Goal: Task Accomplishment & Management: Use online tool/utility

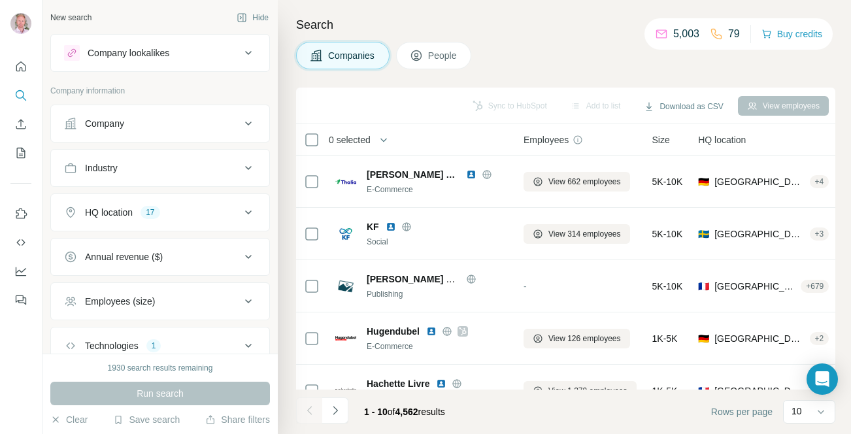
scroll to position [92, 0]
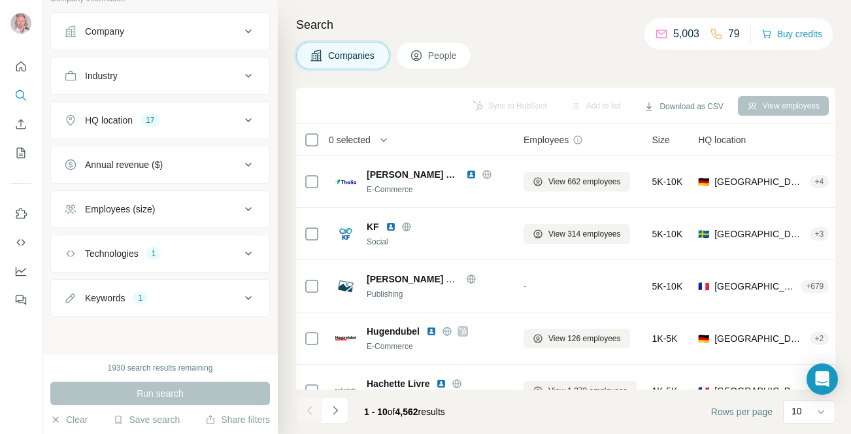
click at [210, 252] on div "Technologies 1" at bounding box center [152, 253] width 176 height 13
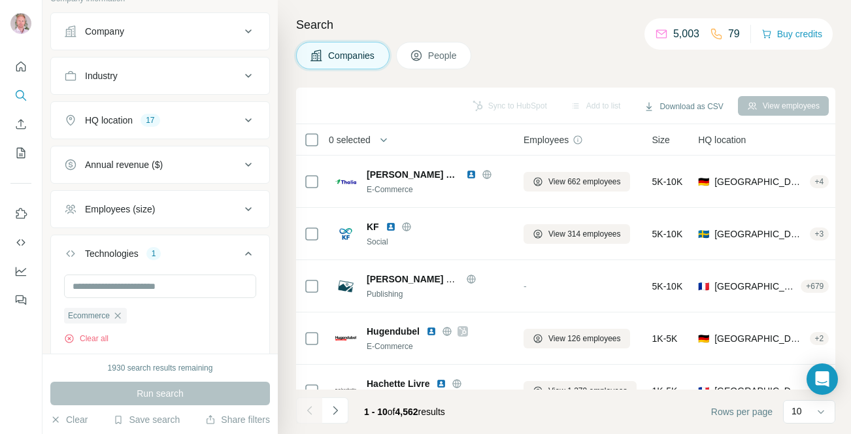
click at [210, 251] on div "Technologies 1" at bounding box center [152, 253] width 176 height 13
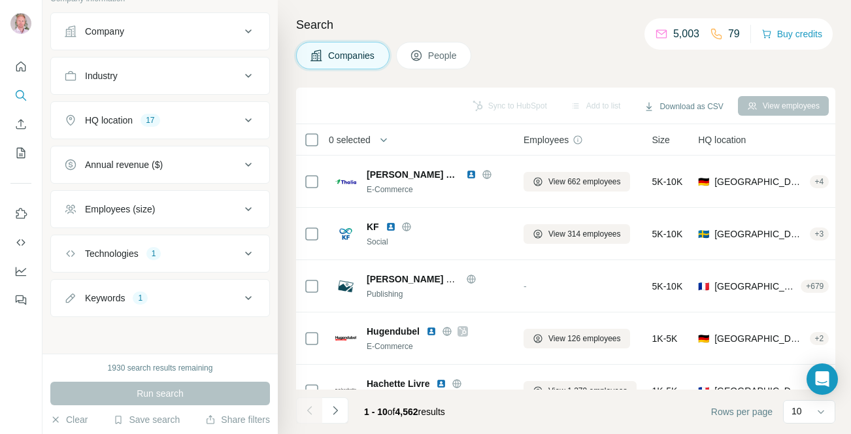
click at [193, 206] on div "Employees (size)" at bounding box center [152, 209] width 176 height 13
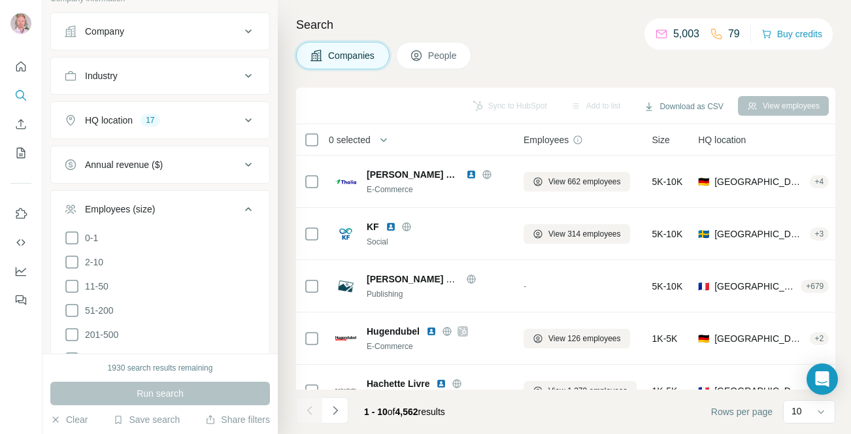
click at [193, 206] on div "Employees (size)" at bounding box center [152, 209] width 176 height 13
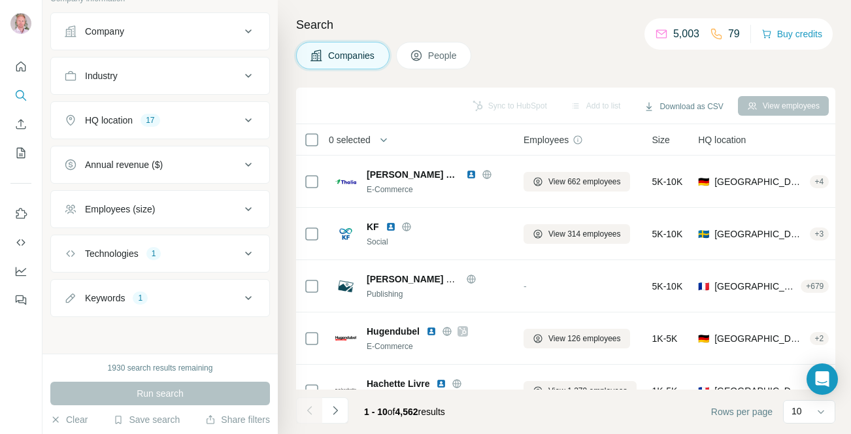
click at [195, 125] on div "HQ location 17" at bounding box center [152, 120] width 176 height 13
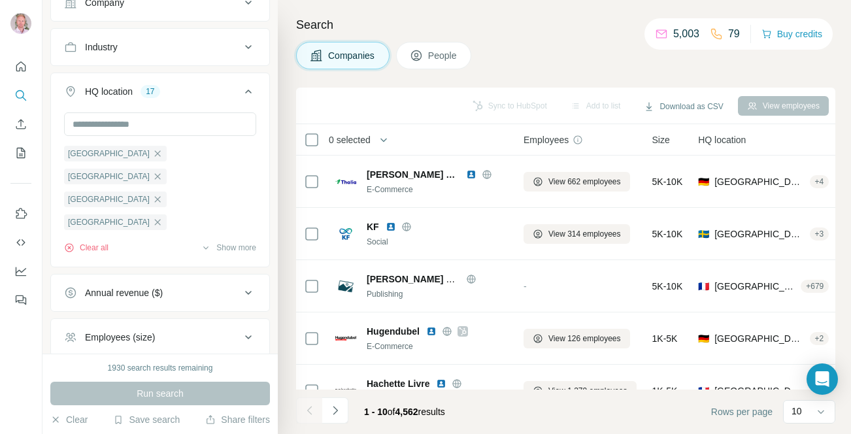
scroll to position [144, 0]
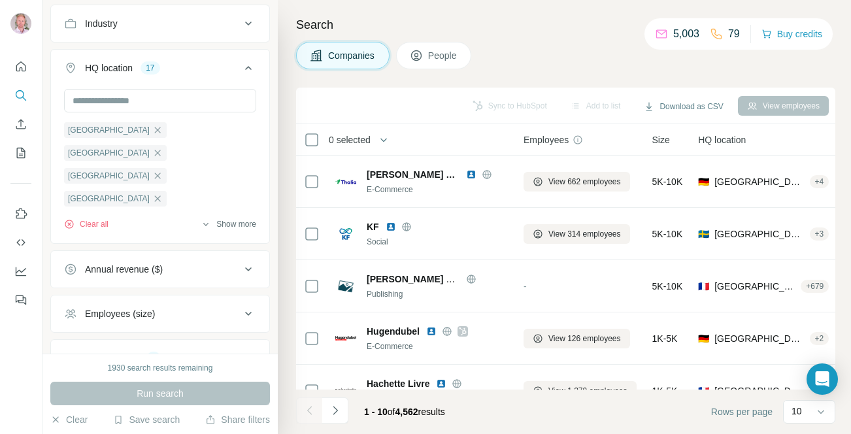
click at [232, 225] on button "Show more" at bounding box center [229, 224] width 56 height 12
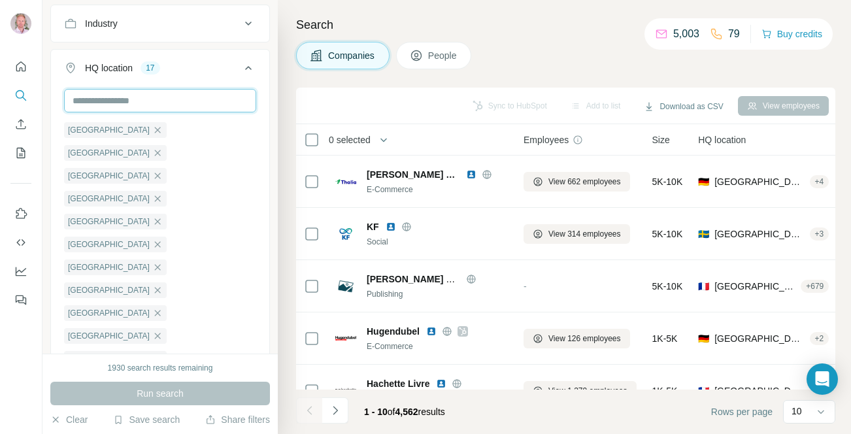
click at [205, 104] on input "text" at bounding box center [160, 101] width 192 height 24
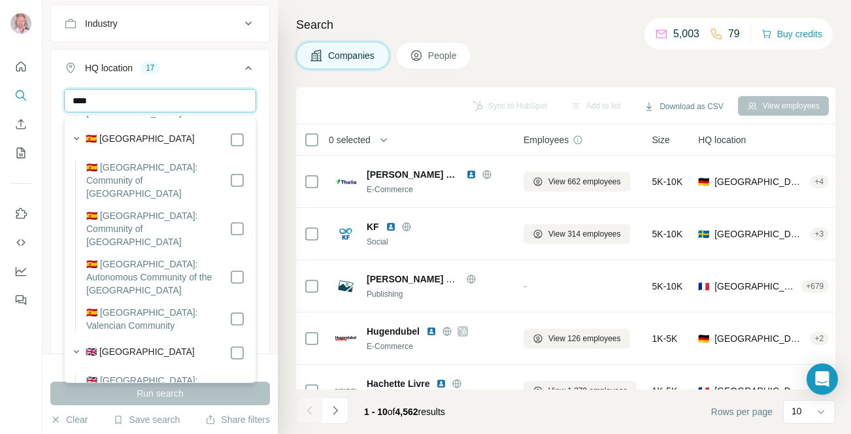
scroll to position [275, 0]
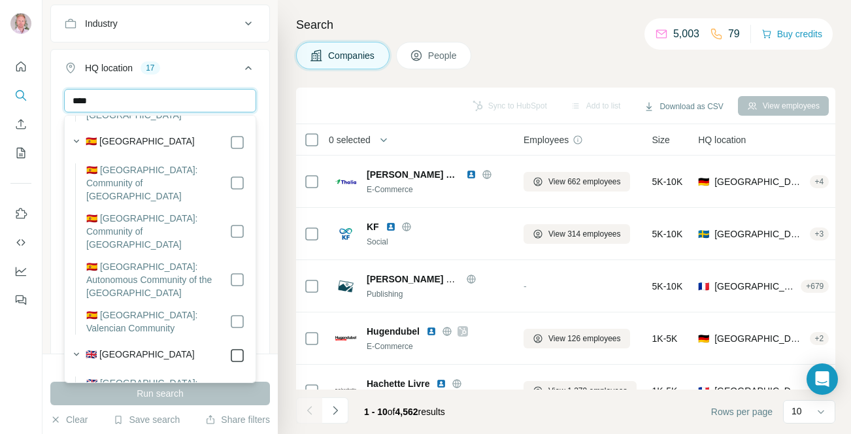
type input "****"
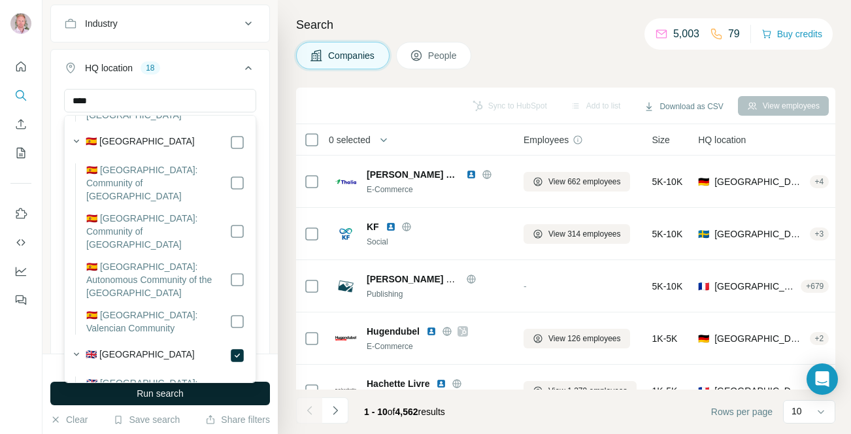
click at [169, 392] on span "Run search" at bounding box center [160, 393] width 47 height 13
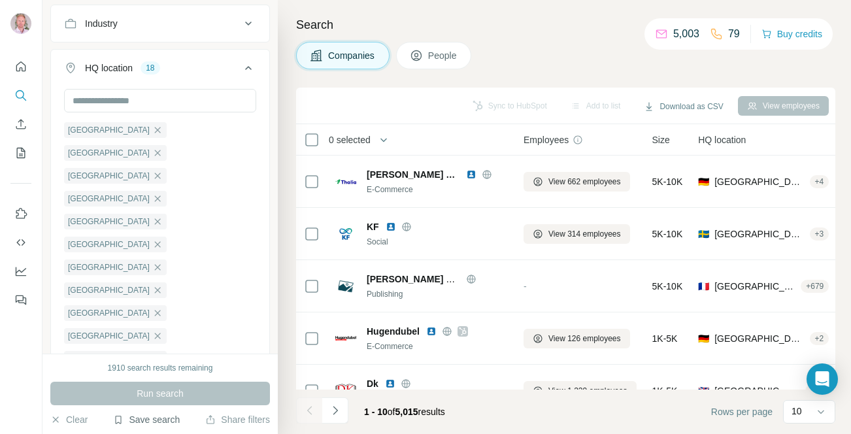
click at [142, 423] on button "Save search" at bounding box center [146, 419] width 67 height 13
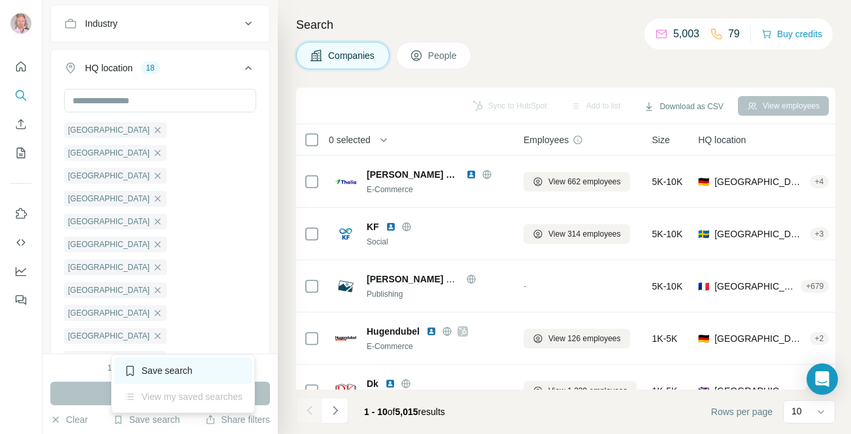
click at [170, 369] on div "Save search" at bounding box center [183, 371] width 138 height 26
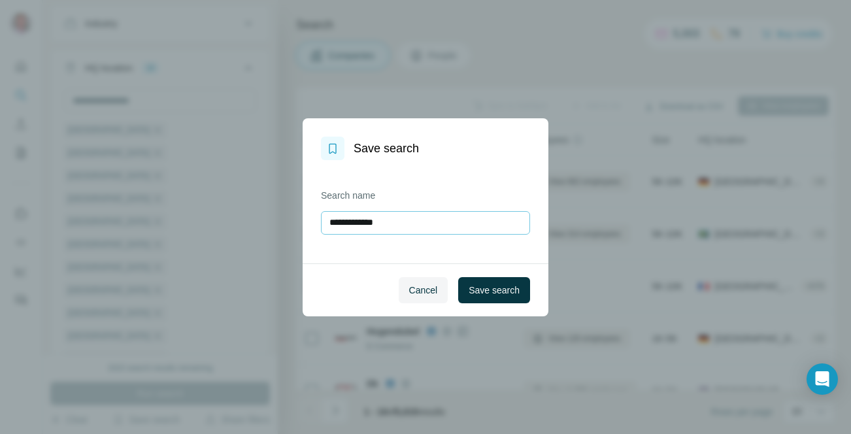
click at [414, 223] on input "**********" at bounding box center [425, 223] width 209 height 24
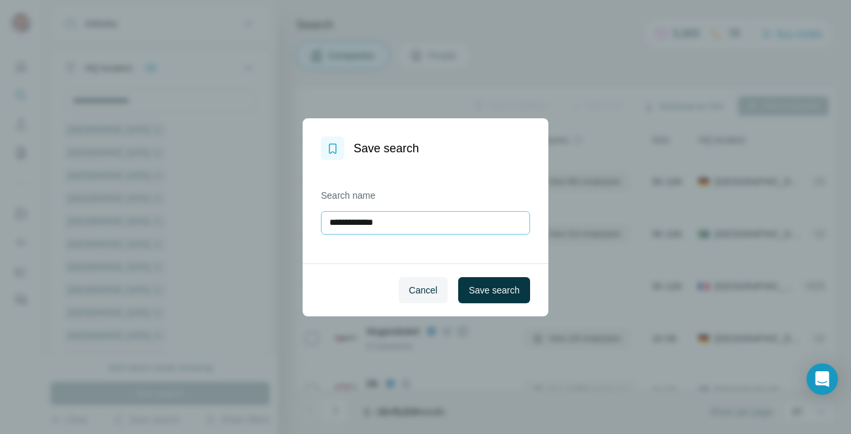
click at [414, 223] on input "**********" at bounding box center [425, 223] width 209 height 24
type input "**********"
click at [484, 290] on span "Save search" at bounding box center [494, 290] width 51 height 13
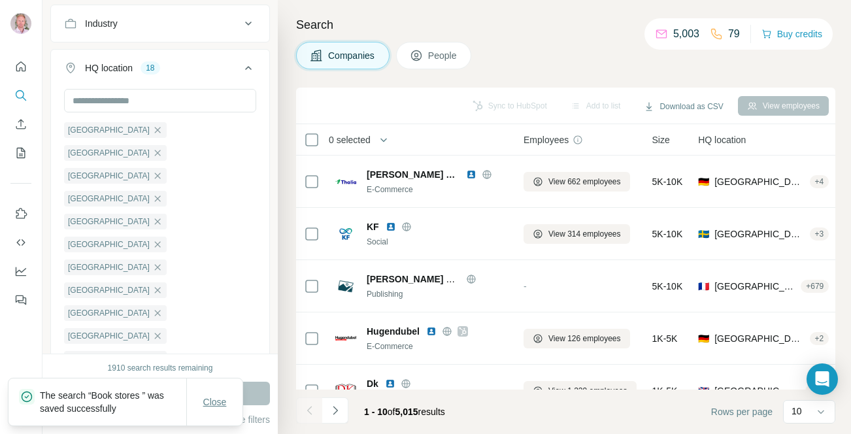
click at [205, 403] on span "Close" at bounding box center [215, 401] width 24 height 13
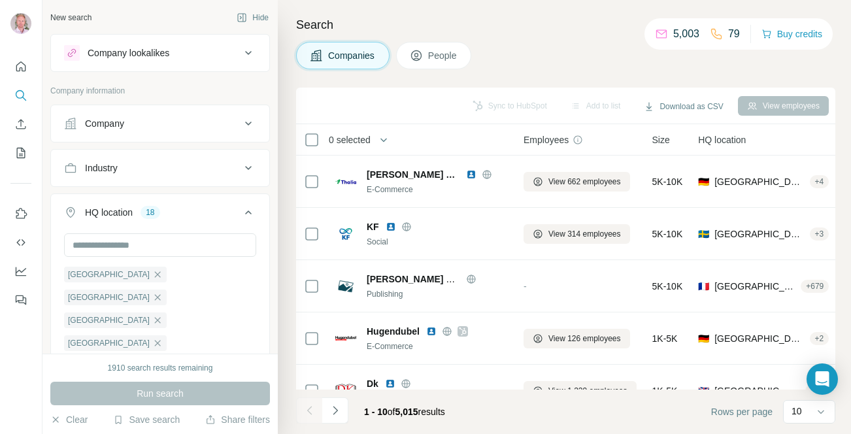
click at [159, 65] on button "Company lookalikes" at bounding box center [160, 52] width 218 height 31
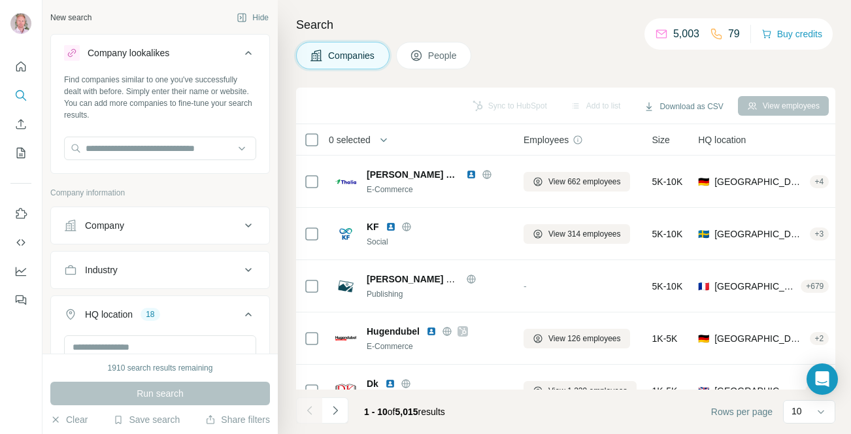
click at [250, 48] on icon at bounding box center [249, 53] width 16 height 16
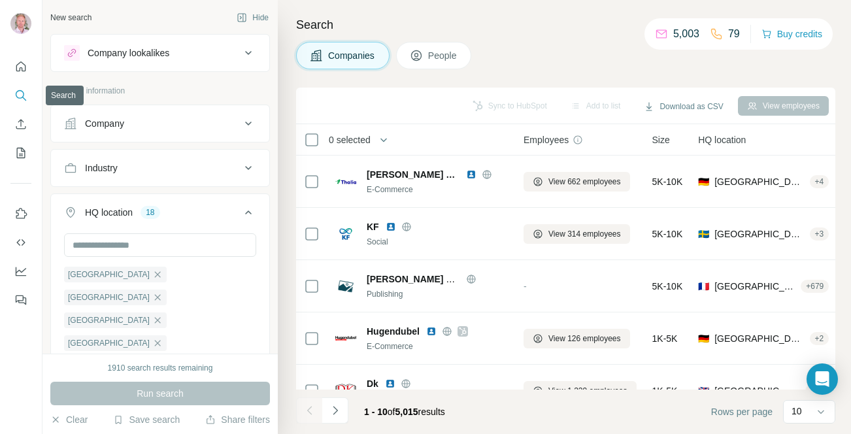
click at [22, 99] on icon "Search" at bounding box center [20, 95] width 13 height 13
click at [266, 21] on button "Hide" at bounding box center [252, 18] width 50 height 20
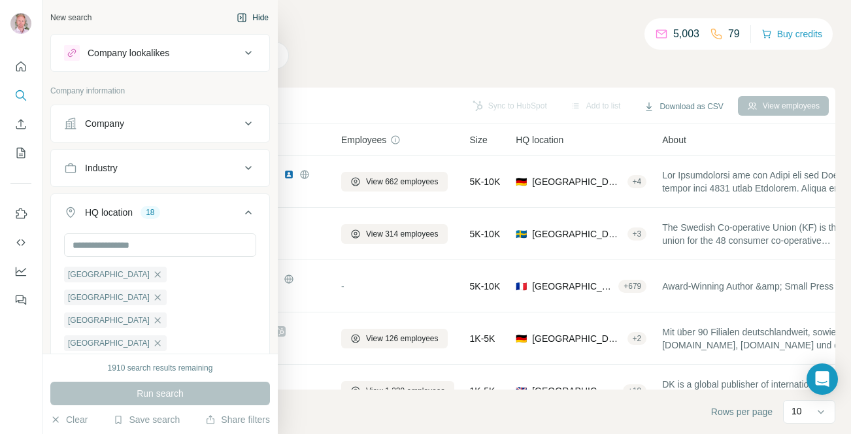
click at [261, 17] on button "Hide" at bounding box center [252, 18] width 50 height 20
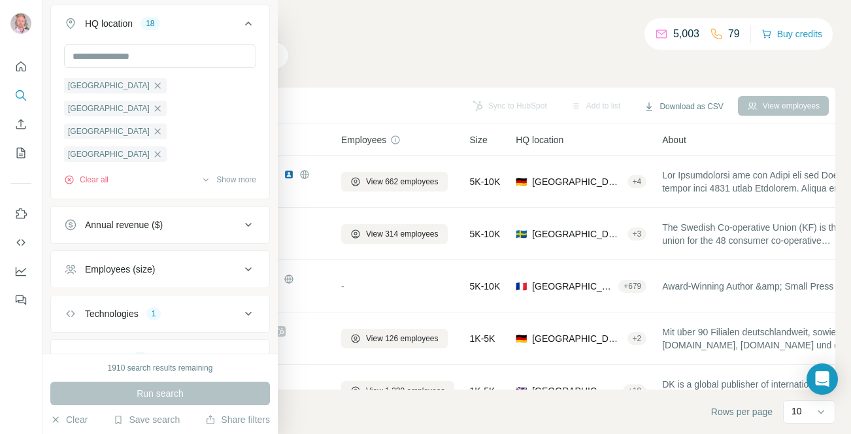
scroll to position [249, 0]
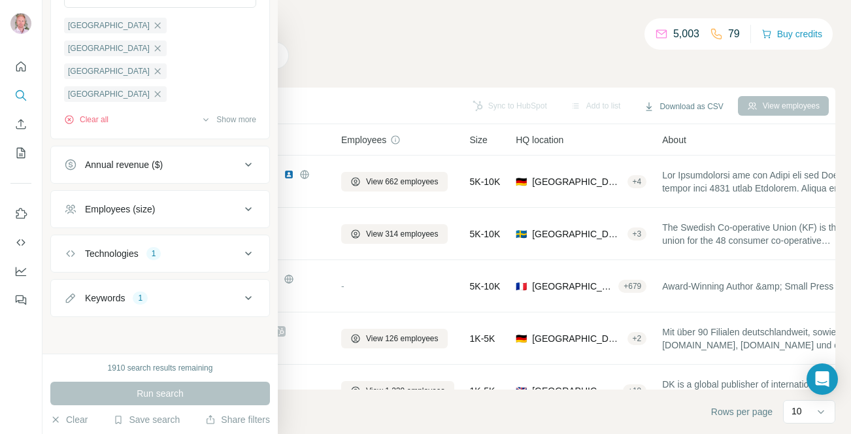
click at [128, 307] on button "Keywords 1" at bounding box center [160, 297] width 218 height 31
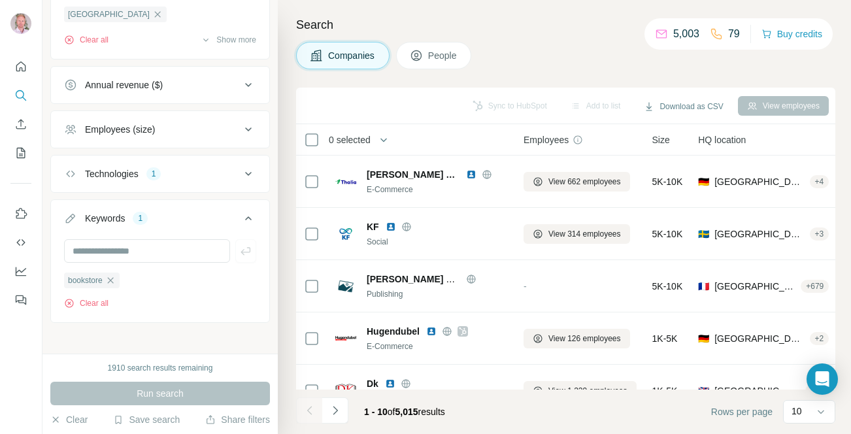
scroll to position [331, 0]
click at [98, 210] on div "Keywords" at bounding box center [105, 215] width 40 height 13
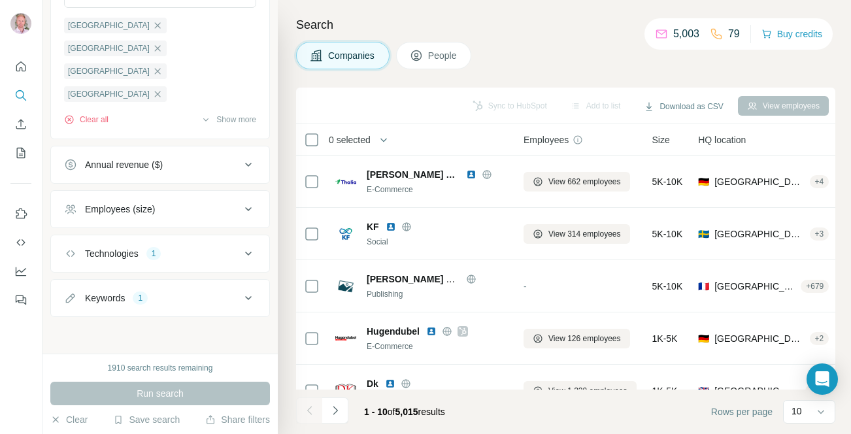
click at [114, 254] on div "Technologies" at bounding box center [112, 253] width 54 height 13
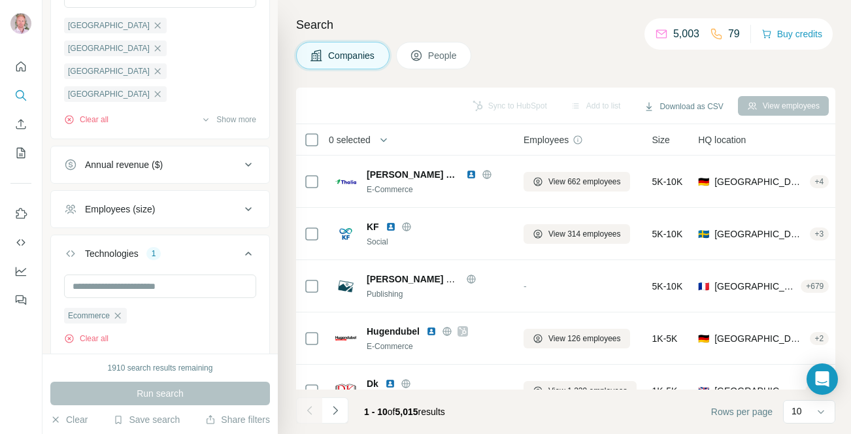
click at [114, 254] on div "Technologies" at bounding box center [112, 253] width 54 height 13
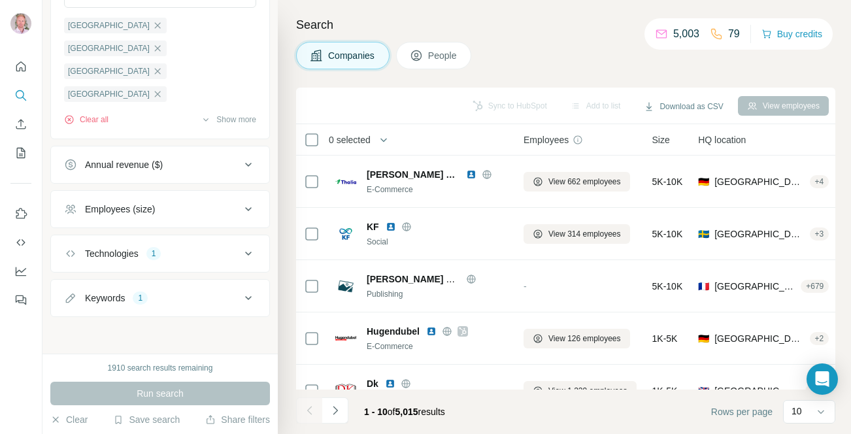
click at [129, 171] on div "Annual revenue ($)" at bounding box center [124, 164] width 78 height 13
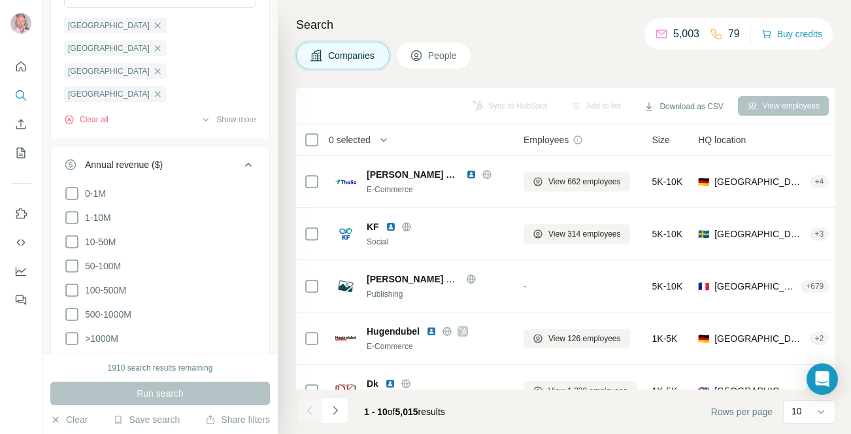
click at [129, 171] on div "Annual revenue ($)" at bounding box center [124, 164] width 78 height 13
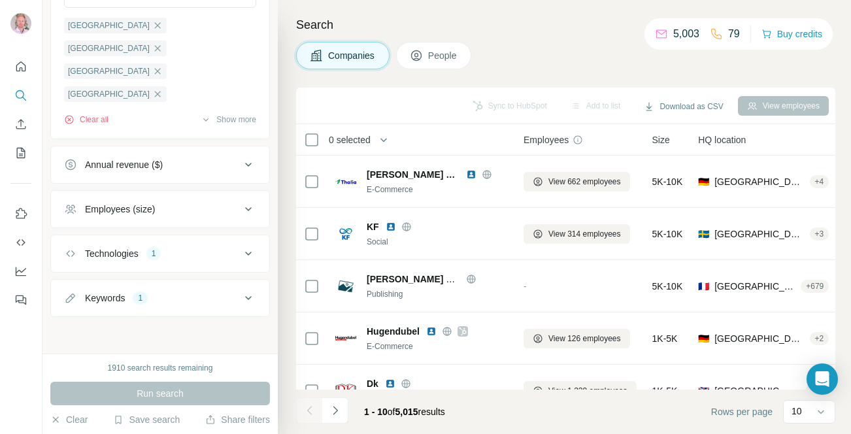
click at [129, 171] on div "Annual revenue ($)" at bounding box center [124, 164] width 78 height 13
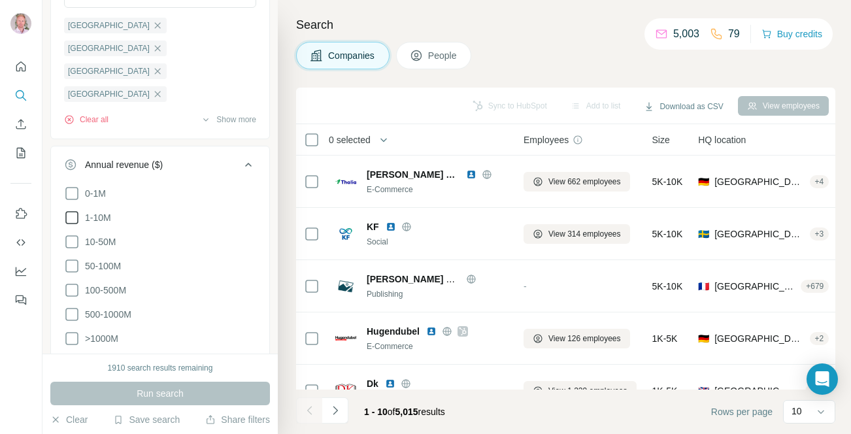
click at [72, 217] on icon at bounding box center [72, 218] width 16 height 16
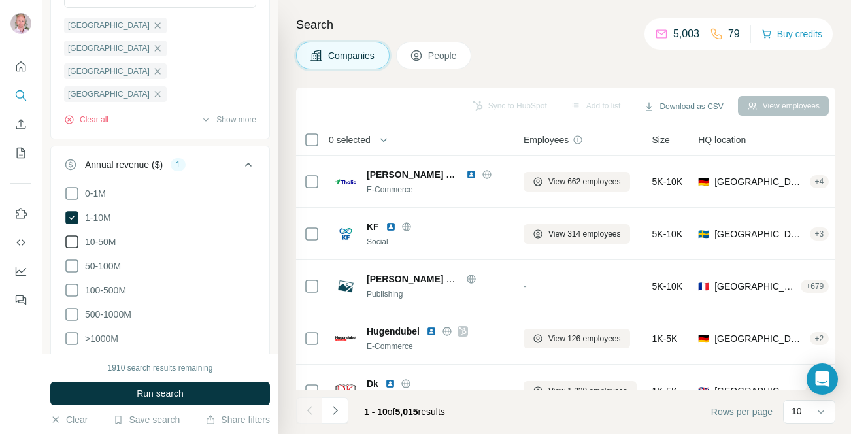
click at [72, 240] on icon at bounding box center [72, 242] width 16 height 16
click at [73, 264] on icon at bounding box center [72, 266] width 16 height 16
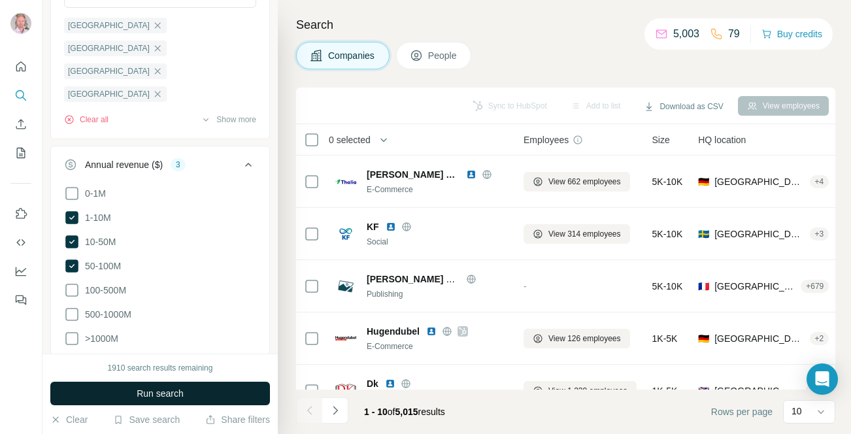
click at [131, 388] on button "Run search" at bounding box center [160, 394] width 220 height 24
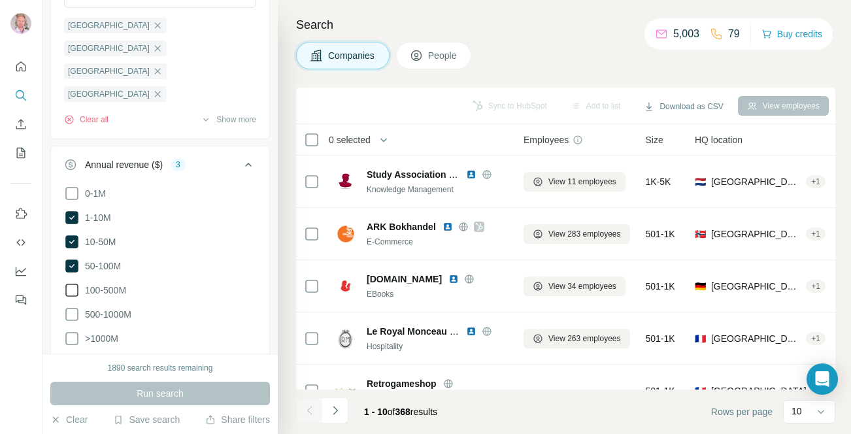
scroll to position [268, 0]
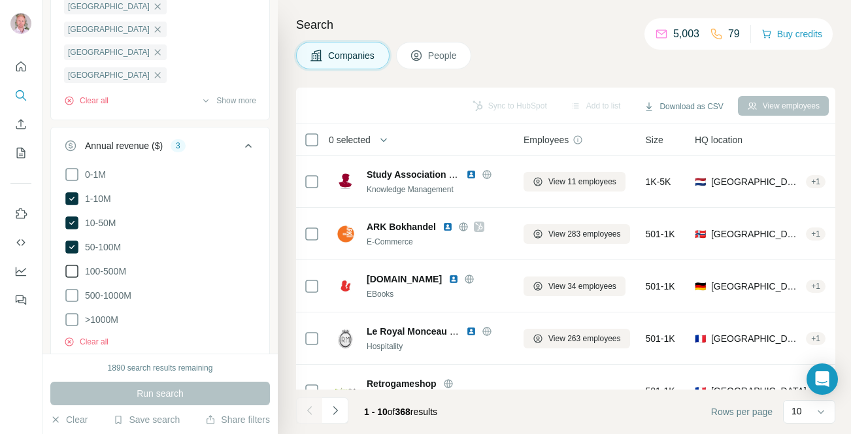
click at [74, 271] on icon at bounding box center [72, 271] width 16 height 16
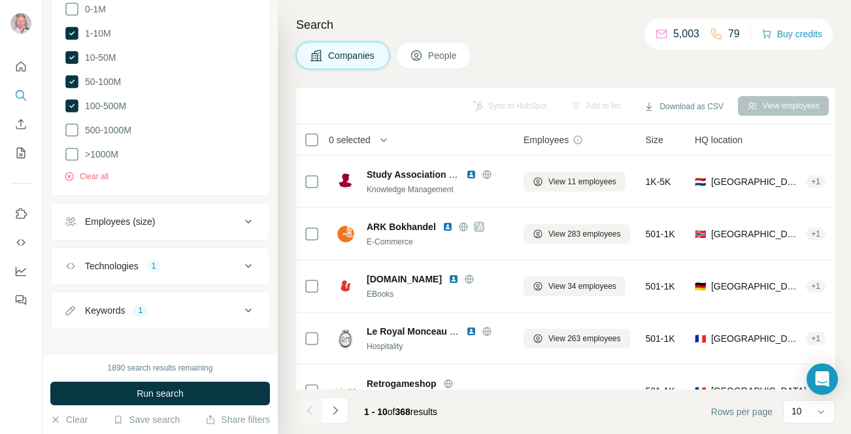
scroll to position [443, 0]
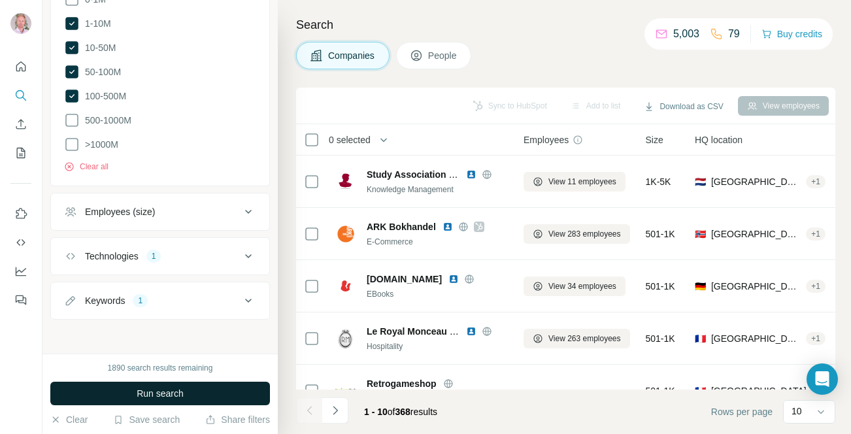
click at [141, 393] on span "Run search" at bounding box center [160, 393] width 47 height 13
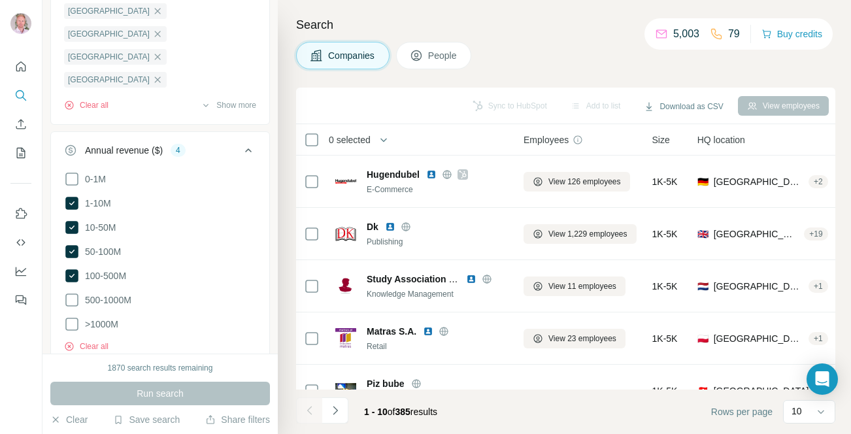
scroll to position [169, 0]
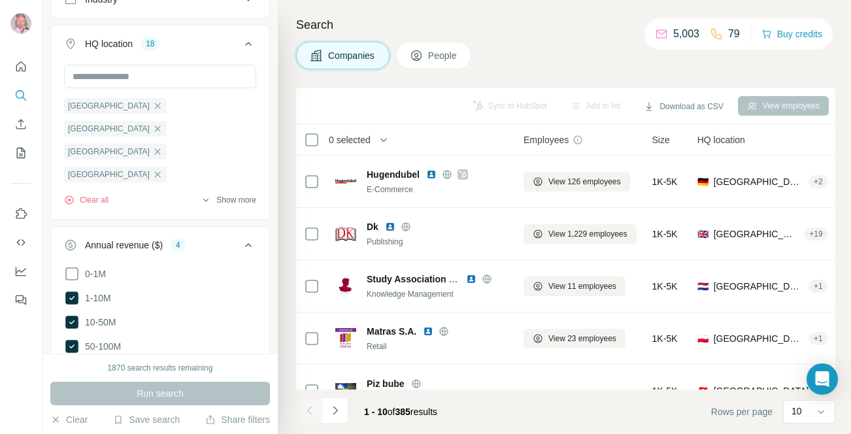
click at [222, 195] on button "Show more" at bounding box center [229, 200] width 56 height 12
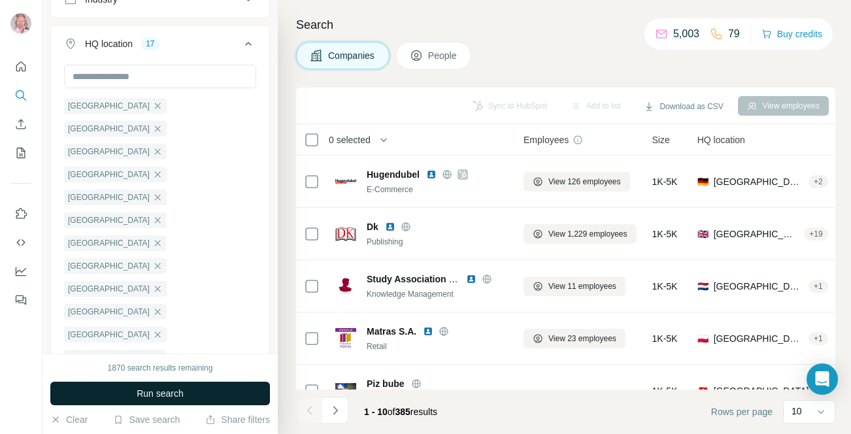
click at [147, 390] on span "Run search" at bounding box center [160, 393] width 47 height 13
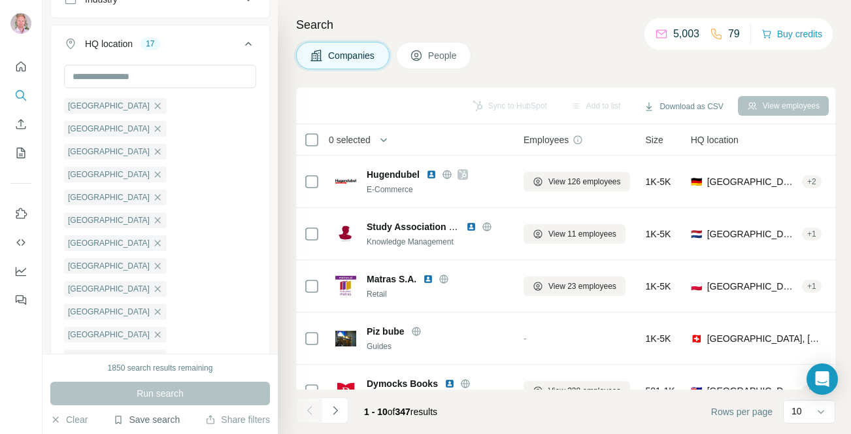
click at [129, 420] on button "Save search" at bounding box center [146, 419] width 67 height 13
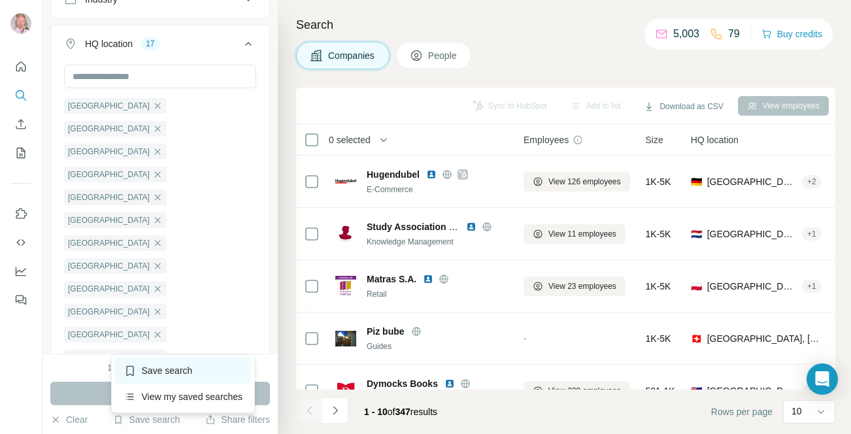
click at [164, 371] on div "Save search" at bounding box center [183, 371] width 138 height 26
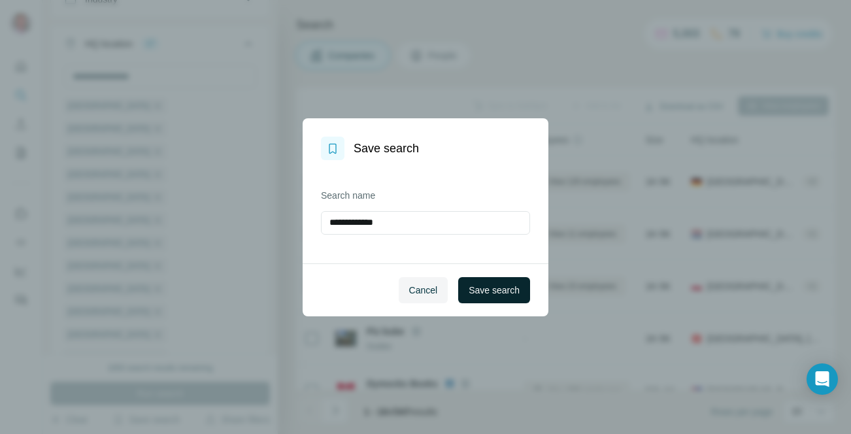
type input "**********"
click at [496, 284] on span "Save search" at bounding box center [494, 290] width 51 height 13
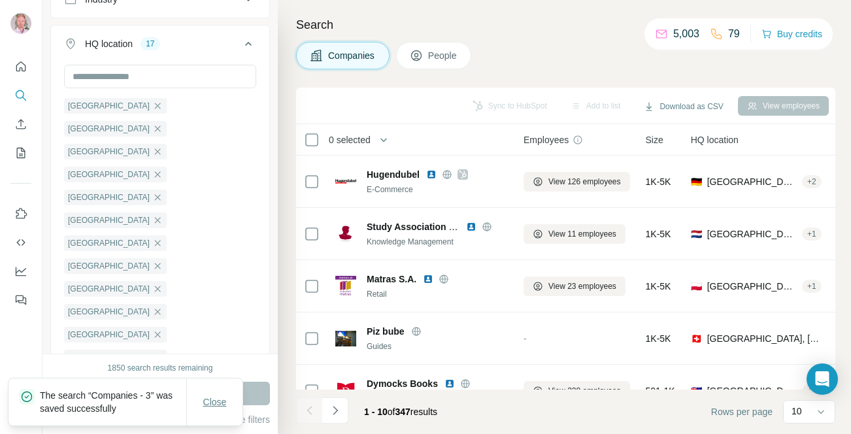
click at [230, 393] on button "Close" at bounding box center [215, 402] width 42 height 24
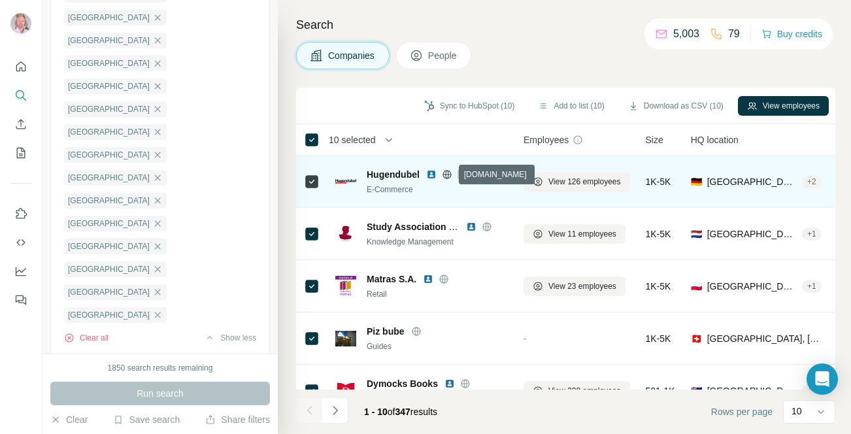
click at [448, 173] on icon at bounding box center [447, 174] width 10 height 10
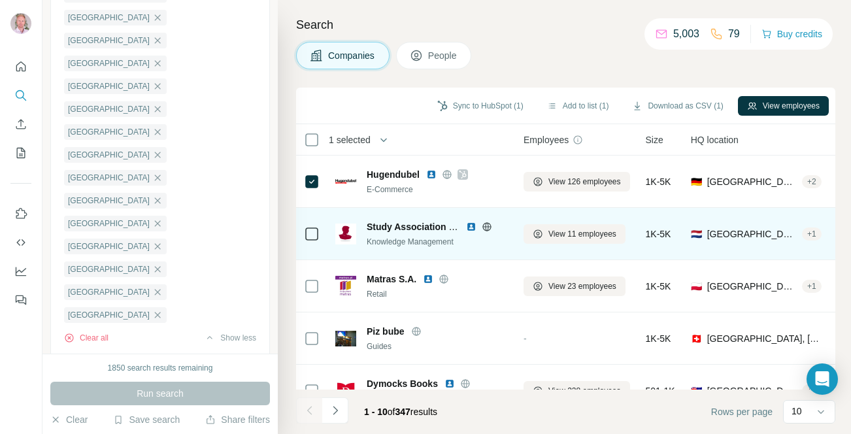
click at [485, 227] on icon at bounding box center [486, 226] width 3 height 8
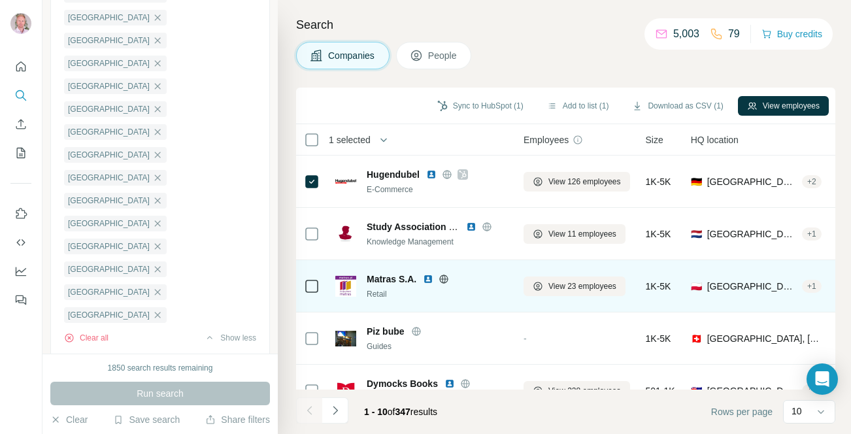
click at [446, 278] on icon at bounding box center [444, 278] width 8 height 1
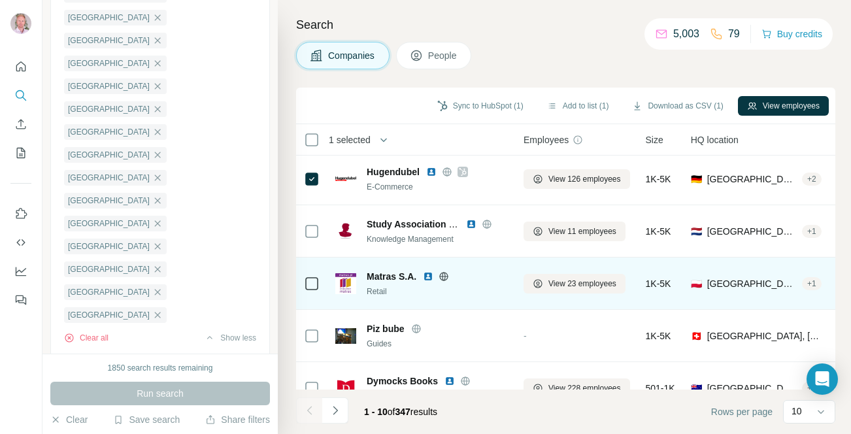
click at [447, 275] on icon at bounding box center [444, 276] width 10 height 10
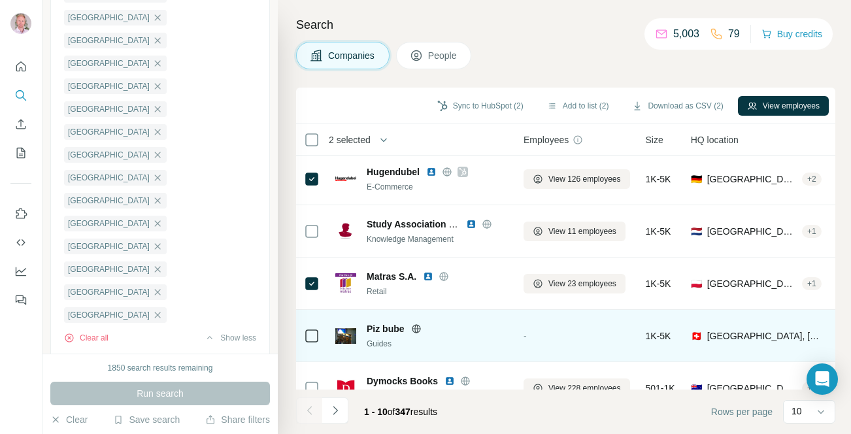
click at [416, 327] on icon at bounding box center [416, 329] width 10 height 10
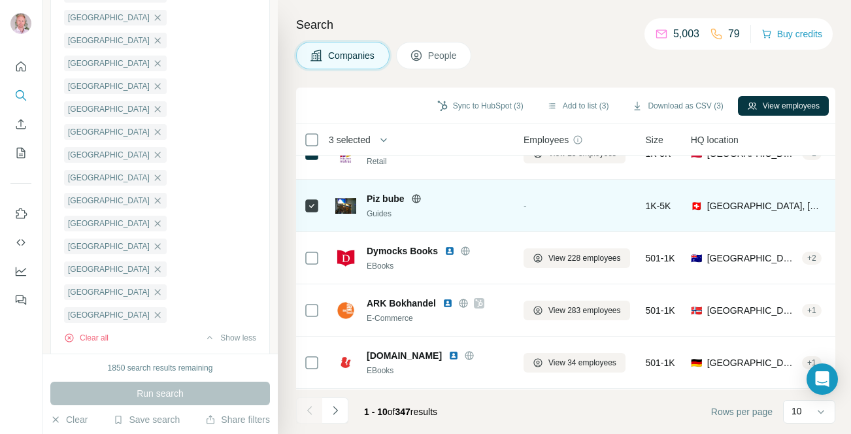
scroll to position [135, 0]
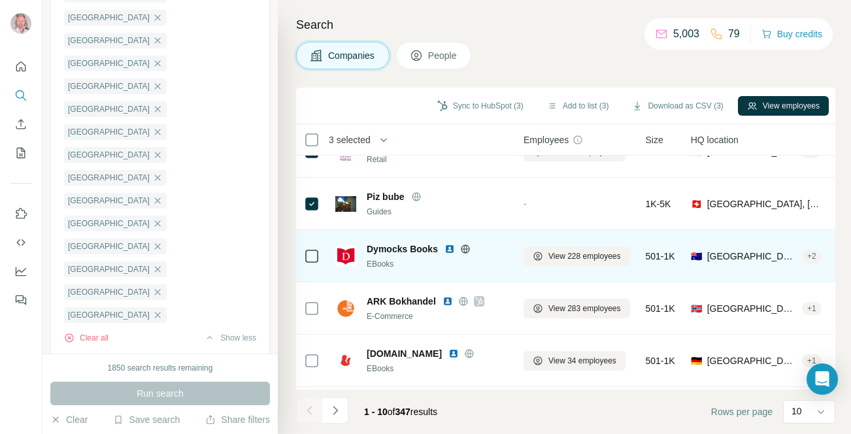
click at [469, 248] on icon at bounding box center [465, 248] width 8 height 8
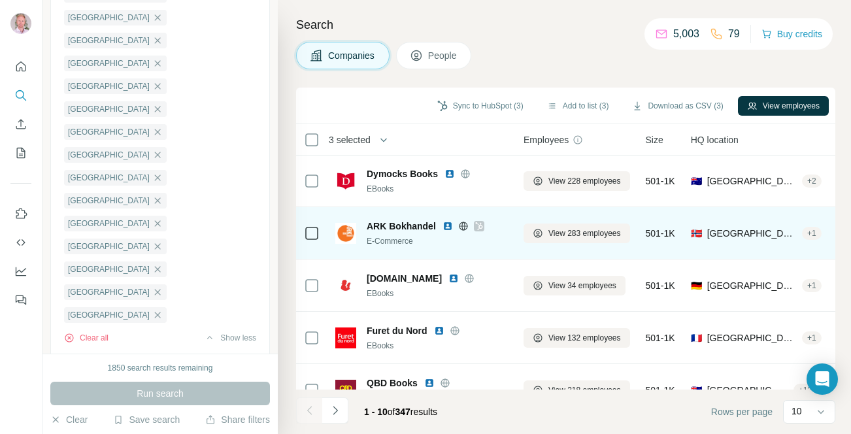
scroll to position [214, 0]
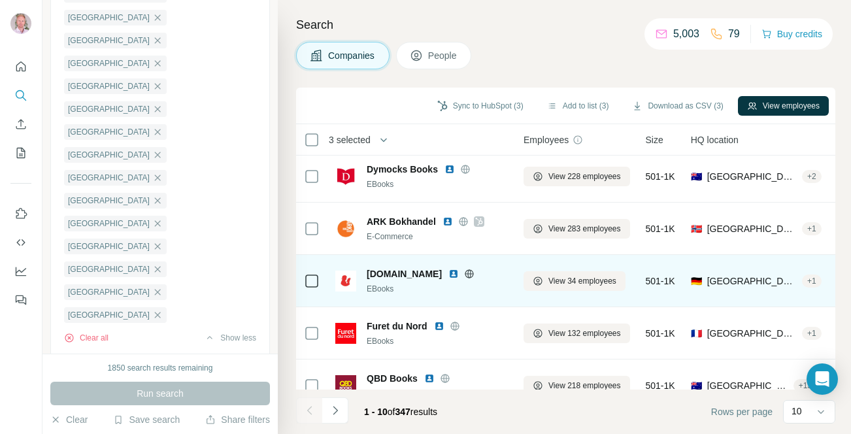
click at [464, 274] on icon at bounding box center [469, 274] width 10 height 10
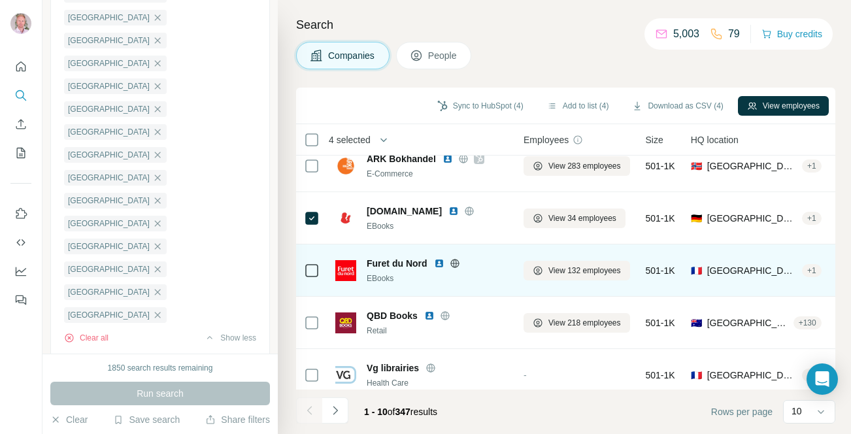
scroll to position [289, 0]
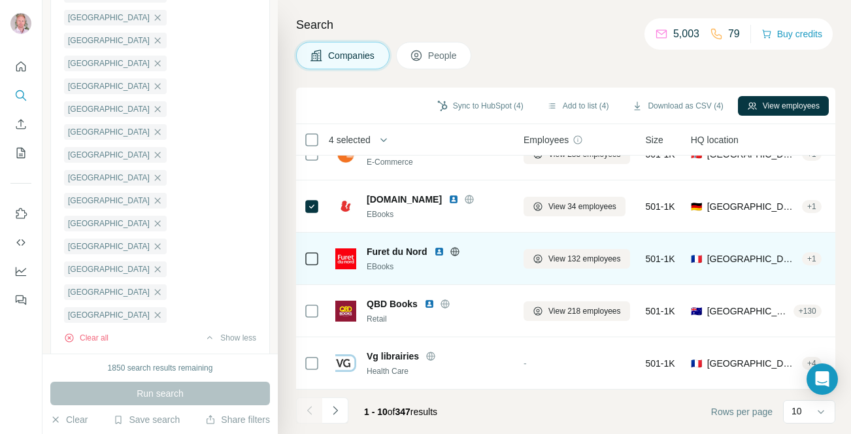
click at [456, 252] on icon at bounding box center [455, 251] width 10 height 10
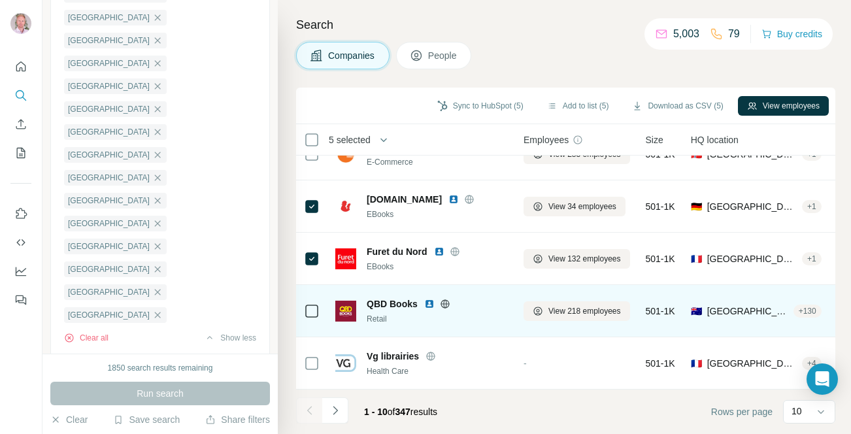
click at [441, 303] on icon at bounding box center [445, 304] width 10 height 10
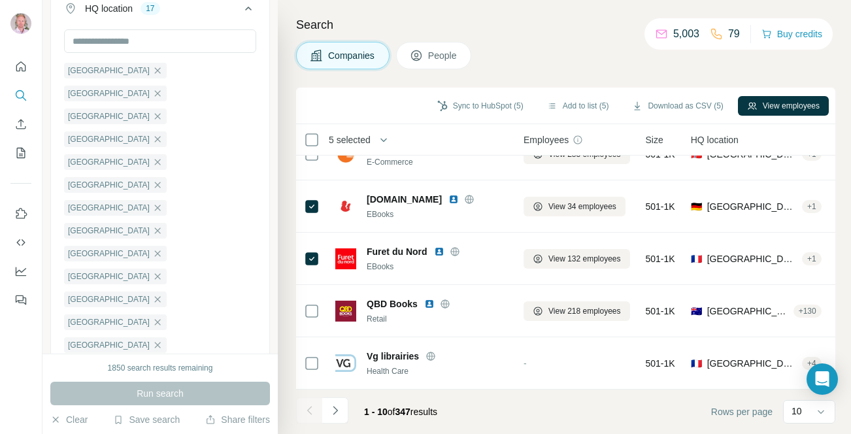
scroll to position [203, 0]
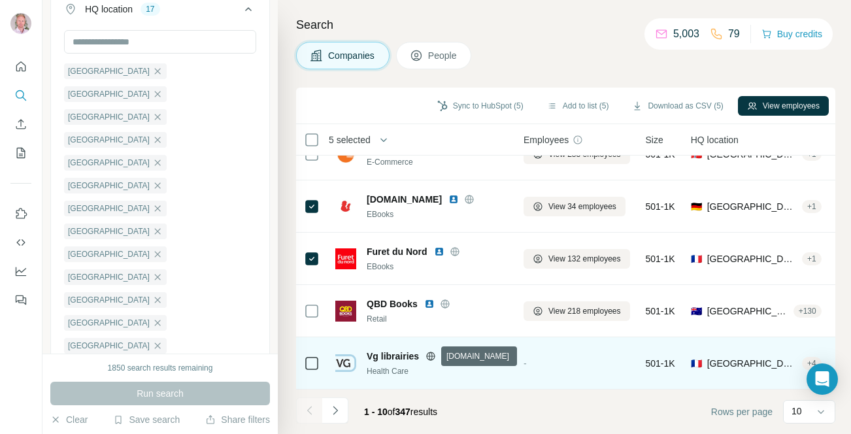
click at [430, 357] on icon at bounding box center [430, 356] width 10 height 10
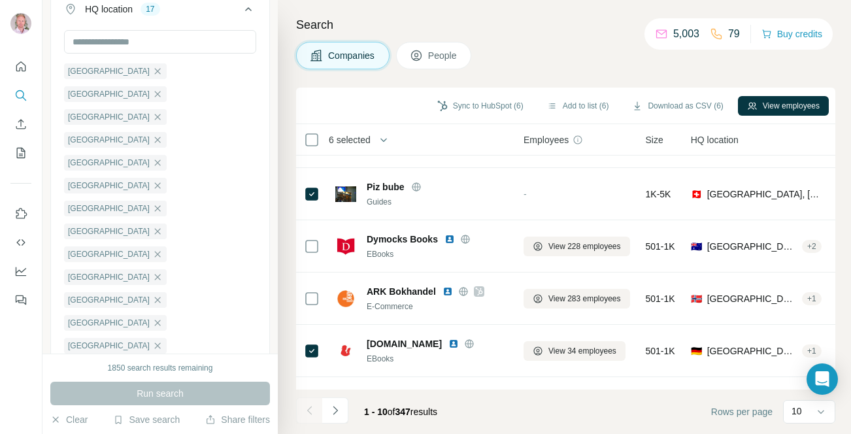
scroll to position [142, 0]
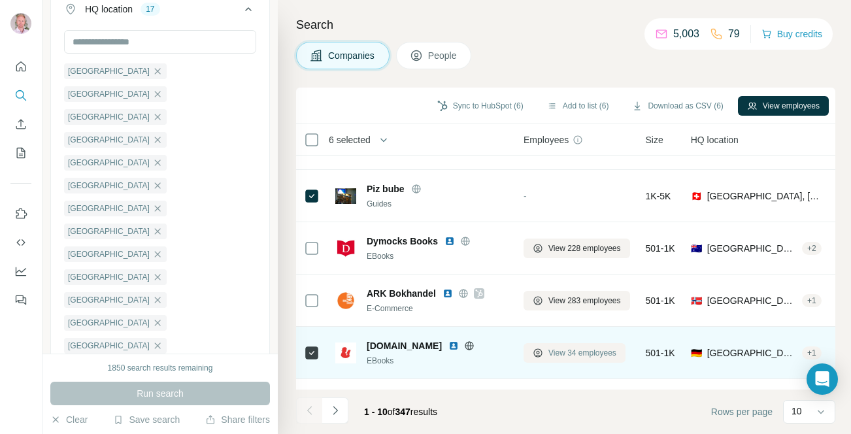
click at [557, 345] on button "View 34 employees" at bounding box center [575, 353] width 102 height 20
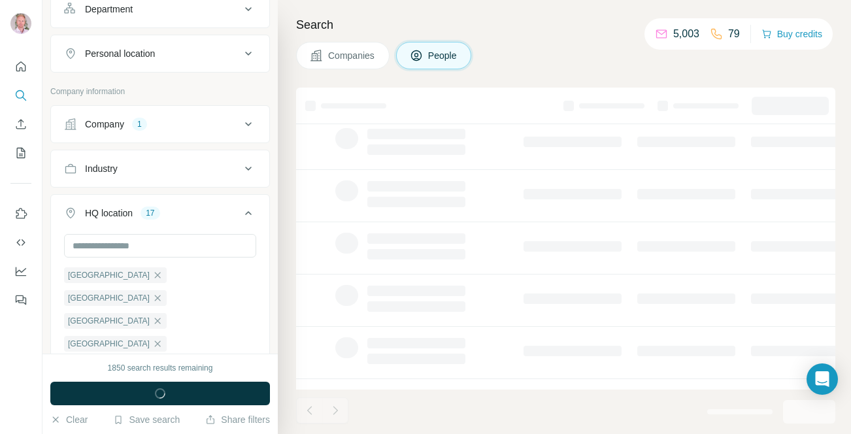
scroll to position [407, 0]
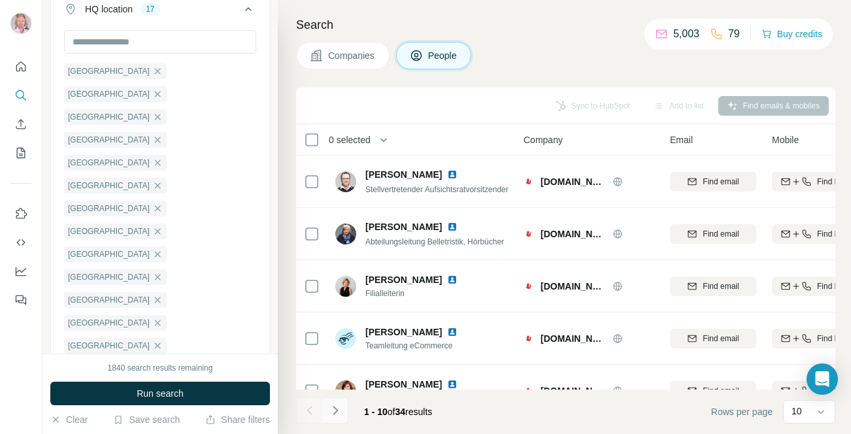
click at [331, 405] on icon "Navigate to next page" at bounding box center [335, 410] width 13 height 13
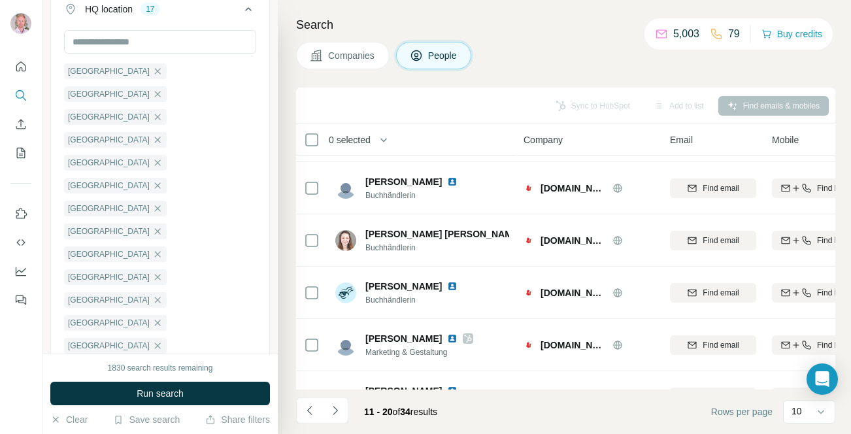
scroll to position [289, 0]
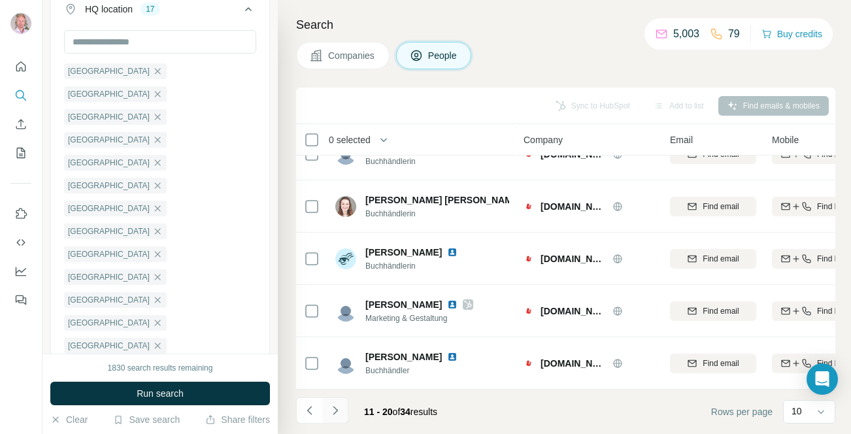
click at [339, 408] on icon "Navigate to next page" at bounding box center [335, 410] width 13 height 13
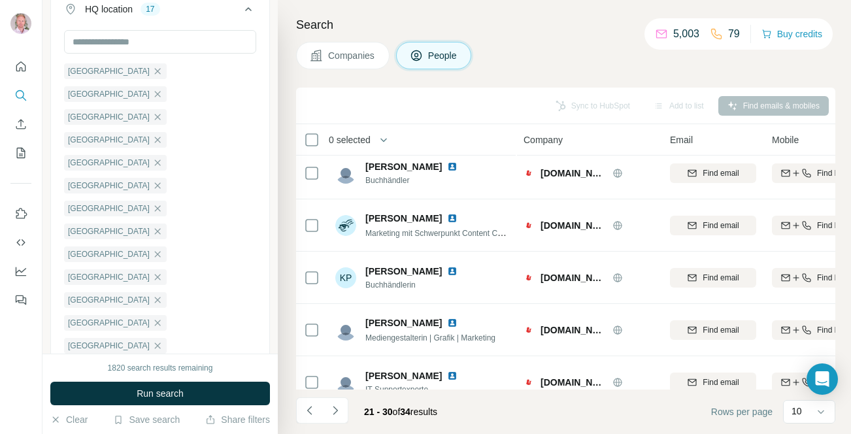
scroll to position [0, 0]
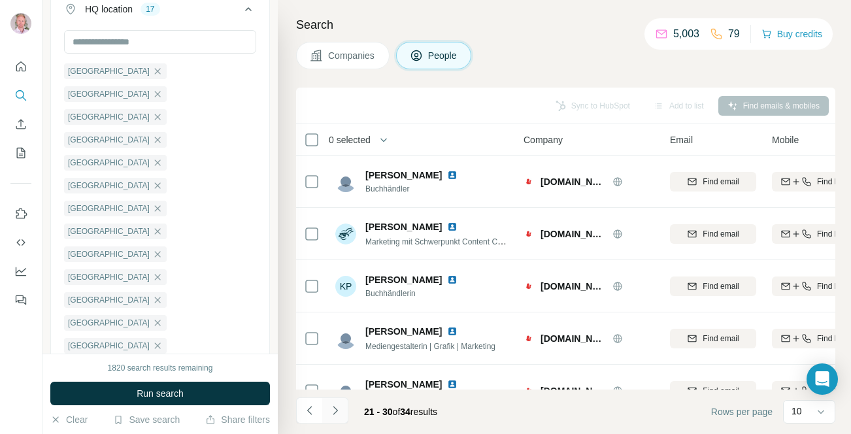
click at [338, 401] on button "Navigate to next page" at bounding box center [335, 410] width 26 height 26
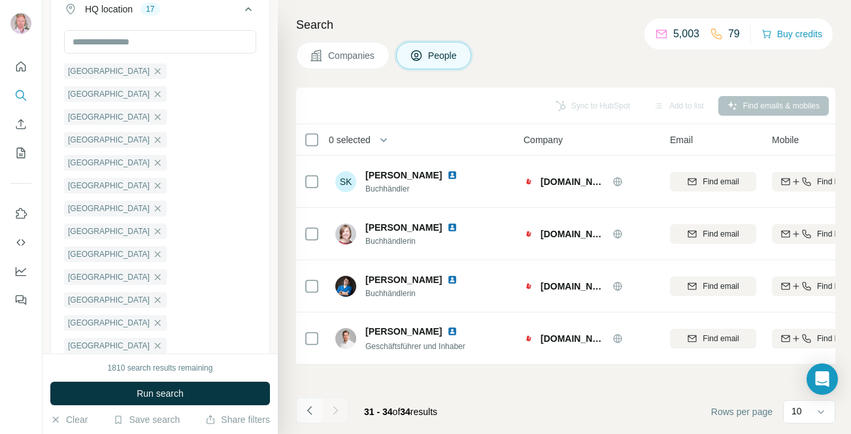
click at [310, 409] on icon "Navigate to previous page" at bounding box center [309, 410] width 13 height 13
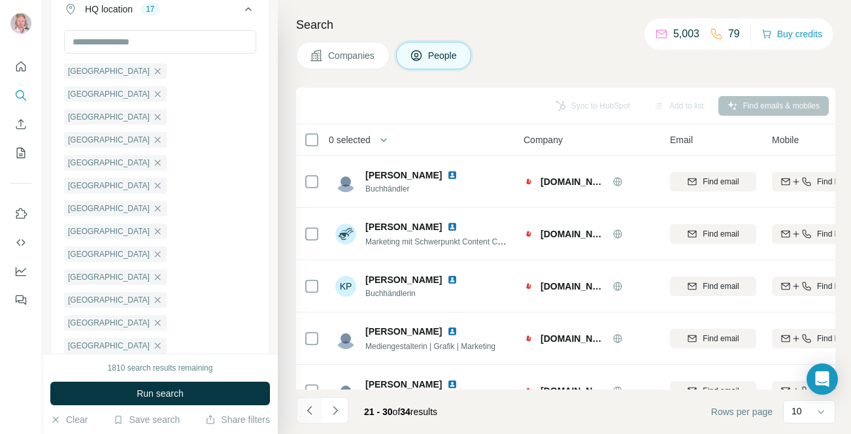
click at [310, 409] on icon "Navigate to previous page" at bounding box center [309, 410] width 13 height 13
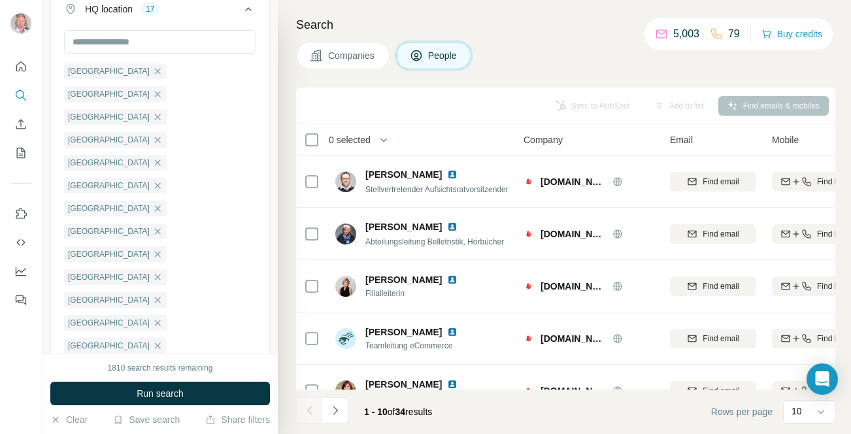
click at [310, 409] on div at bounding box center [309, 410] width 26 height 26
click at [354, 58] on span "Companies" at bounding box center [352, 55] width 48 height 13
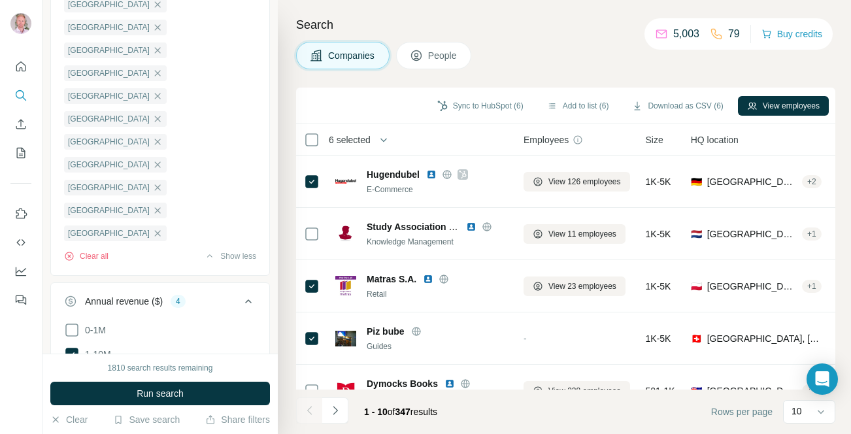
scroll to position [203, 0]
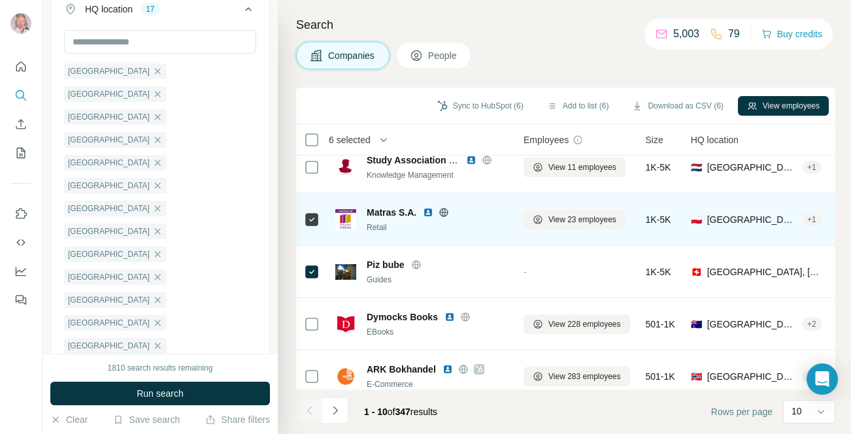
scroll to position [289, 0]
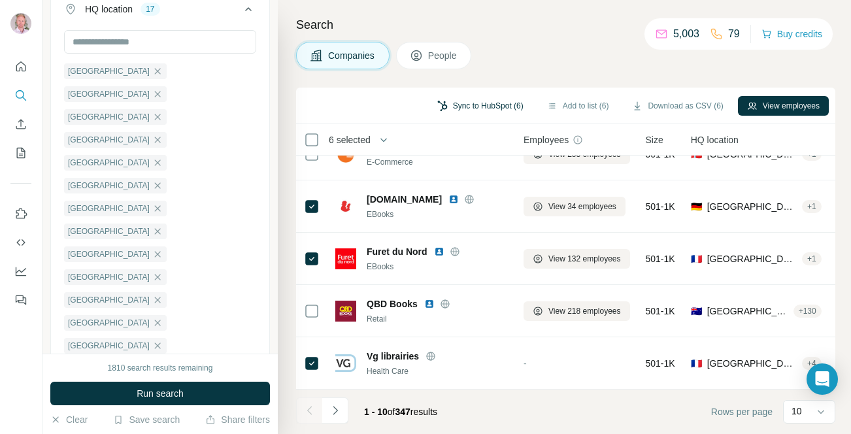
click at [451, 105] on button "Sync to HubSpot (6)" at bounding box center [480, 106] width 105 height 20
click at [289, 285] on div "Search Companies People Sync to HubSpot (6) Add to list (6) Download as CSV (6)…" at bounding box center [564, 217] width 573 height 434
click at [163, 89] on icon "button" at bounding box center [157, 94] width 10 height 10
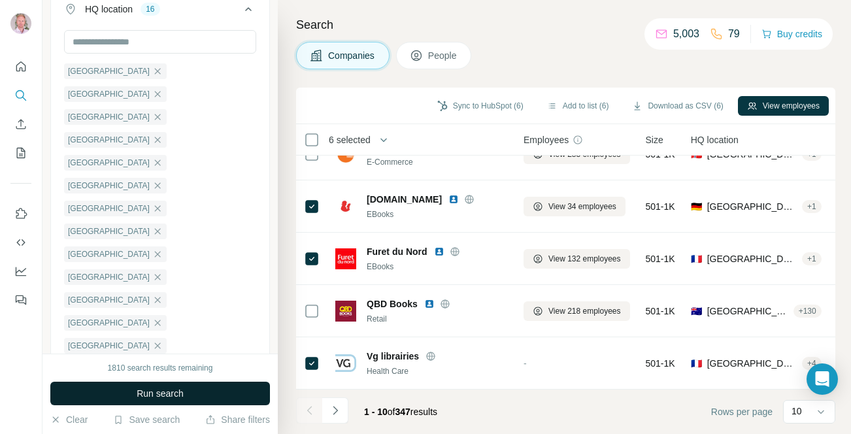
click at [159, 393] on span "Run search" at bounding box center [160, 393] width 47 height 13
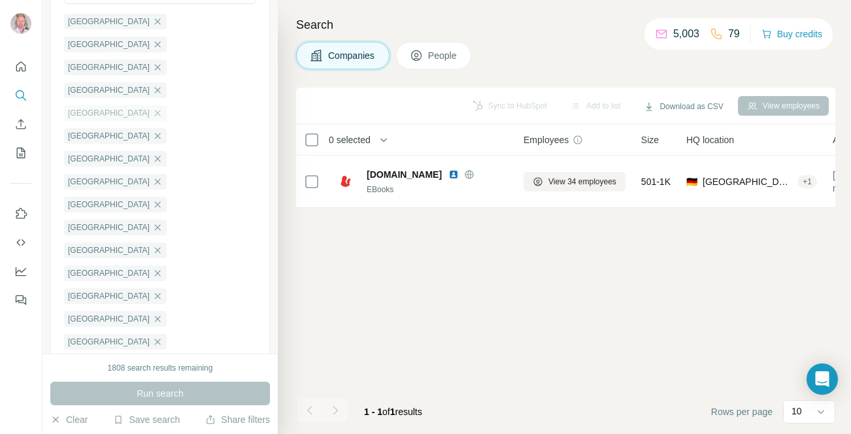
scroll to position [488, 0]
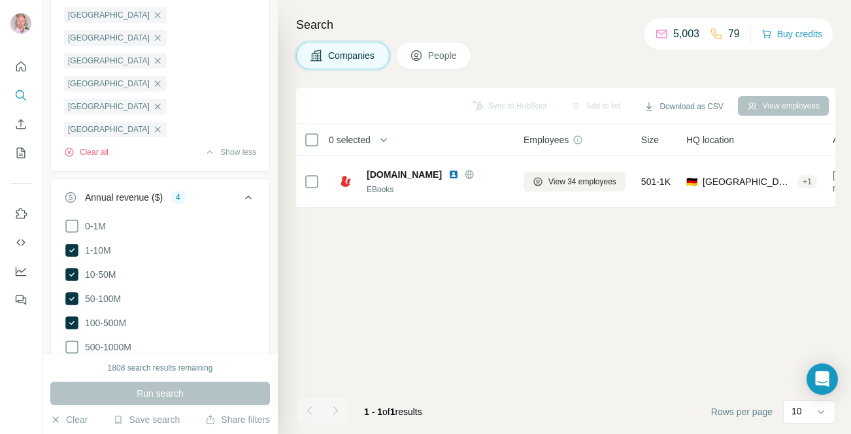
click at [144, 390] on div "Run search" at bounding box center [160, 394] width 220 height 24
click at [441, 58] on span "People" at bounding box center [443, 55] width 30 height 13
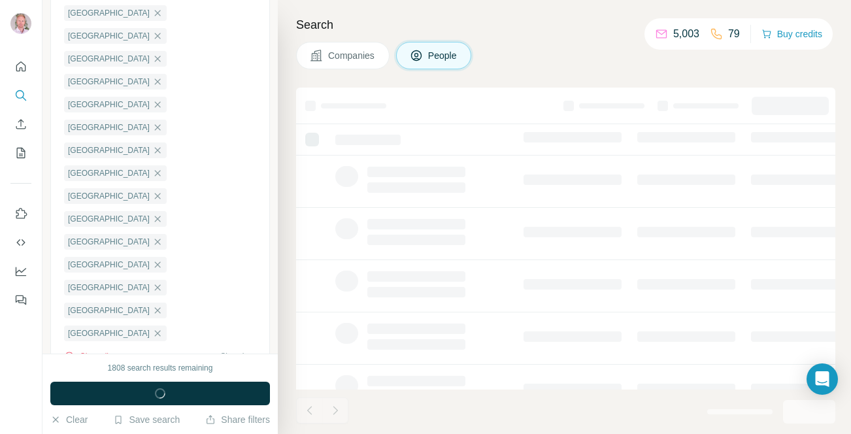
scroll to position [692, 0]
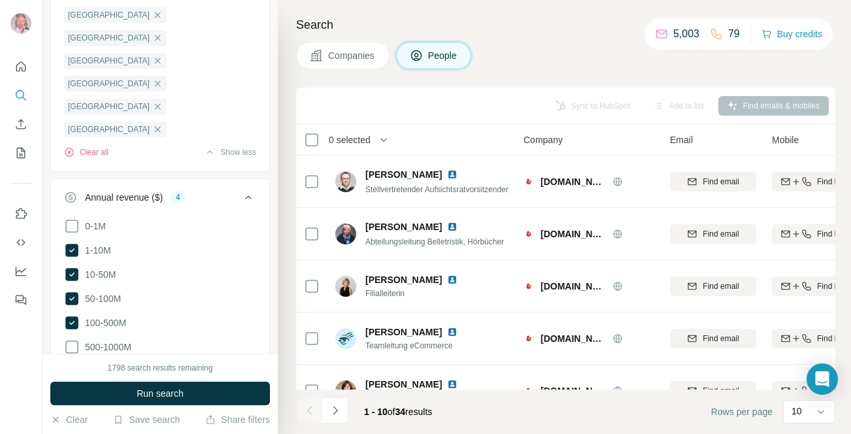
click at [347, 49] on span "Companies" at bounding box center [352, 55] width 48 height 13
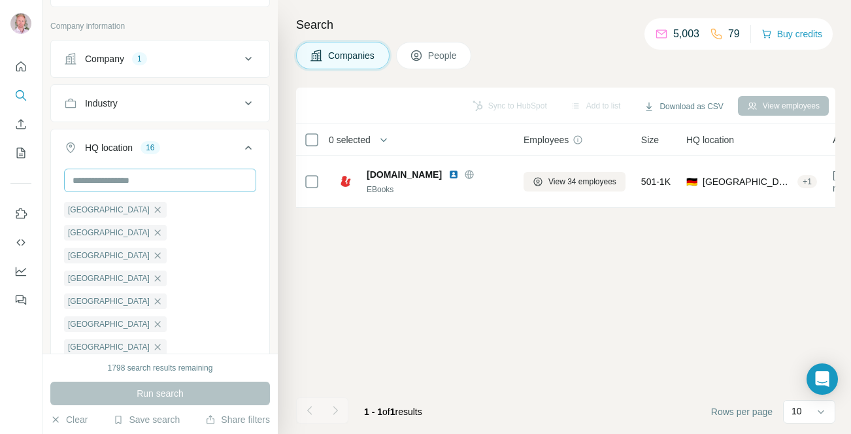
scroll to position [64, 0]
click at [183, 62] on div "Company 1" at bounding box center [152, 59] width 176 height 13
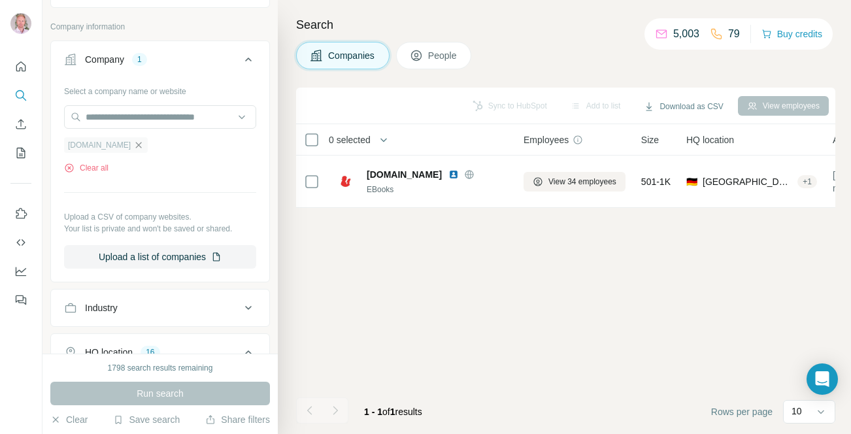
click at [133, 144] on icon "button" at bounding box center [138, 145] width 10 height 10
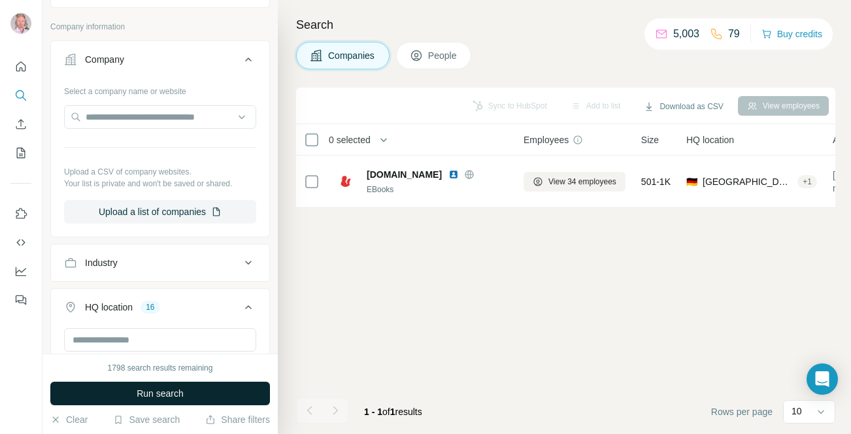
click at [142, 390] on span "Run search" at bounding box center [160, 393] width 47 height 13
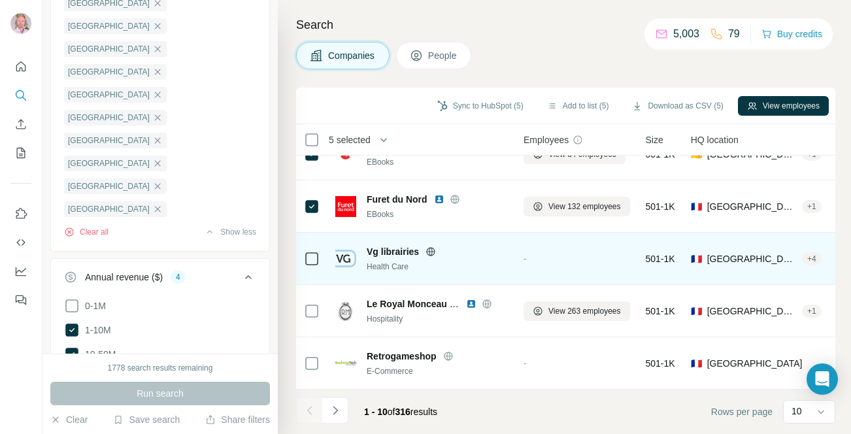
scroll to position [278, 0]
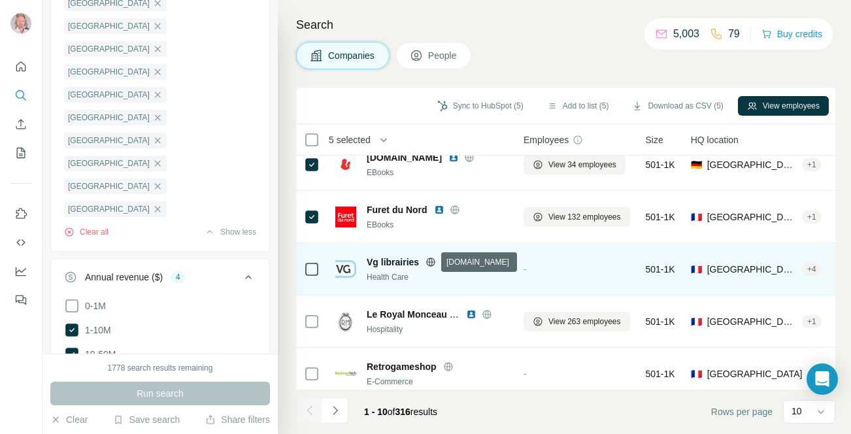
click at [431, 261] on icon at bounding box center [431, 261] width 8 height 1
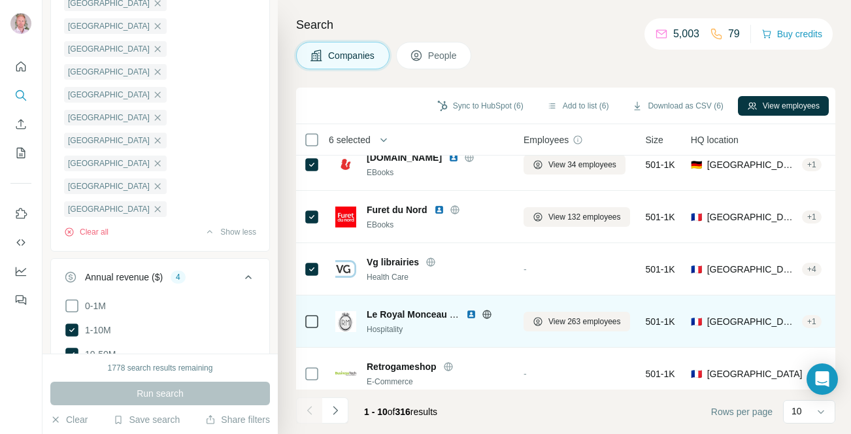
click at [486, 316] on icon at bounding box center [487, 314] width 10 height 10
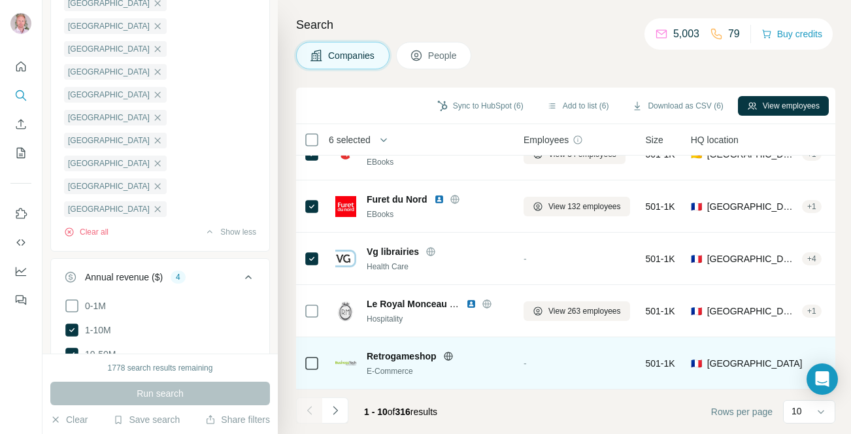
click at [448, 356] on icon at bounding box center [448, 356] width 8 height 1
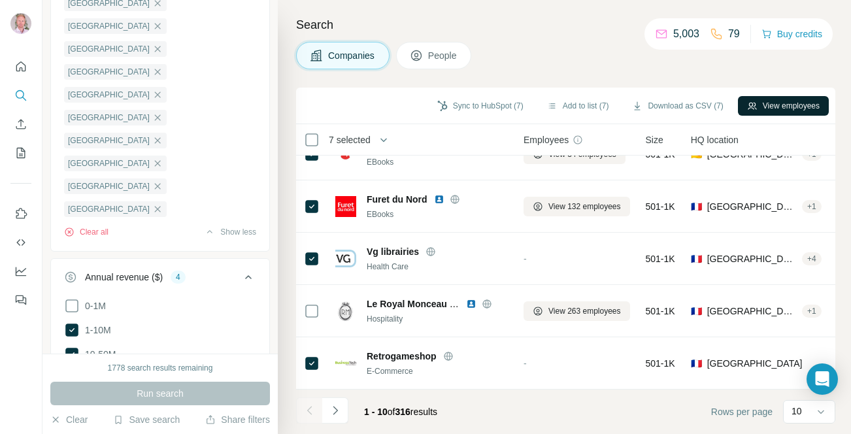
click at [785, 108] on button "View employees" at bounding box center [783, 106] width 91 height 20
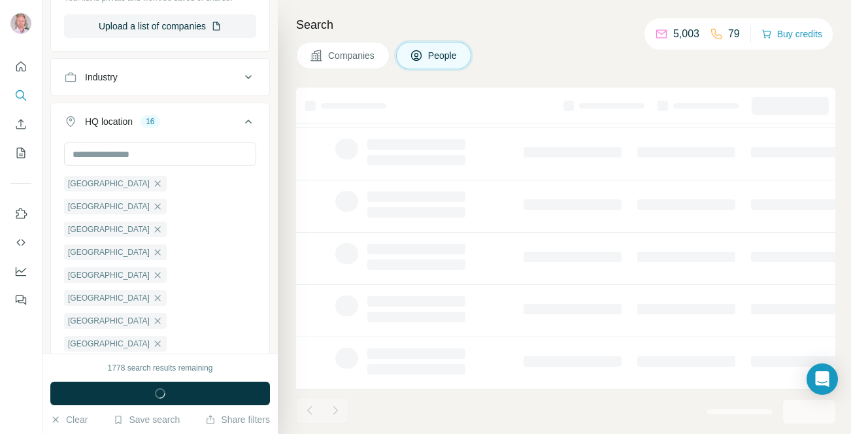
scroll to position [886, 0]
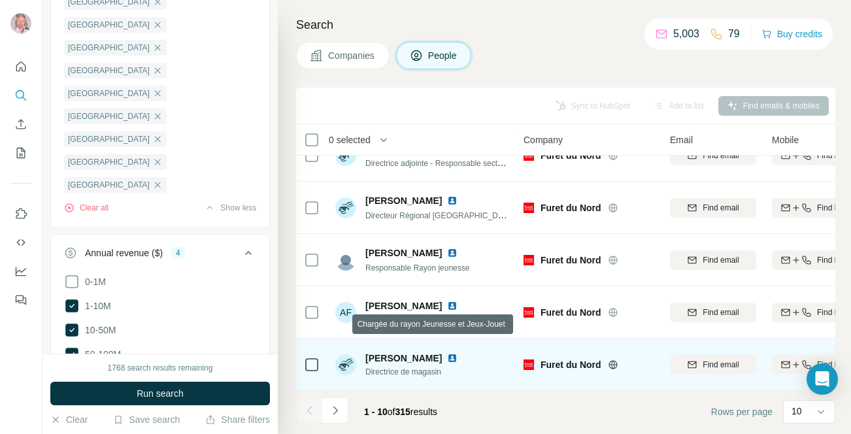
scroll to position [289, 0]
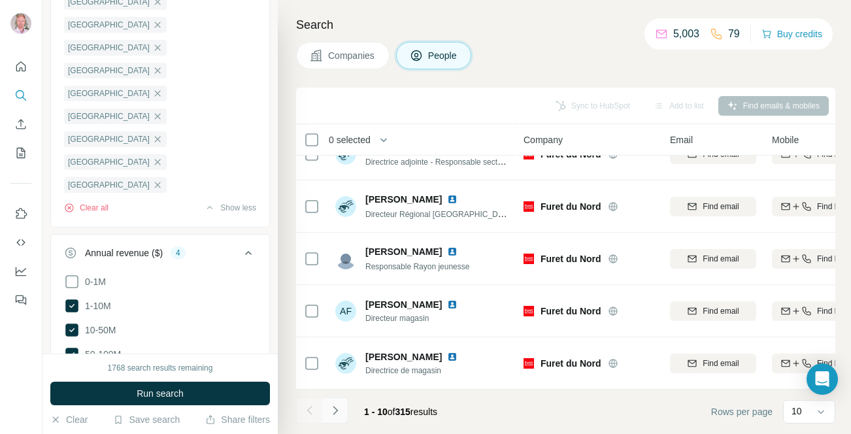
click at [341, 415] on button "Navigate to next page" at bounding box center [335, 410] width 26 height 26
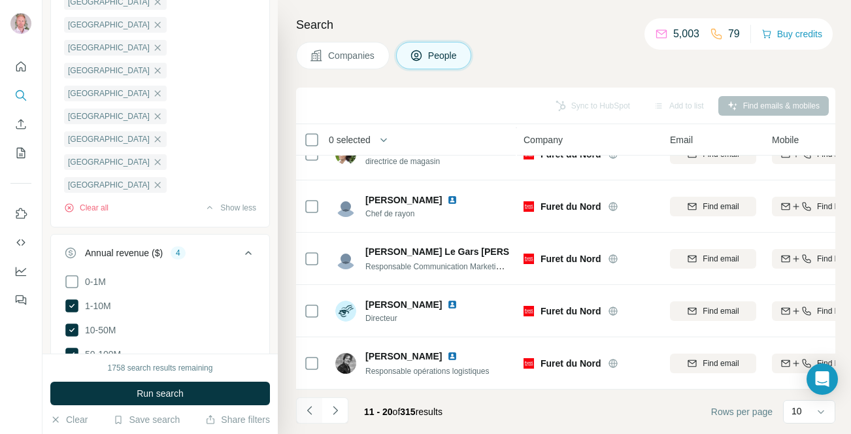
click at [309, 412] on icon "Navigate to previous page" at bounding box center [309, 410] width 5 height 8
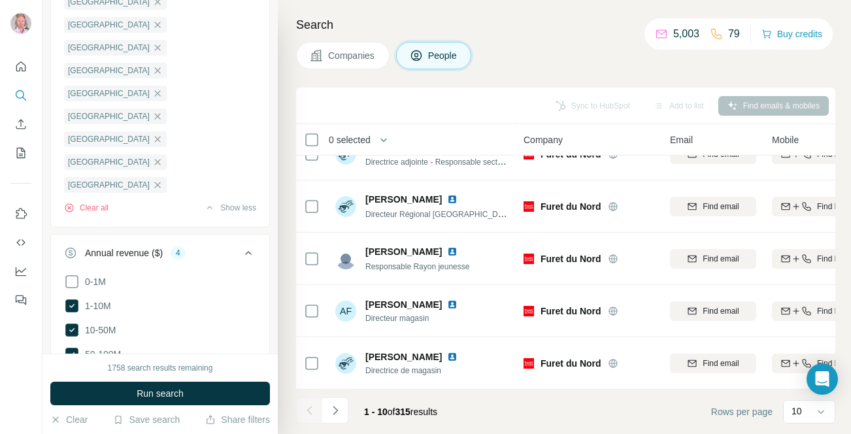
click at [354, 63] on button "Companies" at bounding box center [342, 55] width 93 height 27
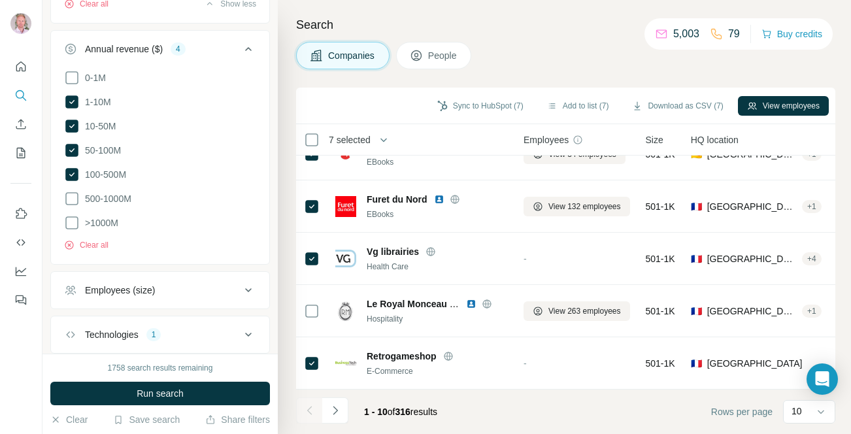
scroll to position [682, 0]
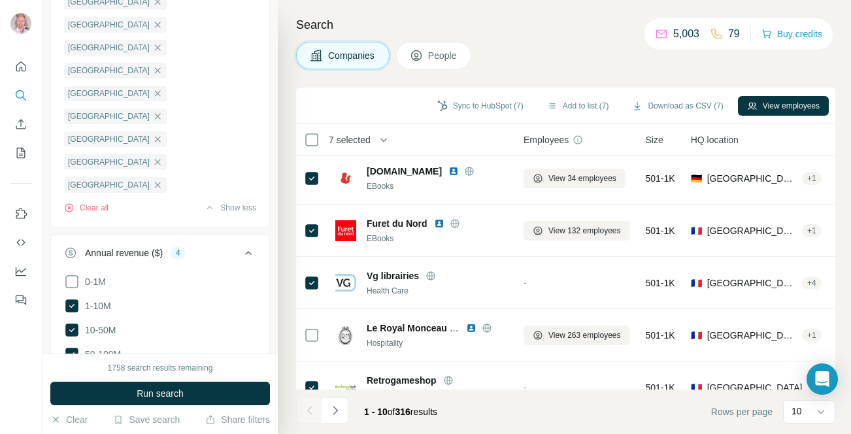
scroll to position [289, 0]
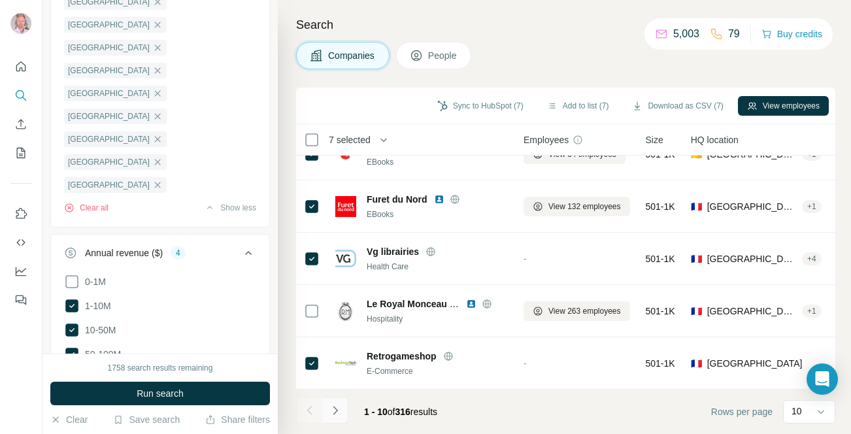
click at [333, 408] on icon "Navigate to next page" at bounding box center [335, 410] width 13 height 13
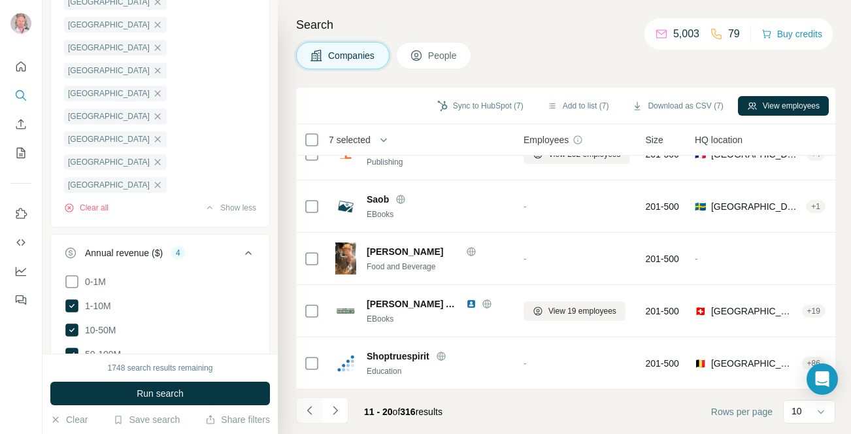
click at [308, 412] on icon "Navigate to previous page" at bounding box center [309, 410] width 13 height 13
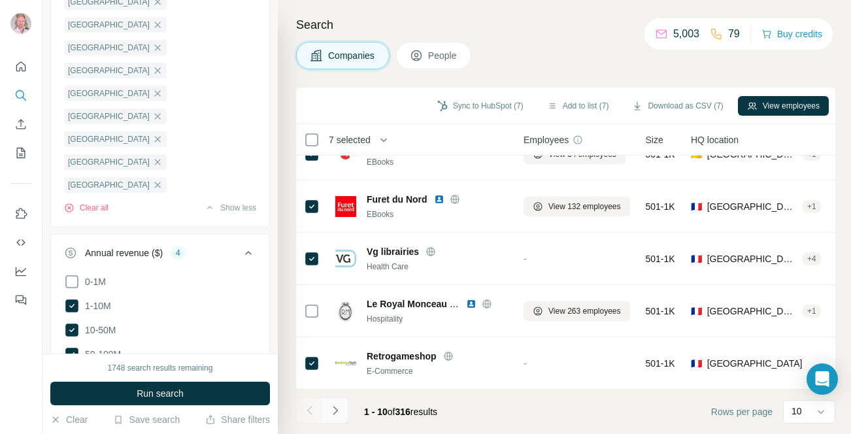
click at [340, 416] on icon "Navigate to next page" at bounding box center [335, 410] width 13 height 13
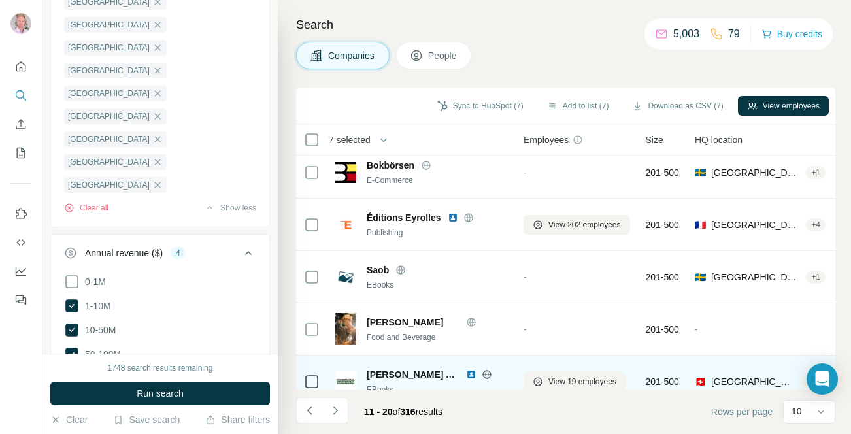
scroll to position [0, 0]
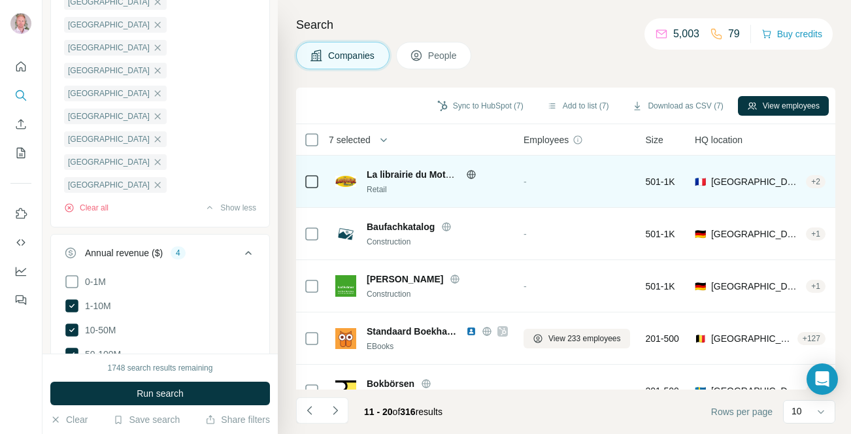
click at [470, 174] on icon at bounding box center [470, 174] width 3 height 8
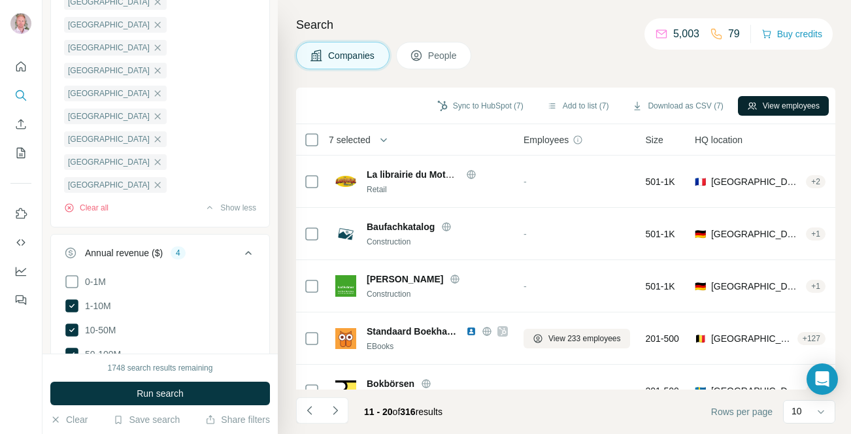
click at [767, 108] on button "View employees" at bounding box center [783, 106] width 91 height 20
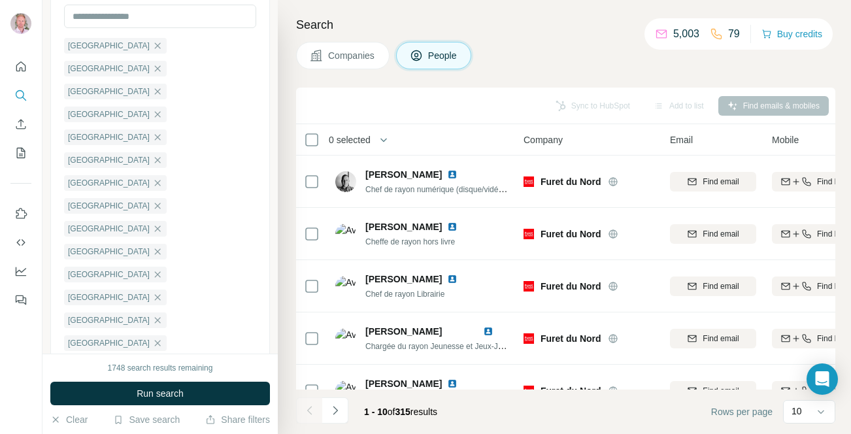
scroll to position [886, 0]
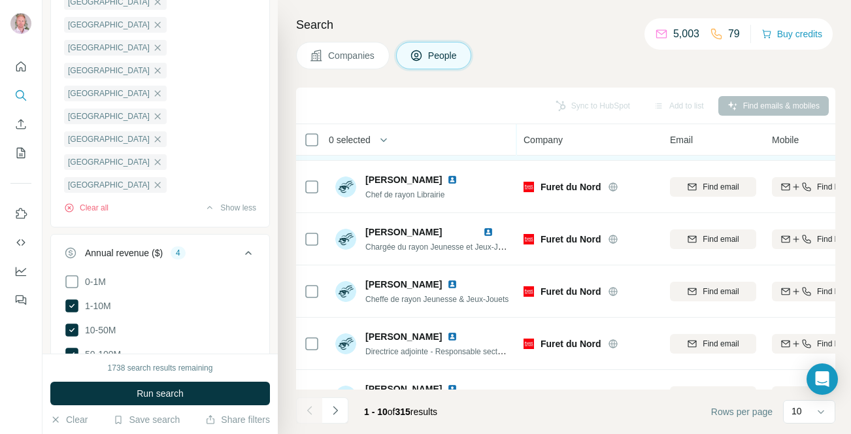
scroll to position [289, 0]
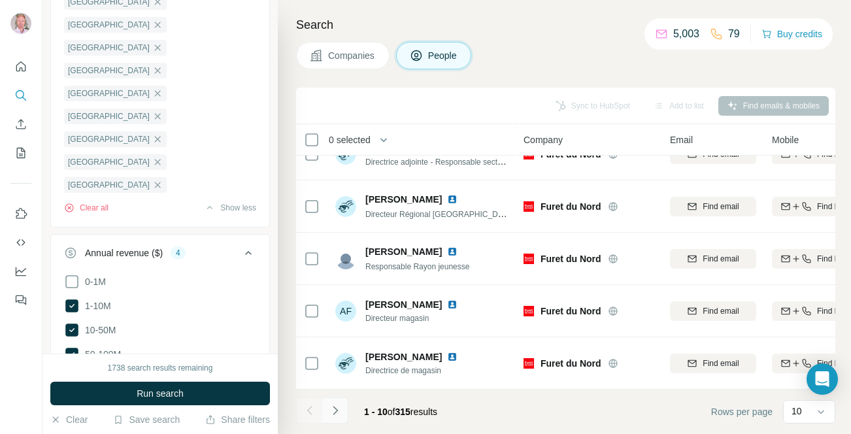
click at [341, 408] on button "Navigate to next page" at bounding box center [335, 410] width 26 height 26
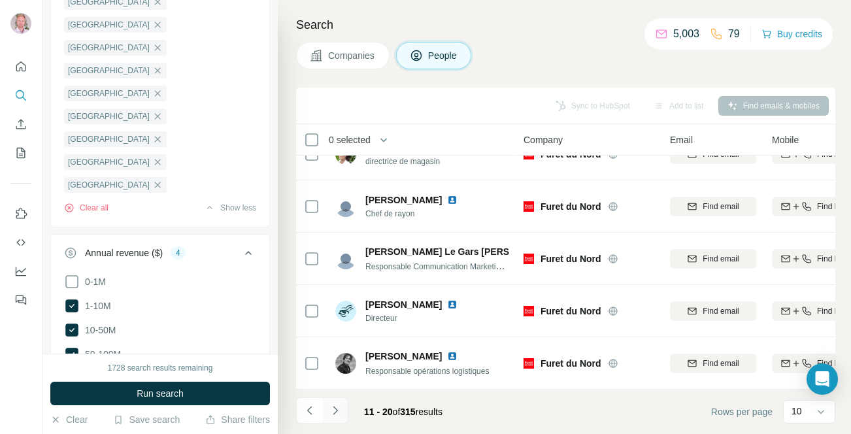
click at [335, 408] on icon "Navigate to next page" at bounding box center [335, 410] width 13 height 13
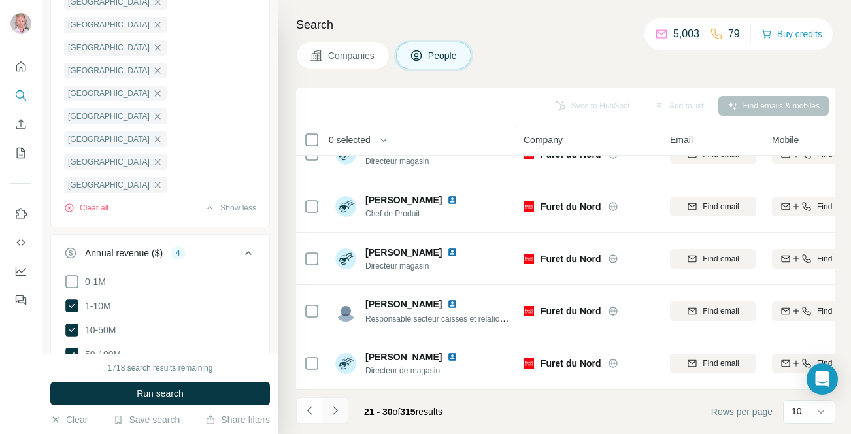
click at [335, 408] on icon "Navigate to next page" at bounding box center [335, 410] width 13 height 13
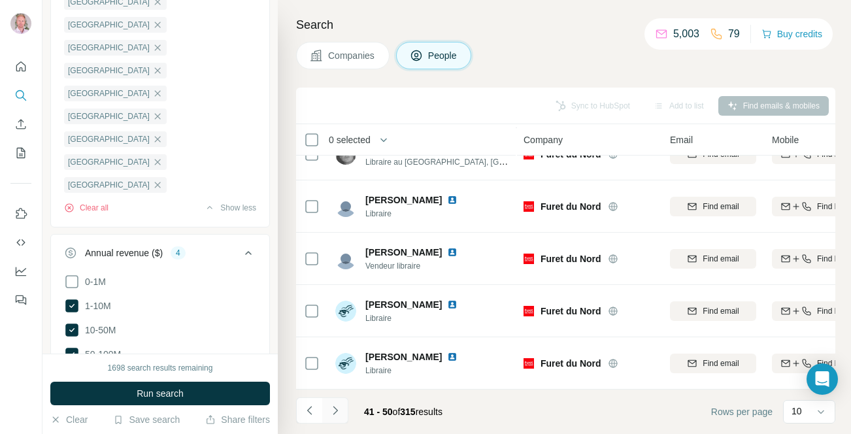
click at [335, 408] on icon "Navigate to next page" at bounding box center [335, 410] width 13 height 13
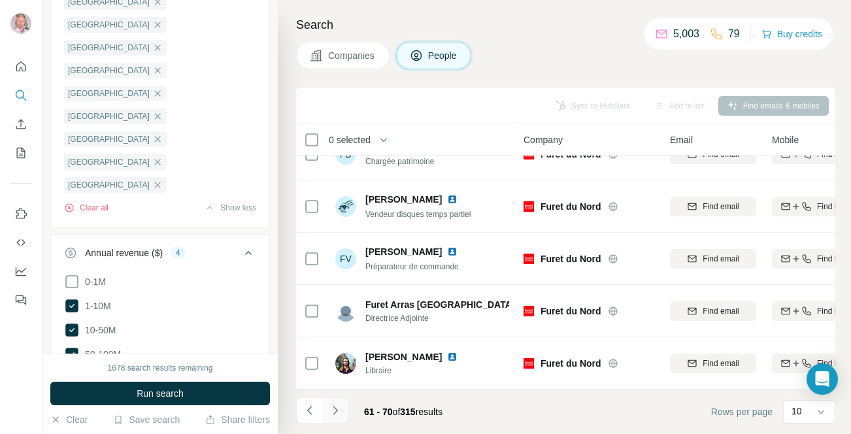
click at [335, 408] on icon "Navigate to next page" at bounding box center [335, 410] width 13 height 13
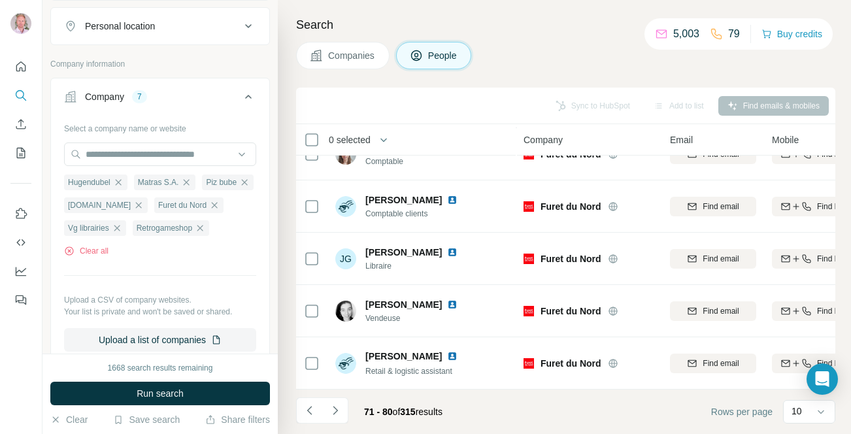
scroll to position [230, 0]
click at [340, 416] on icon "Navigate to next page" at bounding box center [335, 410] width 13 height 13
click at [339, 57] on span "Companies" at bounding box center [352, 55] width 48 height 13
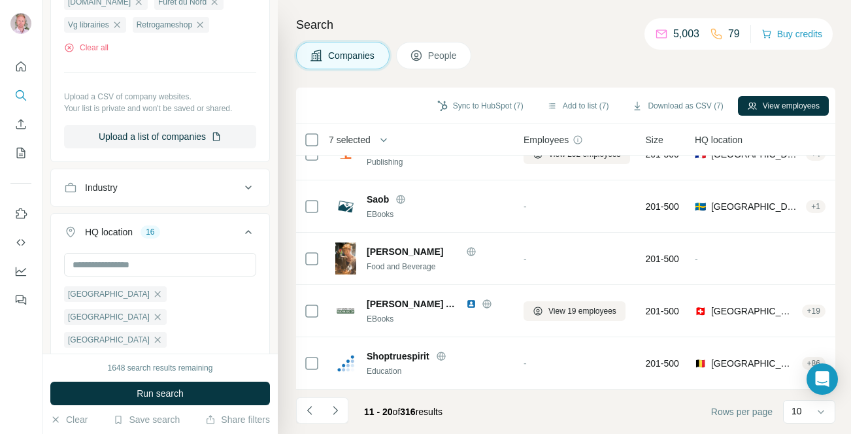
scroll to position [26, 0]
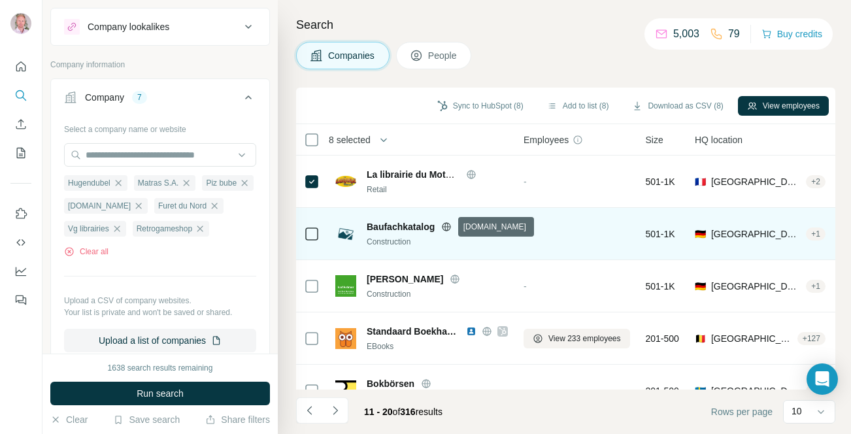
click at [449, 227] on icon at bounding box center [446, 227] width 10 height 10
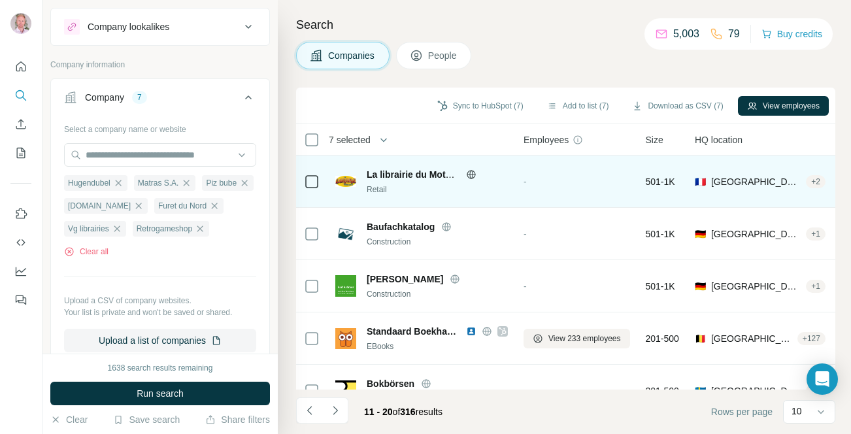
click at [469, 176] on icon at bounding box center [471, 174] width 10 height 10
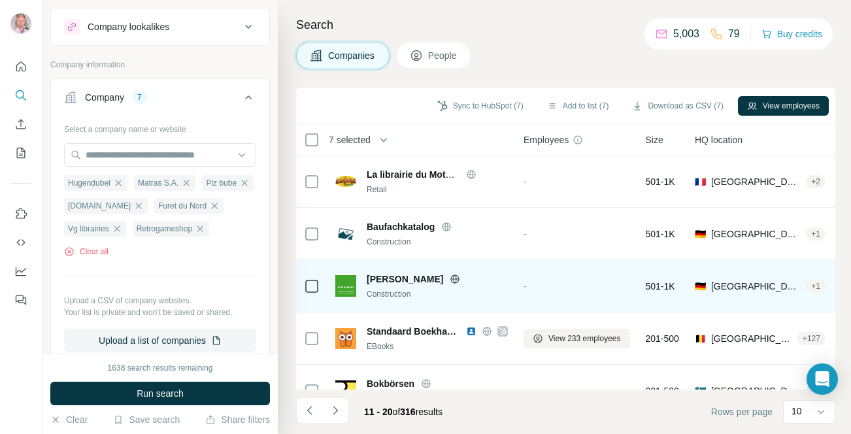
click at [450, 279] on icon at bounding box center [455, 279] width 10 height 10
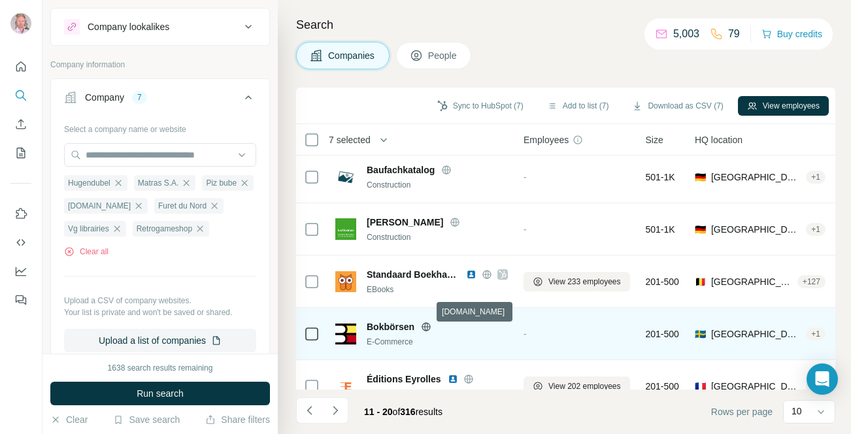
scroll to position [59, 0]
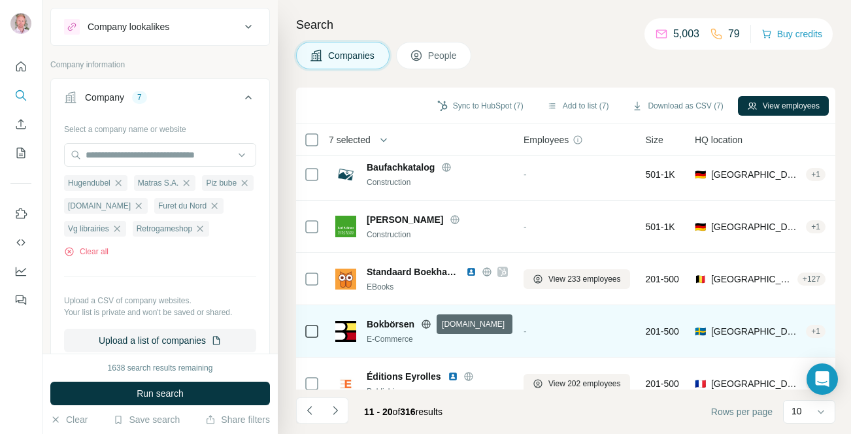
click at [426, 324] on icon at bounding box center [426, 324] width 8 height 1
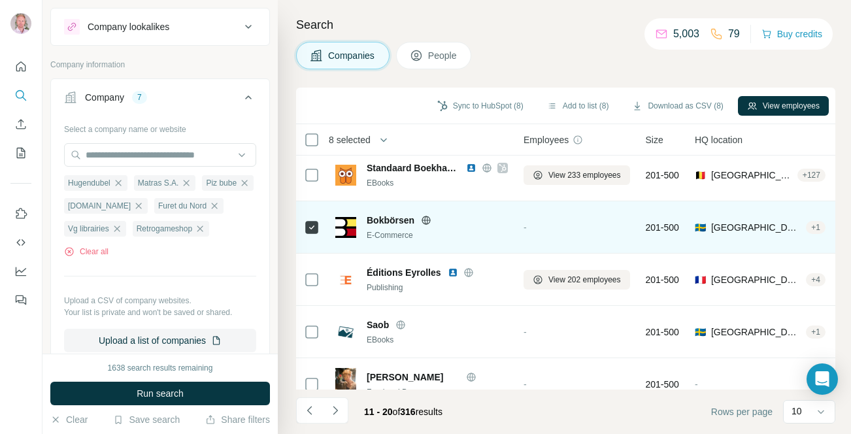
scroll to position [165, 0]
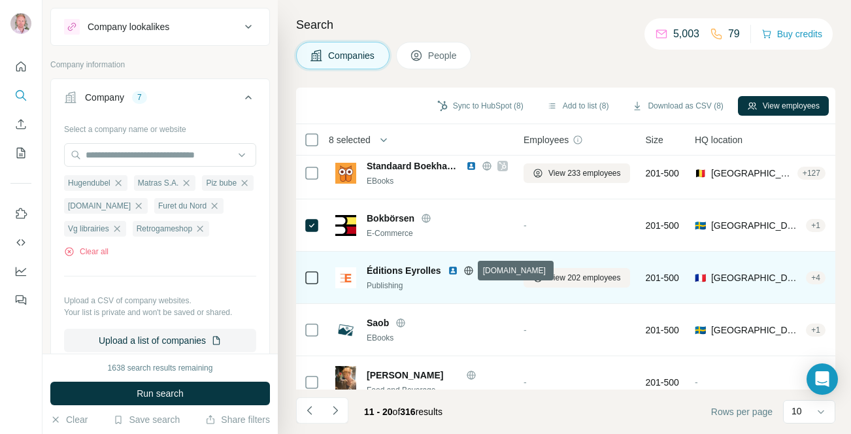
click at [469, 269] on icon at bounding box center [468, 270] width 10 height 10
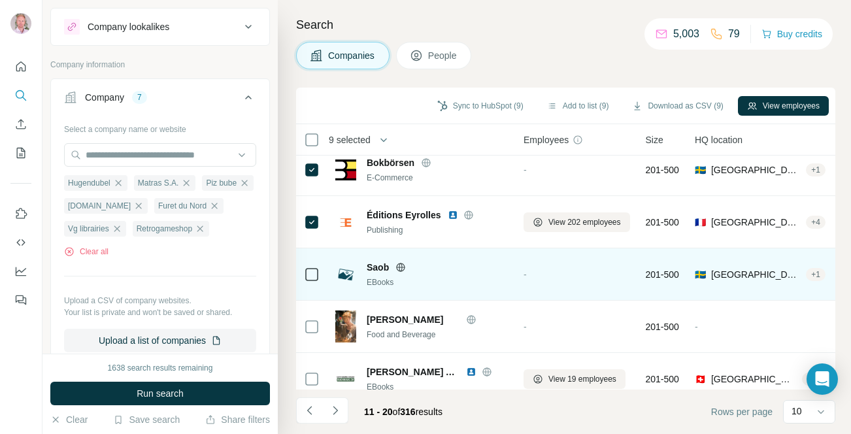
scroll to position [227, 0]
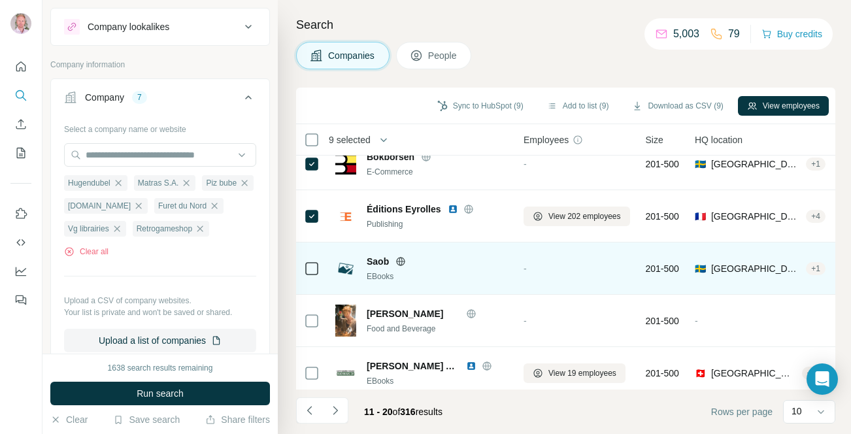
click at [401, 261] on icon at bounding box center [401, 261] width 8 height 1
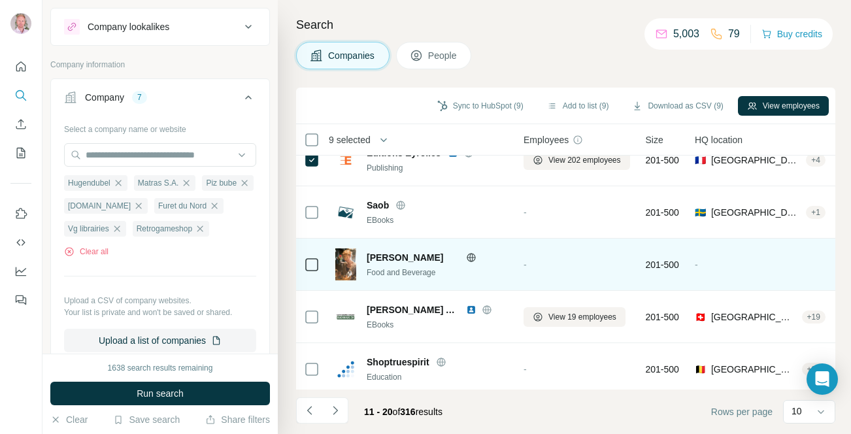
scroll to position [284, 0]
click at [471, 257] on icon at bounding box center [471, 257] width 10 height 10
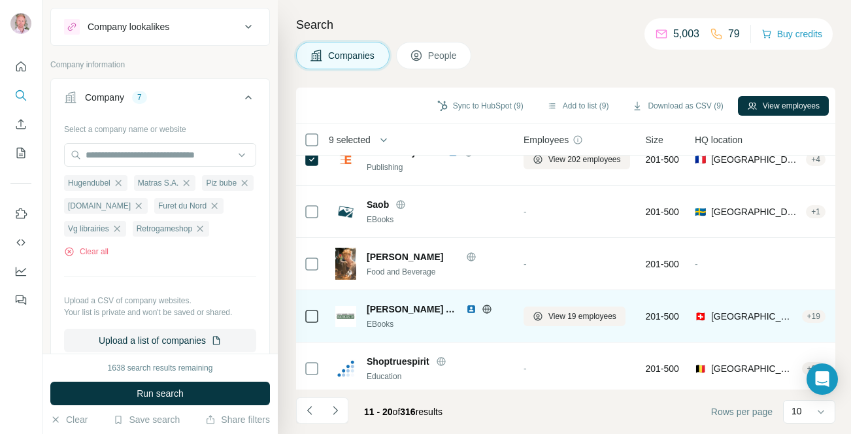
scroll to position [289, 0]
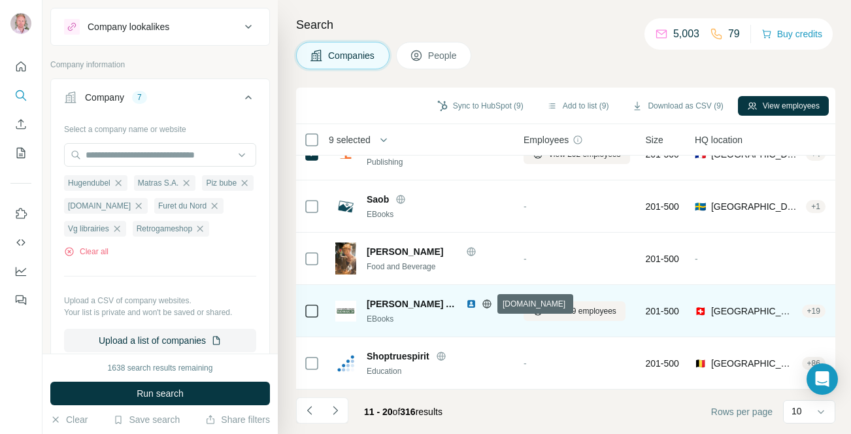
click at [485, 304] on icon at bounding box center [487, 304] width 10 height 10
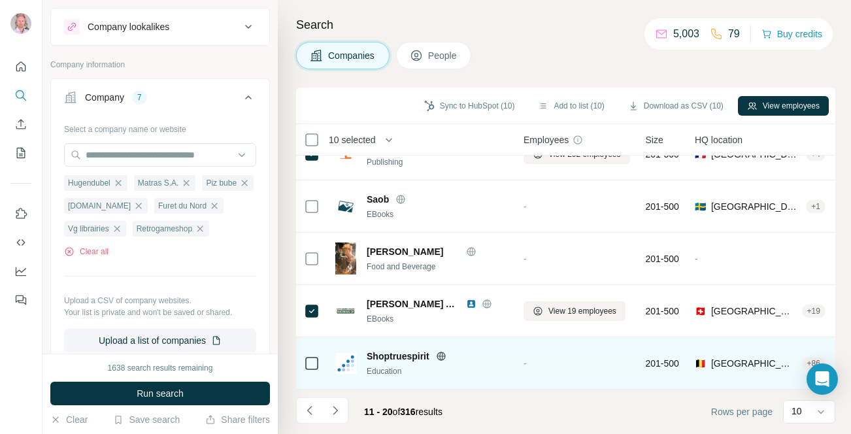
click at [442, 355] on icon at bounding box center [441, 356] width 10 height 10
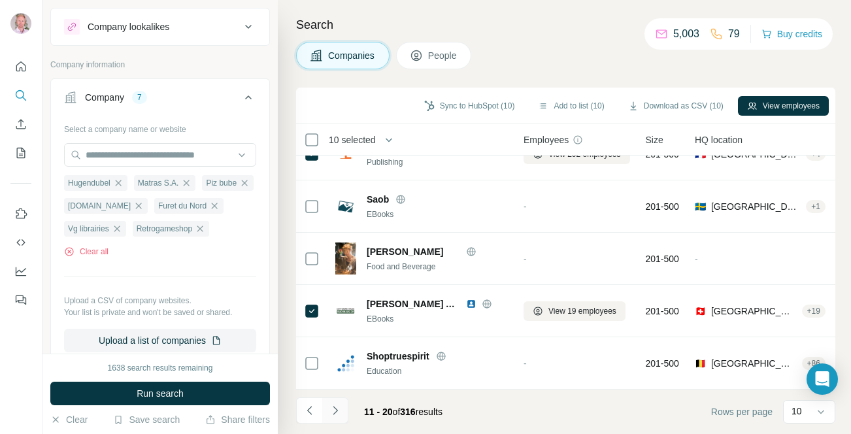
click at [339, 409] on icon "Navigate to next page" at bounding box center [335, 410] width 13 height 13
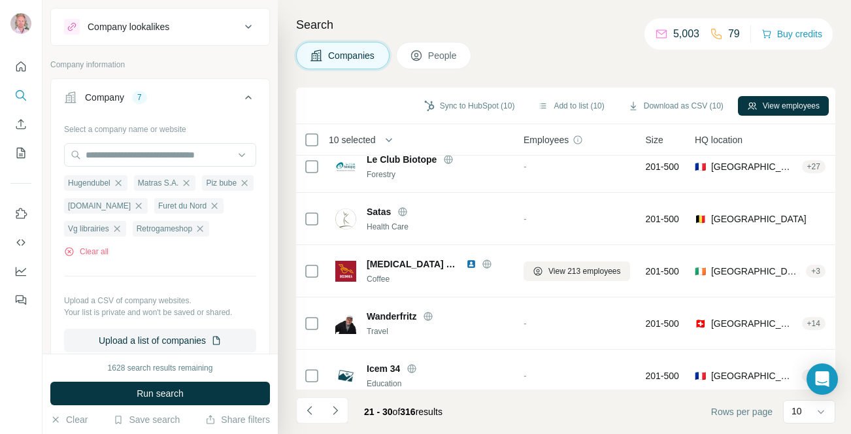
scroll to position [0, 0]
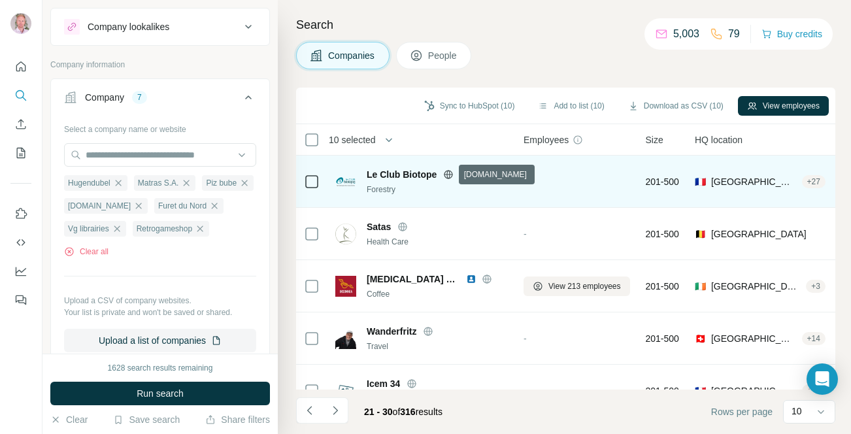
click at [447, 175] on icon at bounding box center [448, 174] width 3 height 8
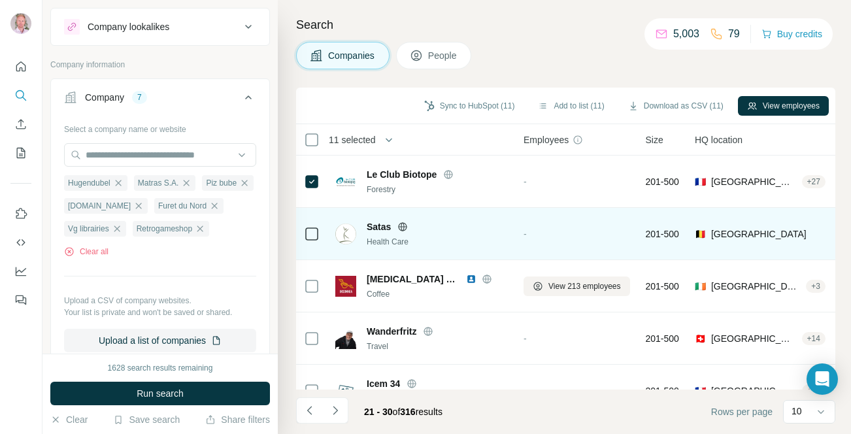
click at [405, 229] on icon at bounding box center [402, 227] width 10 height 10
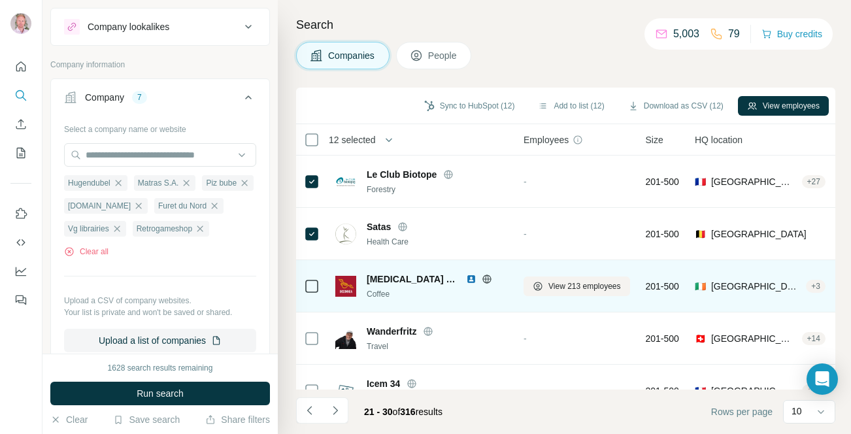
click at [482, 278] on icon at bounding box center [486, 278] width 8 height 1
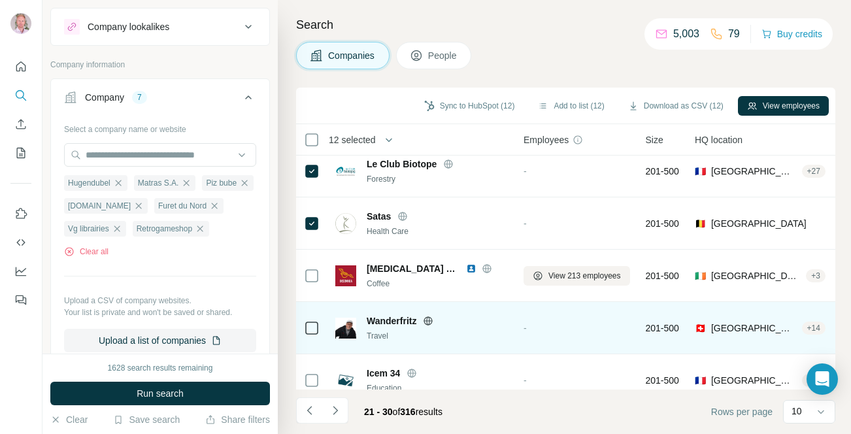
scroll to position [20, 0]
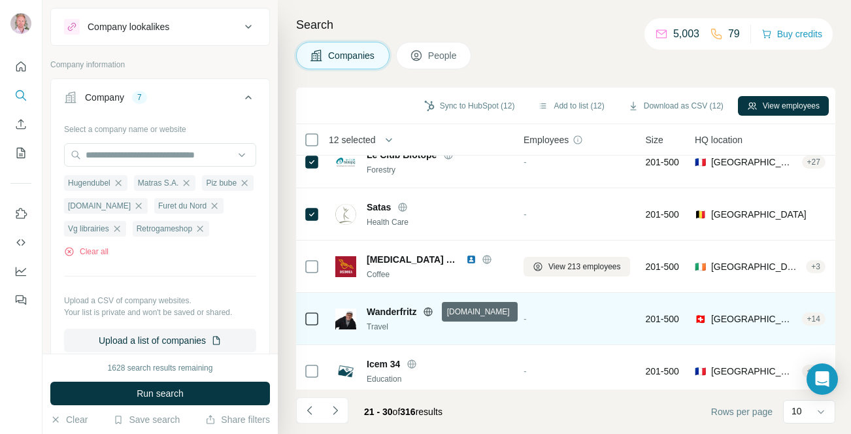
click at [433, 314] on icon at bounding box center [428, 311] width 8 height 8
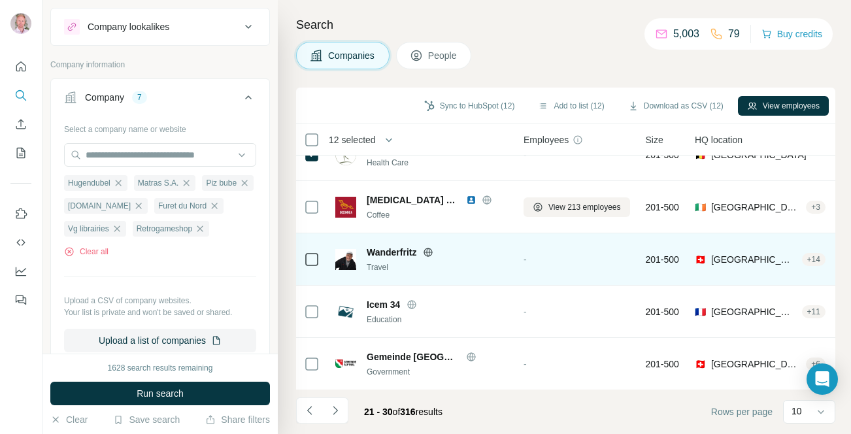
scroll to position [111, 0]
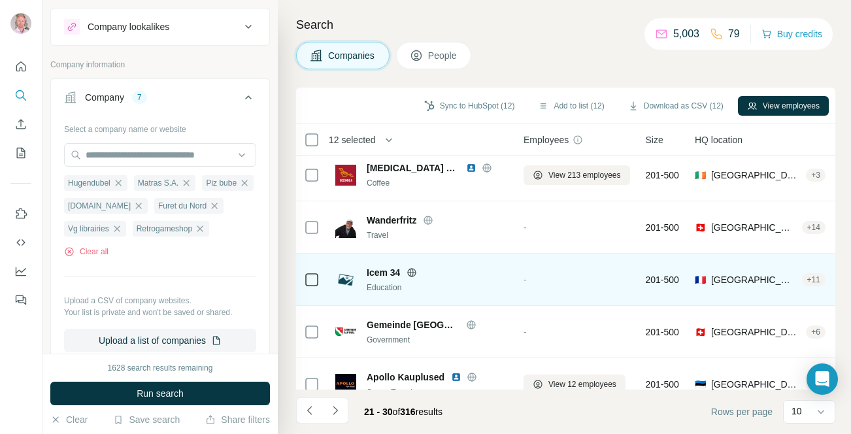
click at [414, 273] on icon at bounding box center [411, 272] width 3 height 8
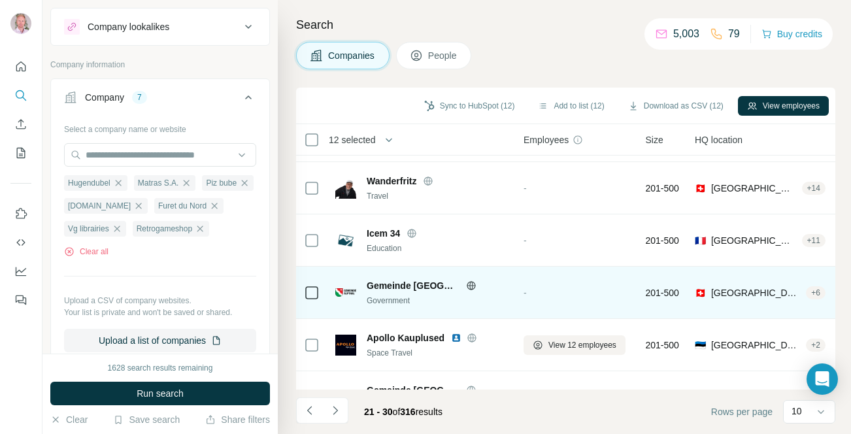
scroll to position [156, 0]
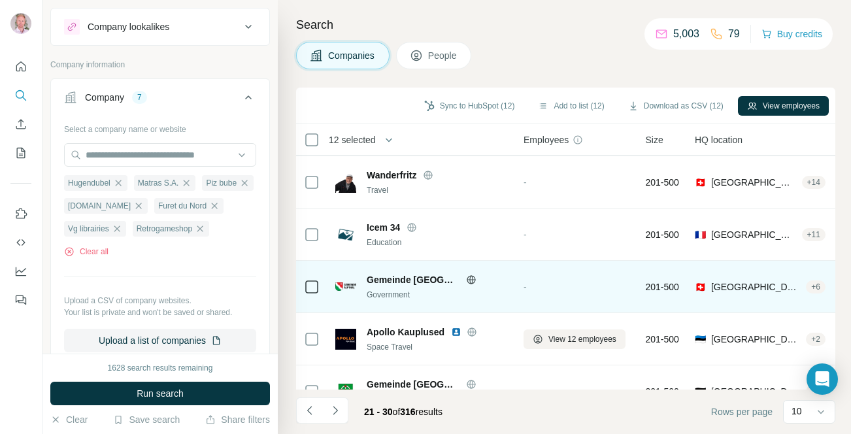
click at [466, 276] on icon at bounding box center [471, 279] width 10 height 10
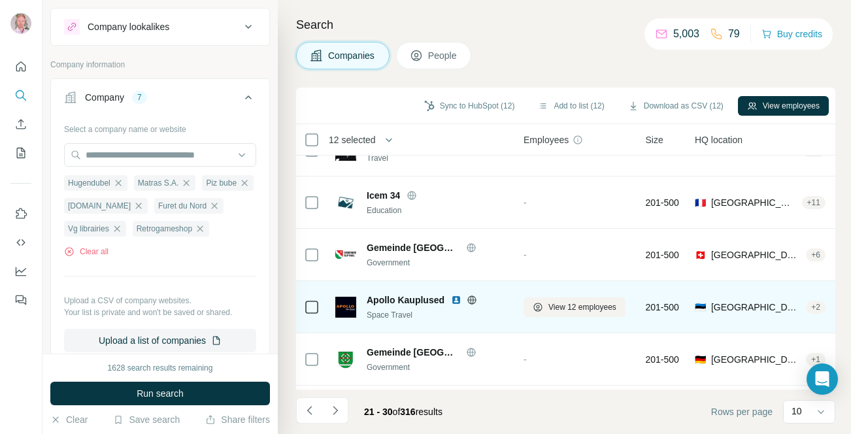
scroll to position [189, 0]
click at [471, 298] on icon at bounding box center [472, 299] width 10 height 10
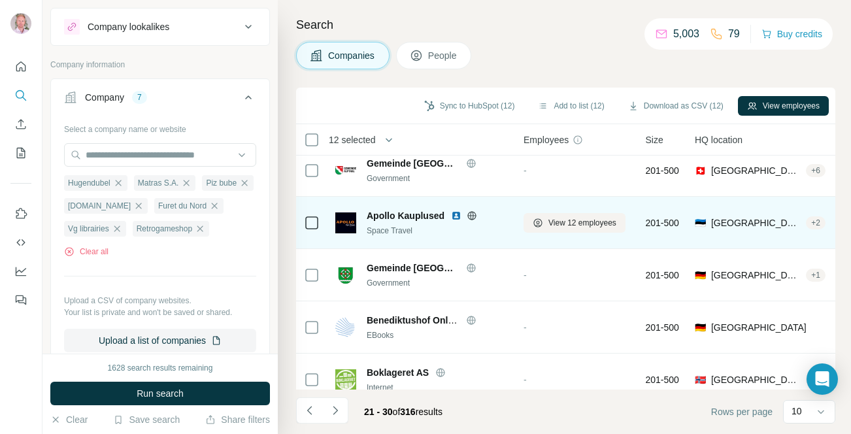
scroll to position [274, 0]
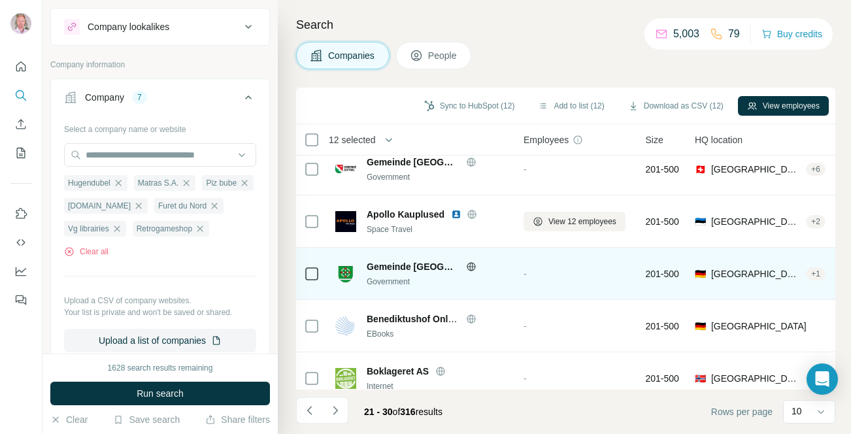
click at [469, 267] on icon at bounding box center [470, 266] width 3 height 8
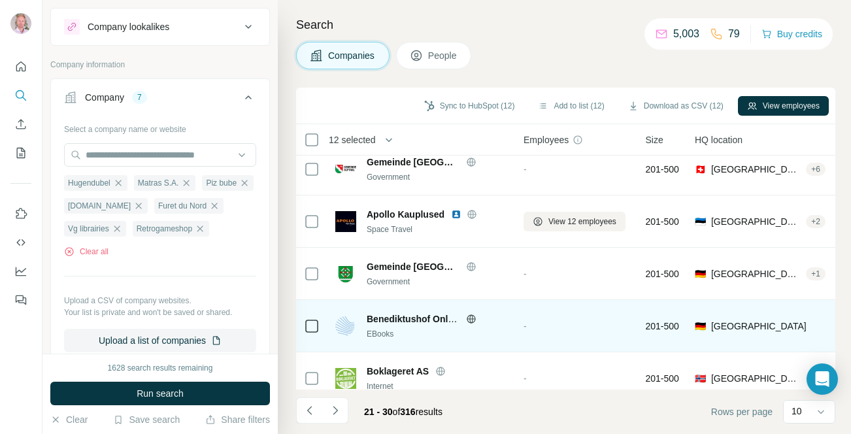
click at [471, 315] on icon at bounding box center [471, 319] width 10 height 10
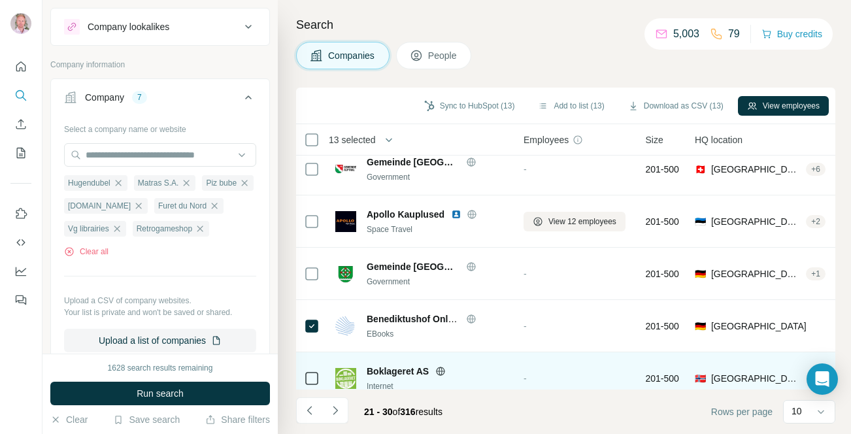
scroll to position [289, 0]
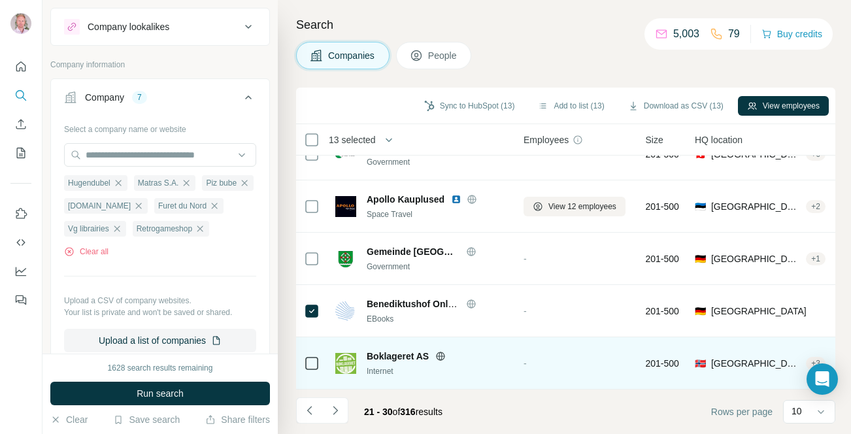
click at [440, 356] on icon at bounding box center [440, 356] width 3 height 8
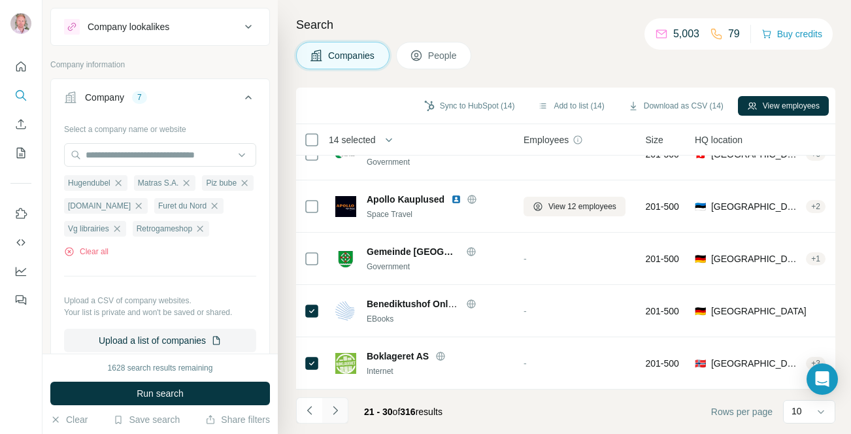
click at [336, 413] on icon "Navigate to next page" at bounding box center [335, 410] width 13 height 13
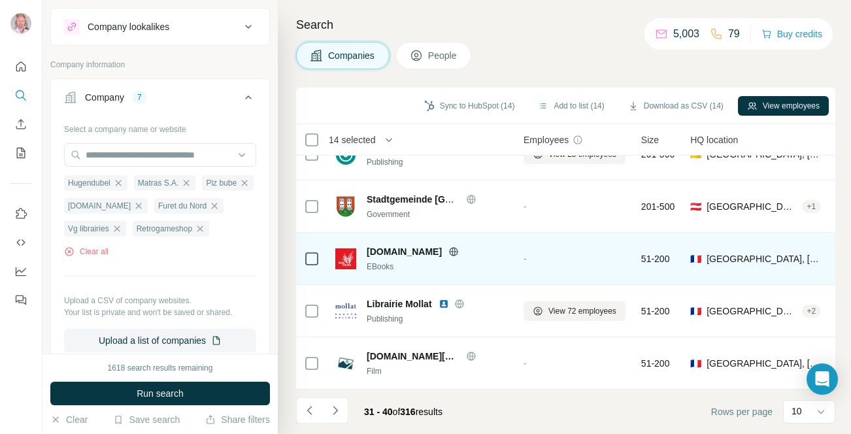
scroll to position [0, 0]
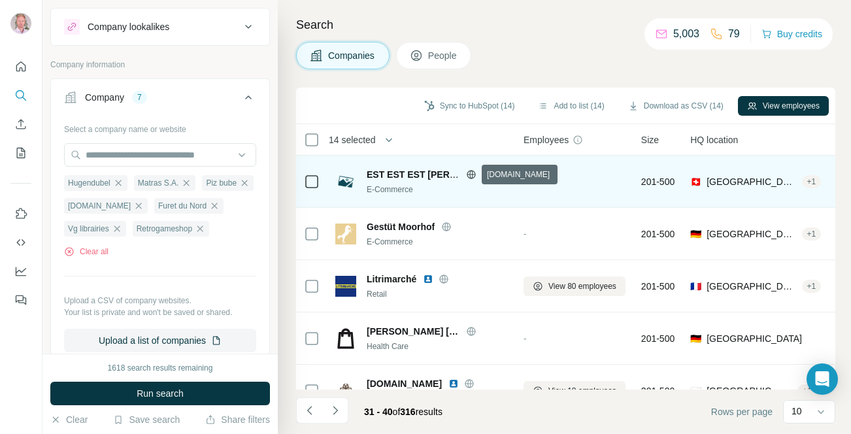
click at [471, 174] on icon at bounding box center [471, 174] width 8 height 1
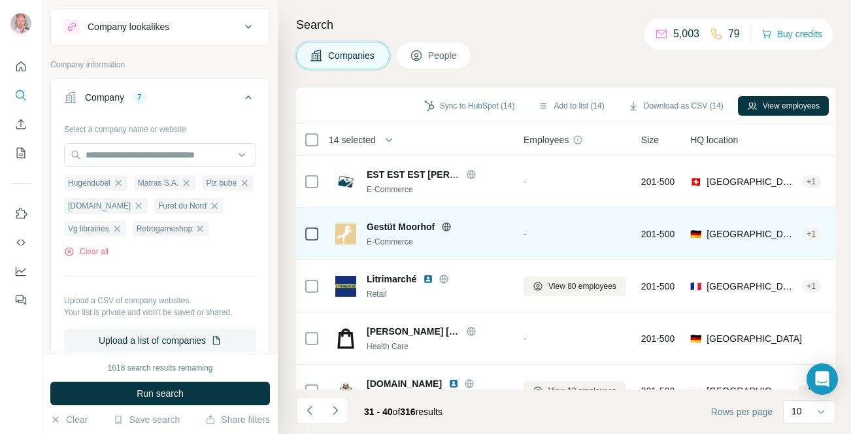
click at [450, 227] on icon at bounding box center [446, 227] width 10 height 10
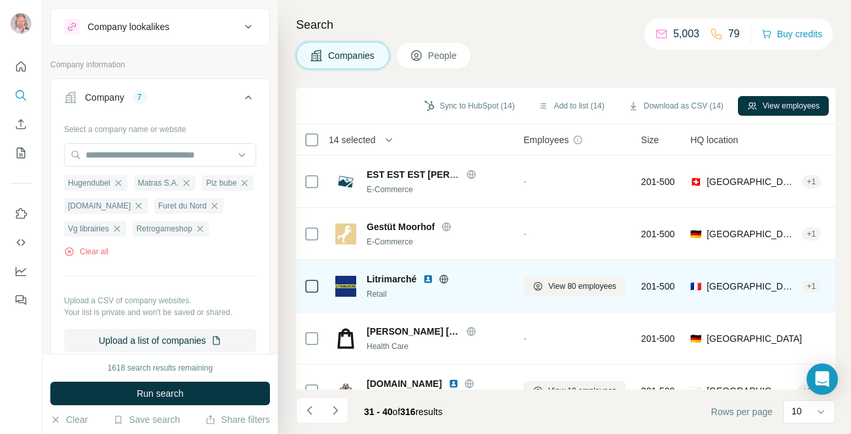
click at [446, 276] on icon at bounding box center [444, 279] width 10 height 10
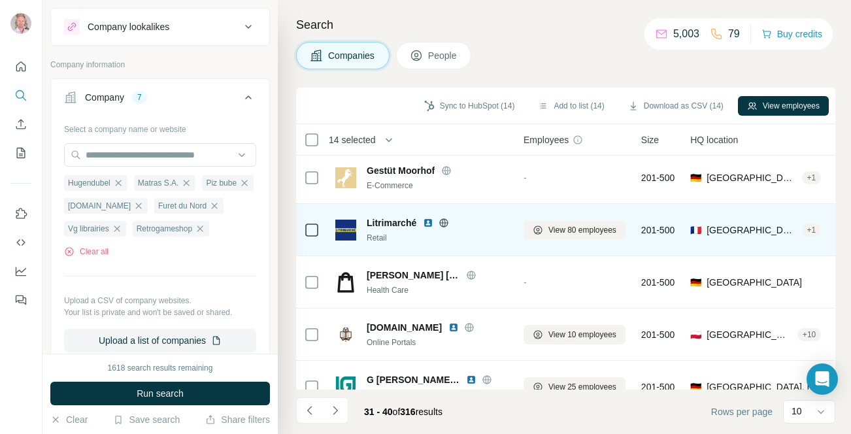
scroll to position [57, 0]
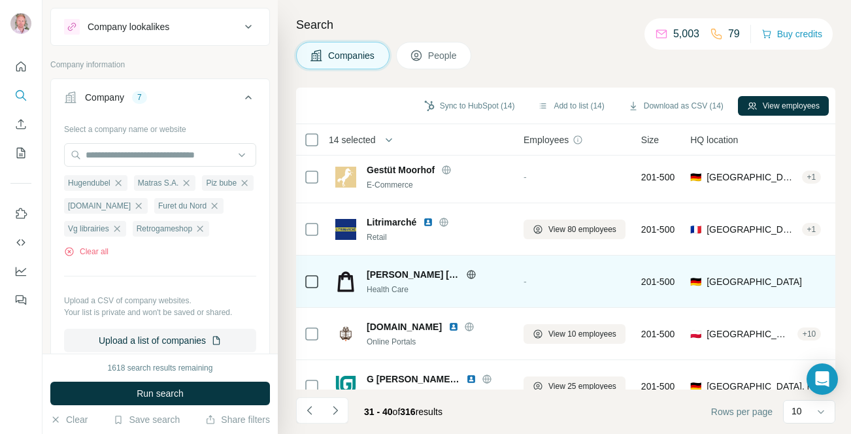
click at [475, 270] on icon at bounding box center [471, 274] width 10 height 10
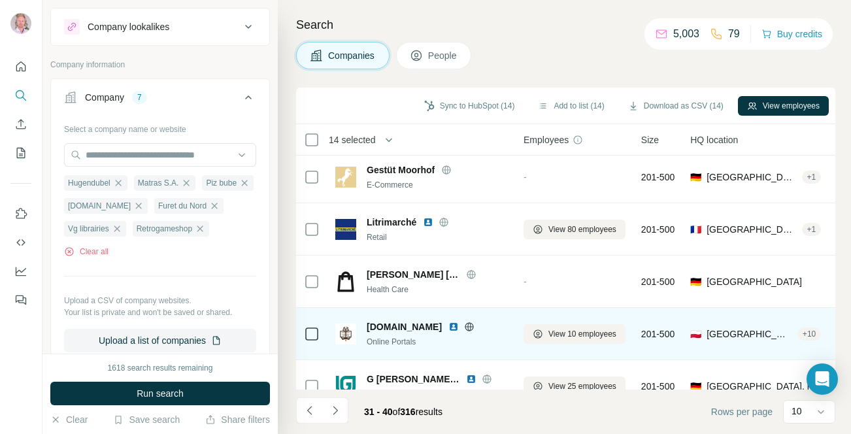
click at [465, 326] on icon at bounding box center [469, 326] width 8 height 1
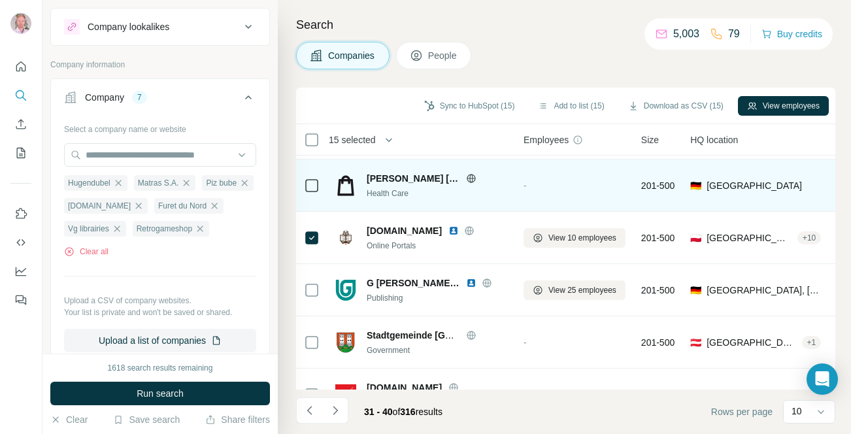
scroll to position [159, 0]
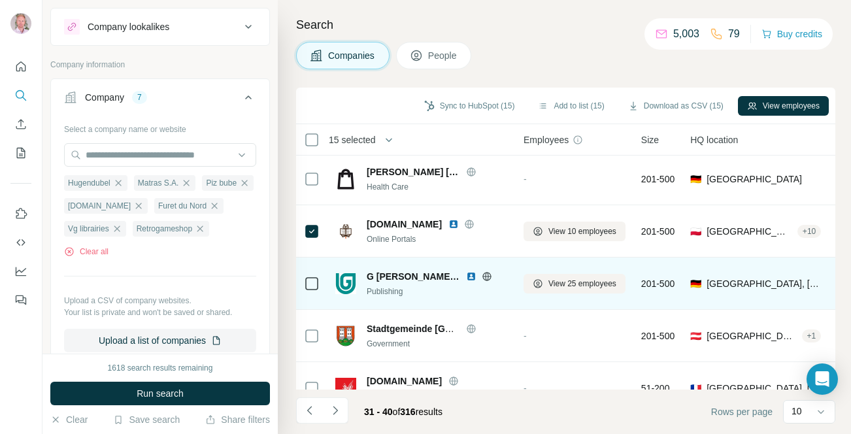
click at [485, 273] on icon at bounding box center [486, 276] width 3 height 8
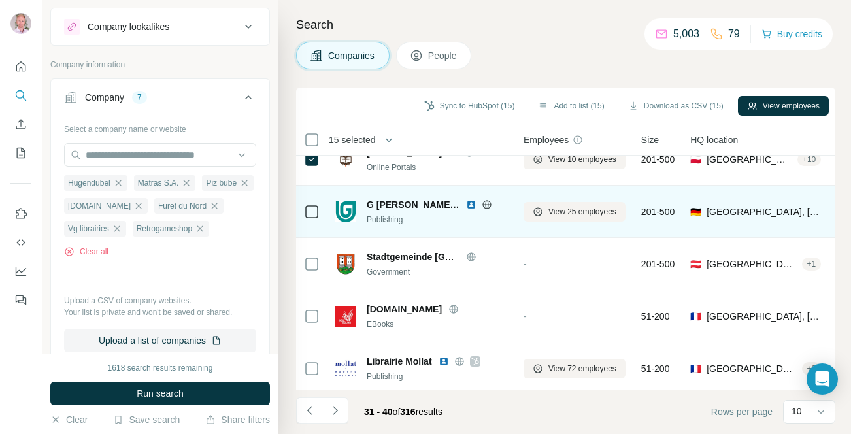
scroll to position [233, 0]
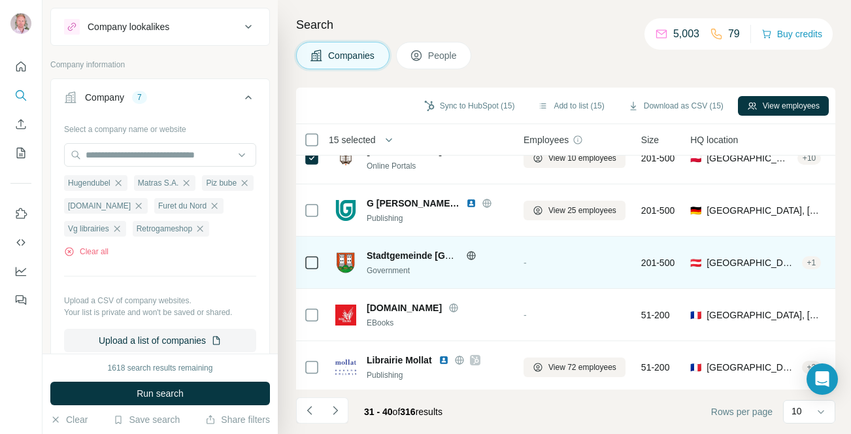
click at [472, 255] on icon at bounding box center [471, 255] width 8 height 1
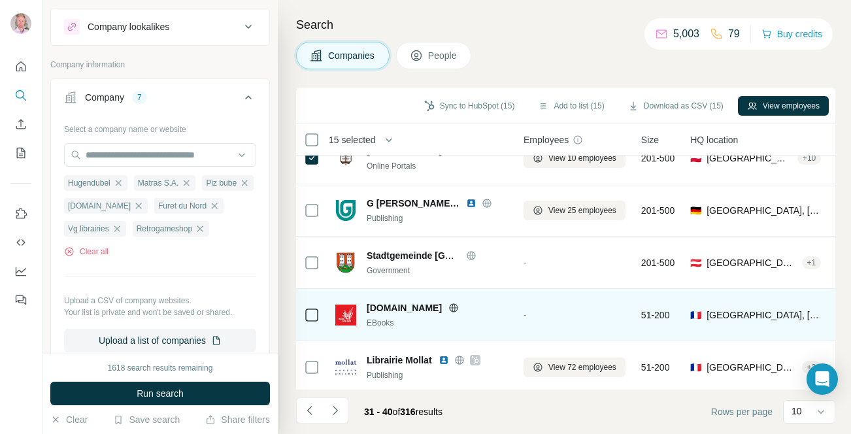
click at [450, 307] on icon at bounding box center [454, 307] width 8 height 1
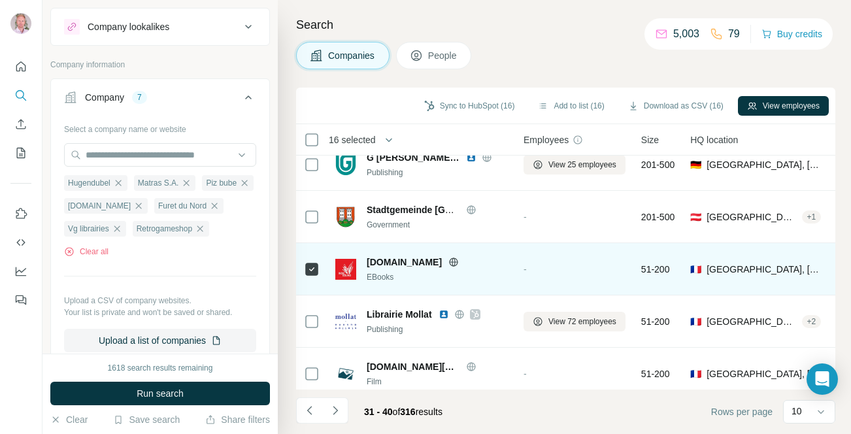
scroll to position [280, 0]
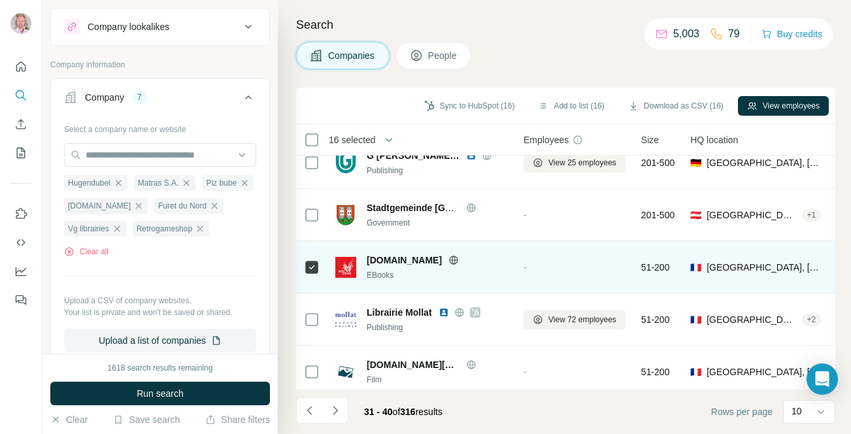
click at [448, 258] on icon at bounding box center [453, 260] width 10 height 10
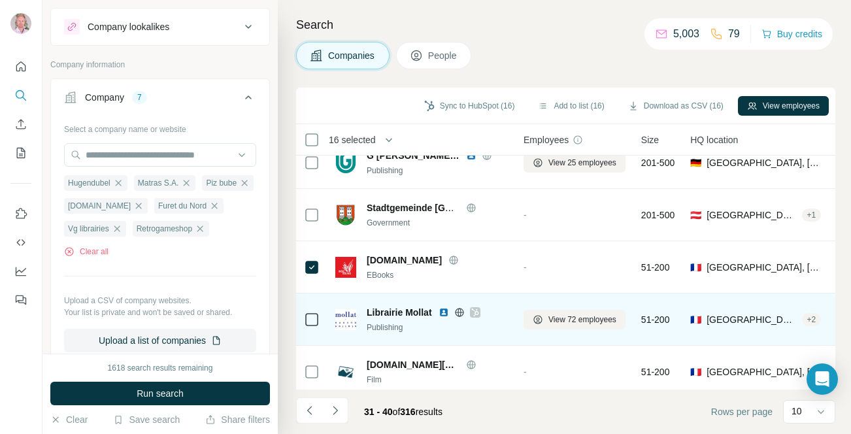
scroll to position [289, 0]
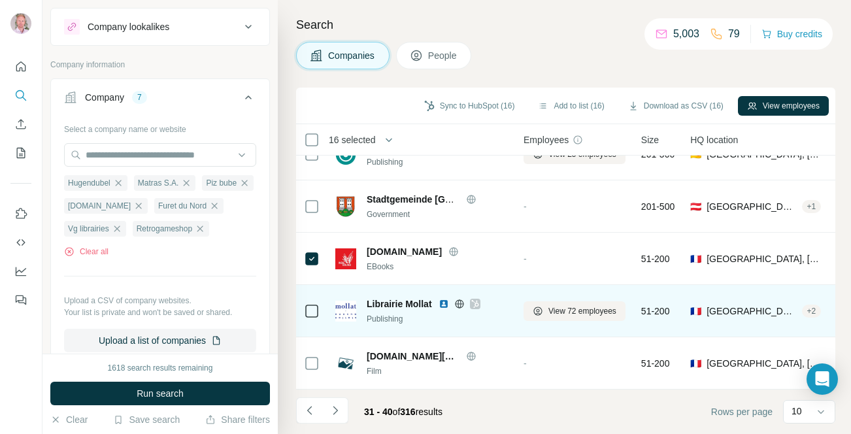
click at [472, 302] on icon at bounding box center [475, 304] width 8 height 10
click at [457, 302] on icon at bounding box center [459, 304] width 10 height 10
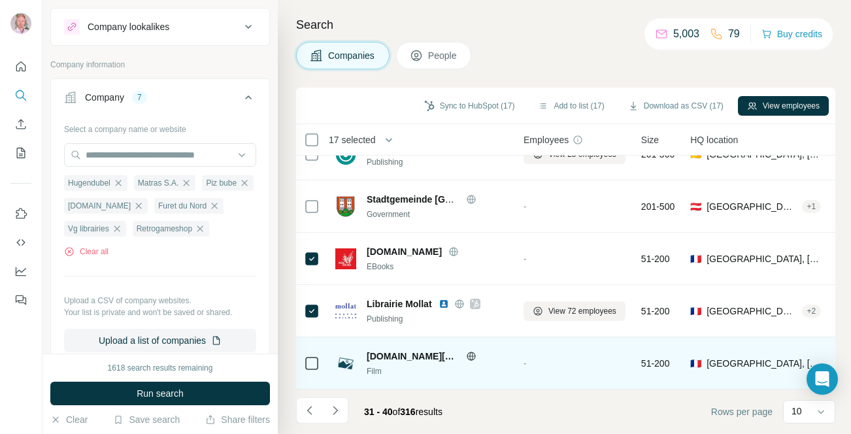
click at [466, 355] on icon at bounding box center [471, 356] width 10 height 10
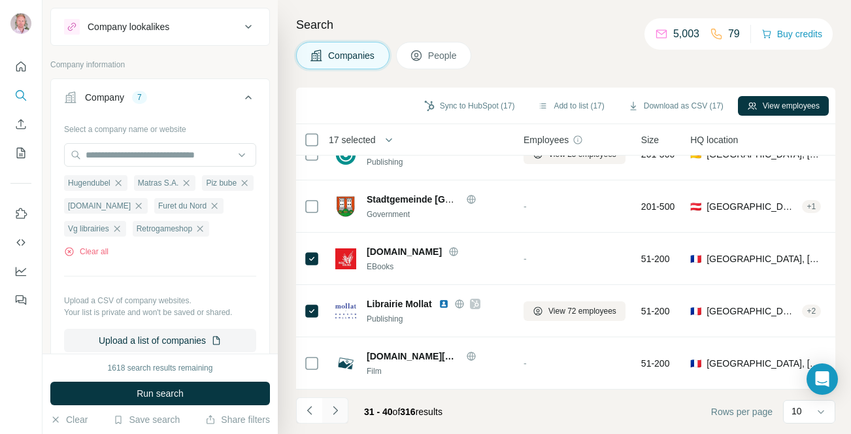
click at [339, 410] on icon "Navigate to next page" at bounding box center [335, 410] width 13 height 13
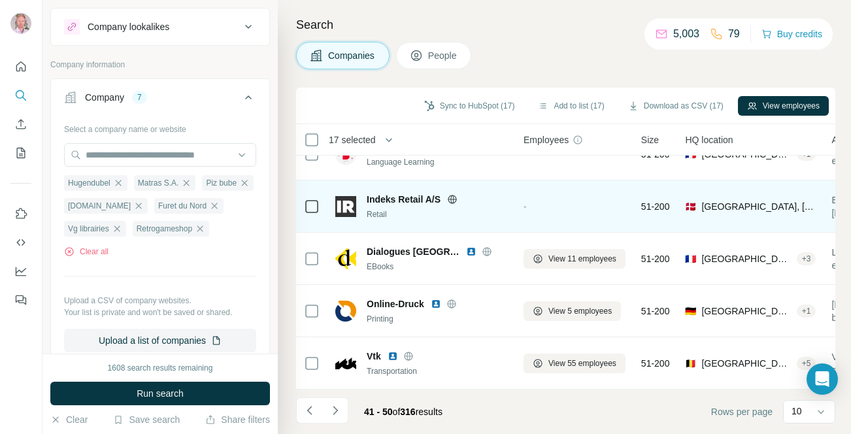
scroll to position [0, 0]
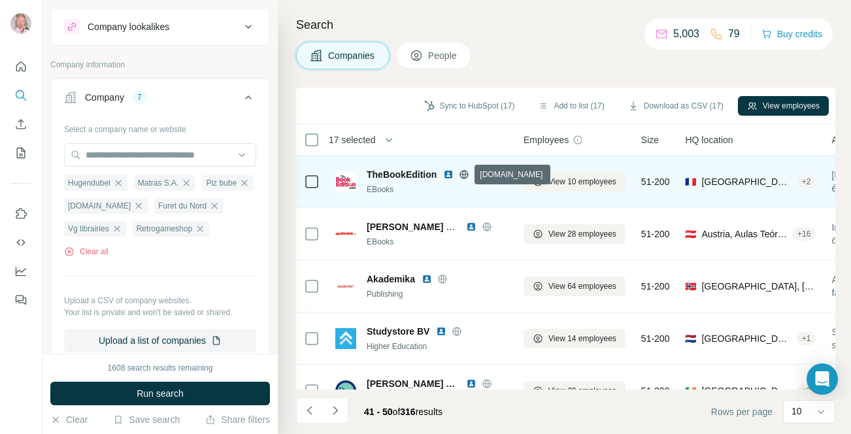
click at [466, 174] on icon at bounding box center [464, 174] width 8 height 1
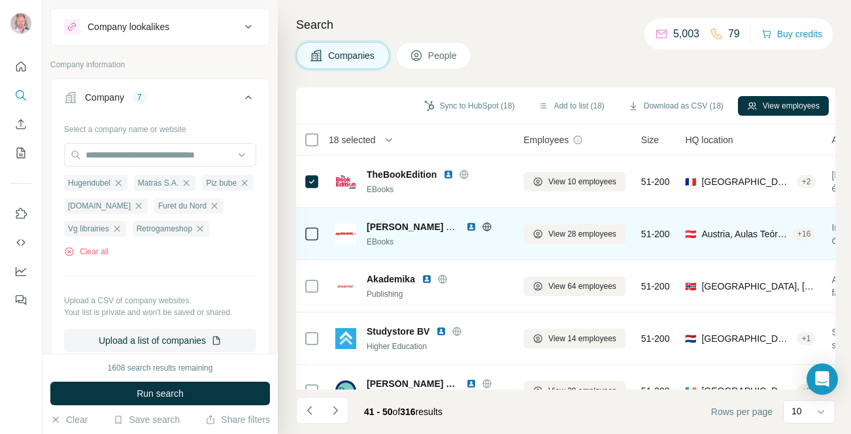
click at [486, 226] on icon at bounding box center [486, 226] width 8 height 1
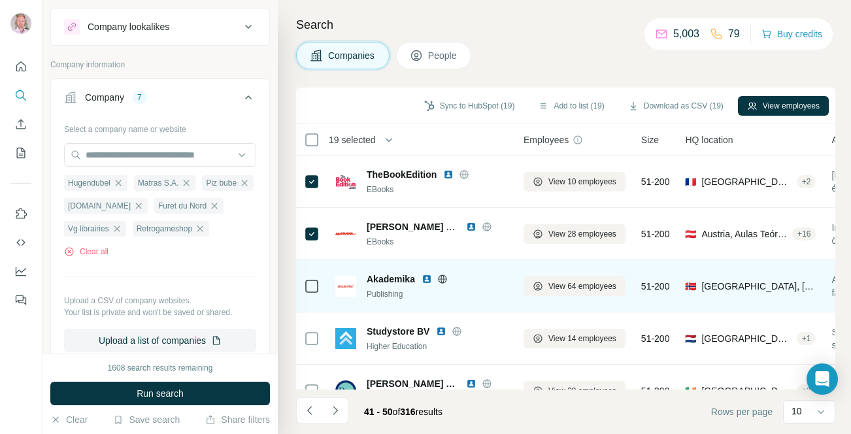
click at [445, 278] on icon at bounding box center [442, 279] width 10 height 10
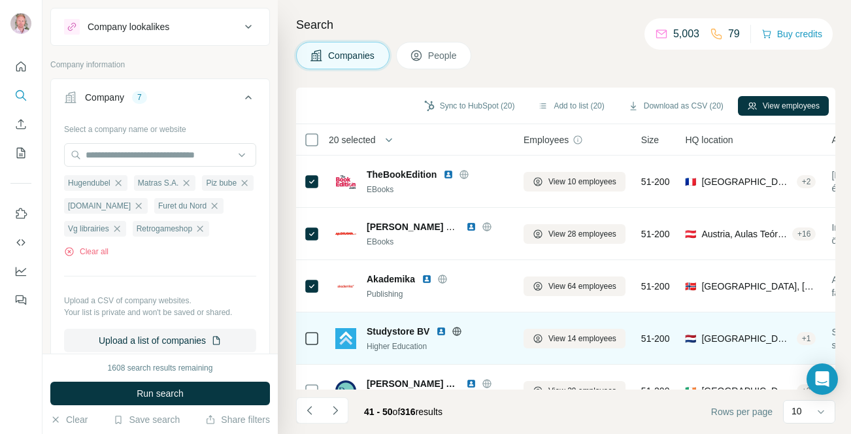
click at [460, 330] on icon at bounding box center [457, 331] width 10 height 10
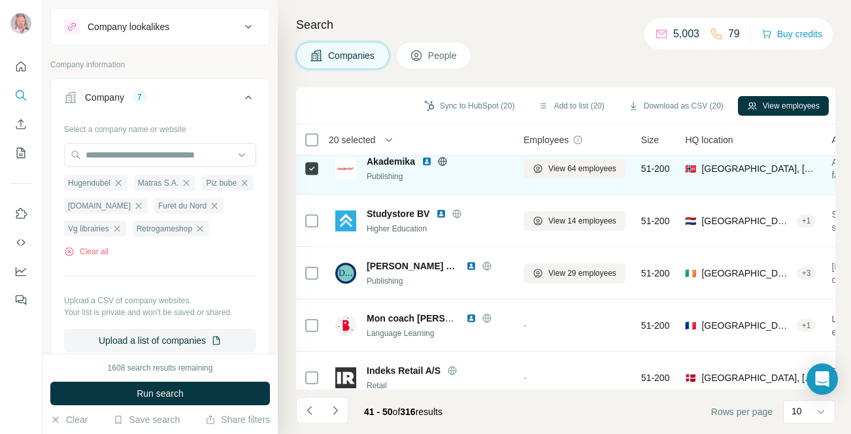
scroll to position [125, 0]
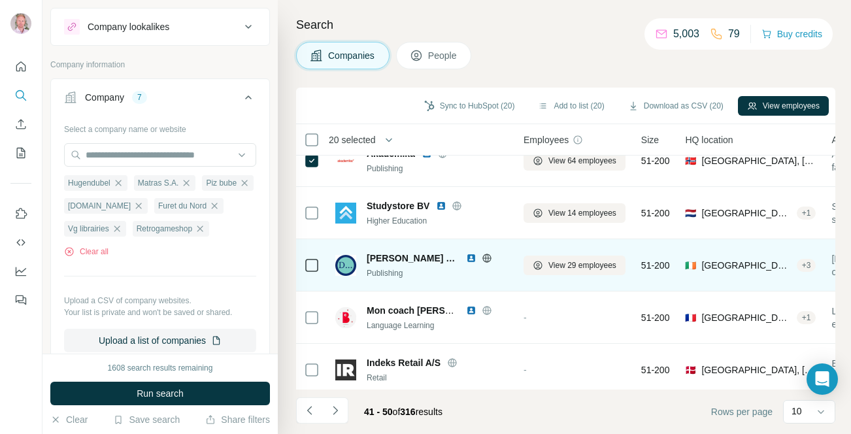
click at [482, 256] on icon at bounding box center [486, 258] width 8 height 8
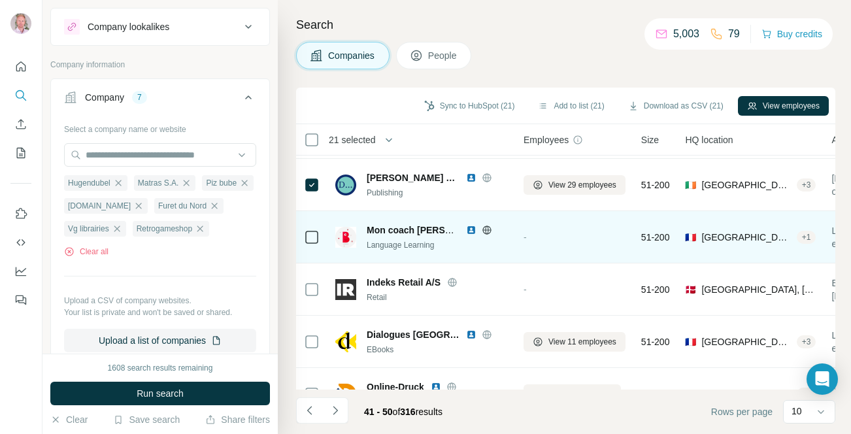
scroll to position [207, 0]
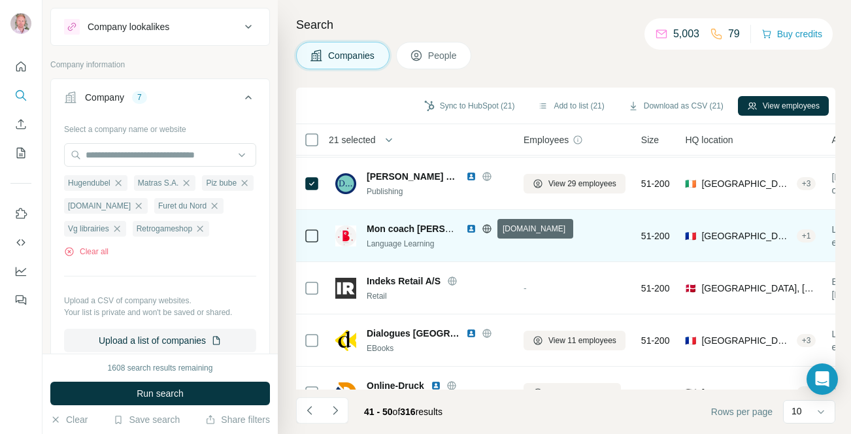
click at [486, 229] on icon at bounding box center [486, 228] width 8 height 1
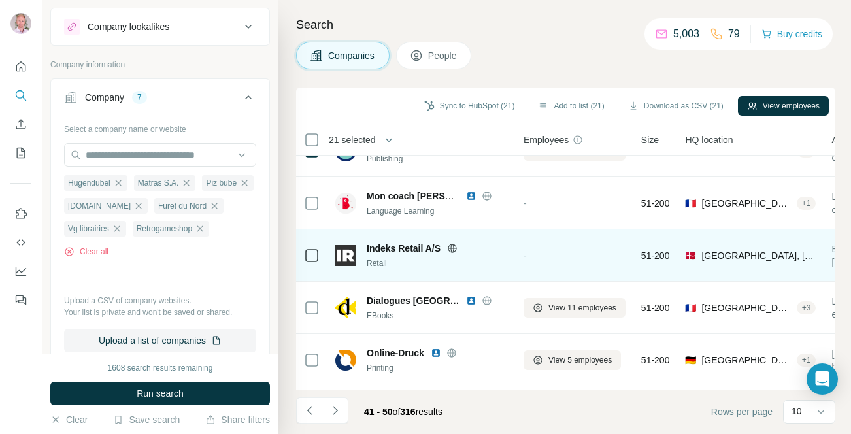
scroll to position [243, 0]
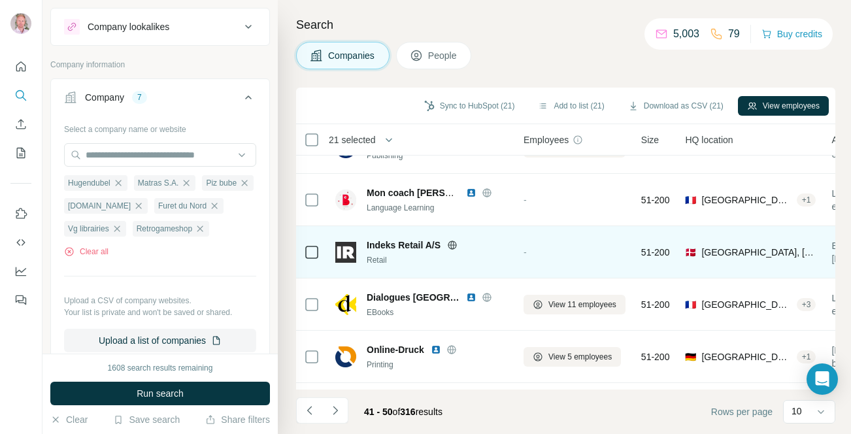
click at [456, 245] on icon at bounding box center [452, 245] width 10 height 10
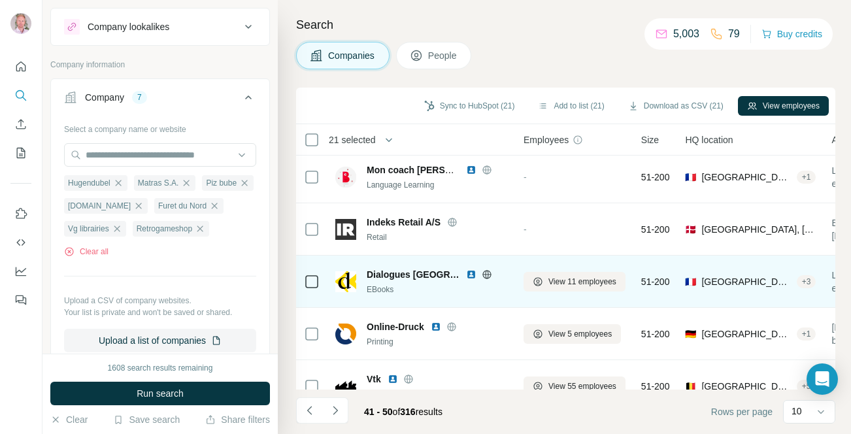
scroll to position [283, 0]
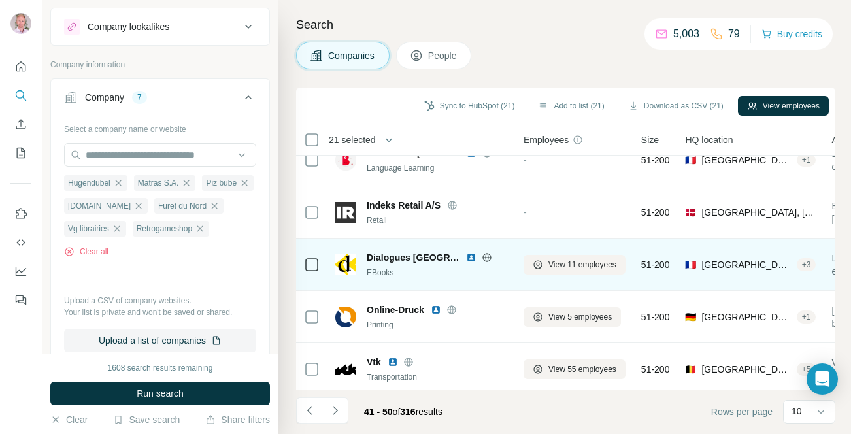
click at [482, 256] on icon at bounding box center [487, 257] width 10 height 10
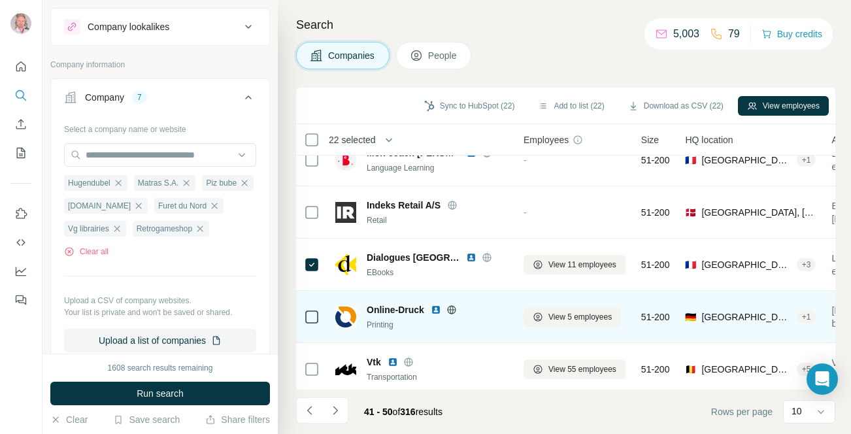
click at [455, 310] on icon at bounding box center [451, 310] width 10 height 10
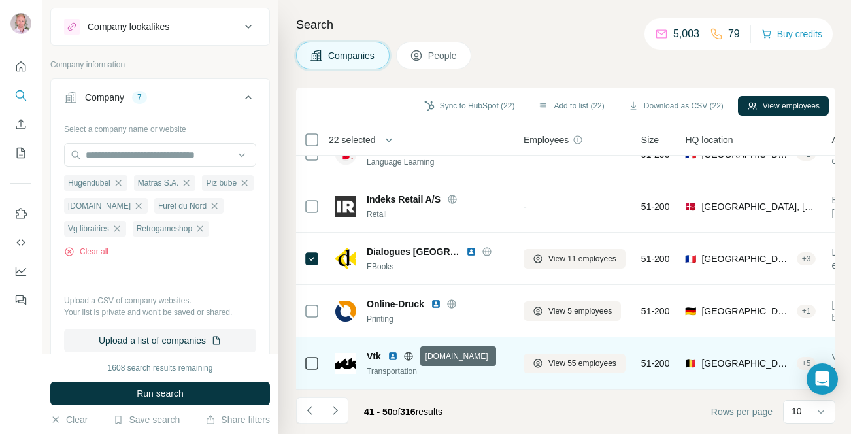
click at [412, 356] on icon at bounding box center [408, 356] width 10 height 10
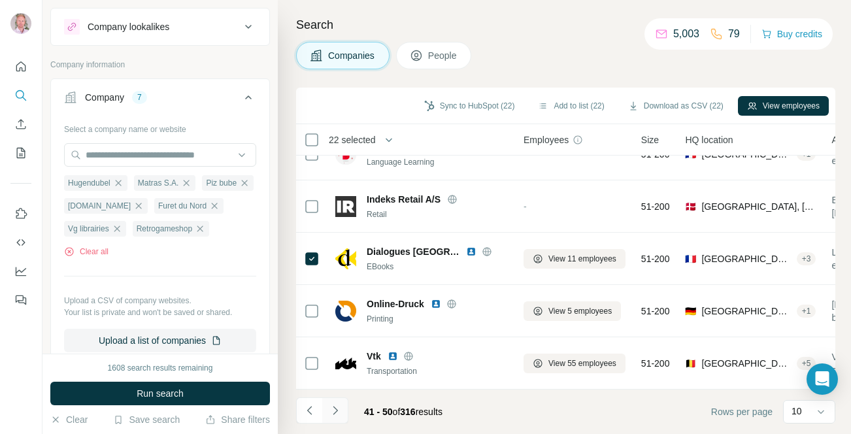
click at [342, 411] on button "Navigate to next page" at bounding box center [335, 410] width 26 height 26
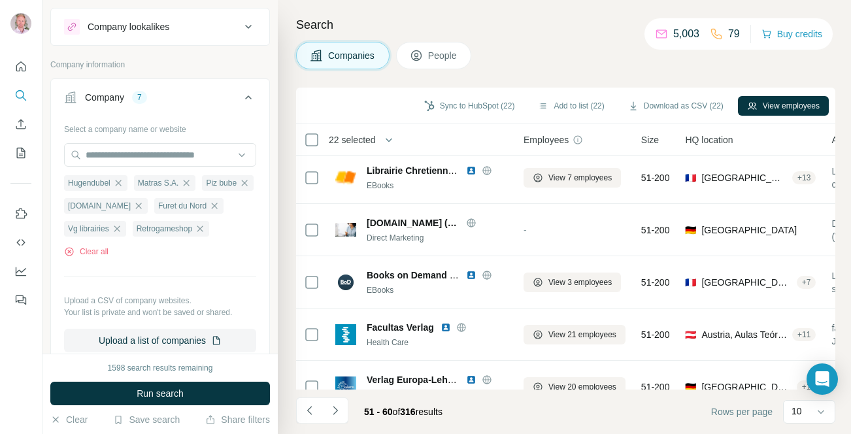
scroll to position [0, 0]
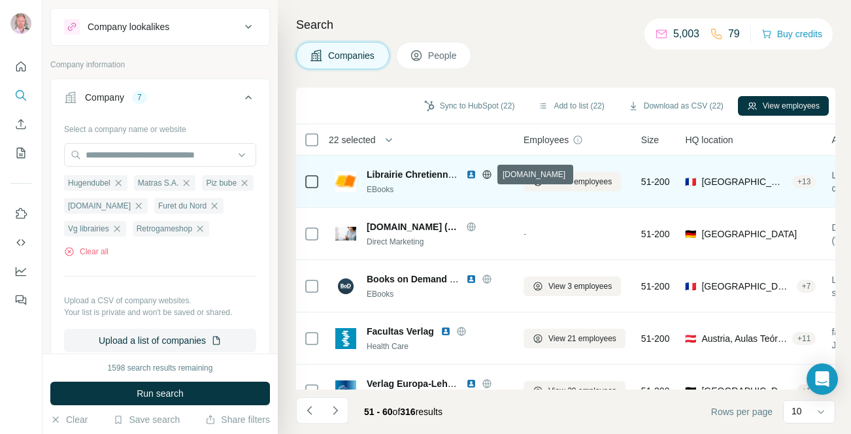
click at [487, 173] on icon at bounding box center [487, 174] width 10 height 10
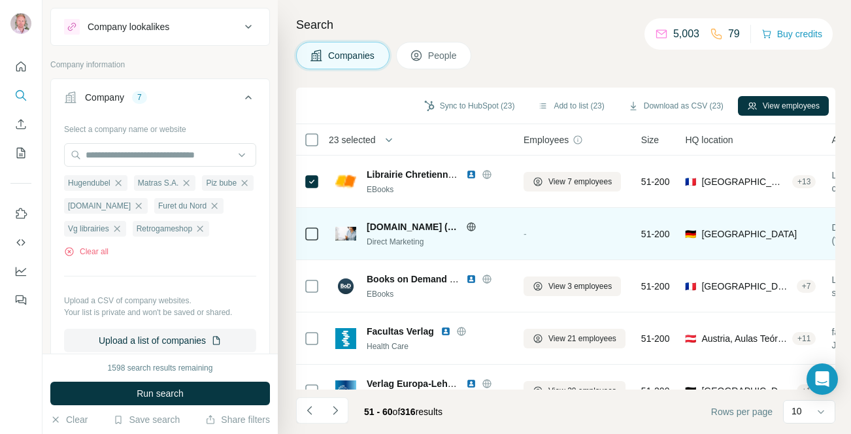
click at [466, 223] on icon at bounding box center [471, 227] width 10 height 10
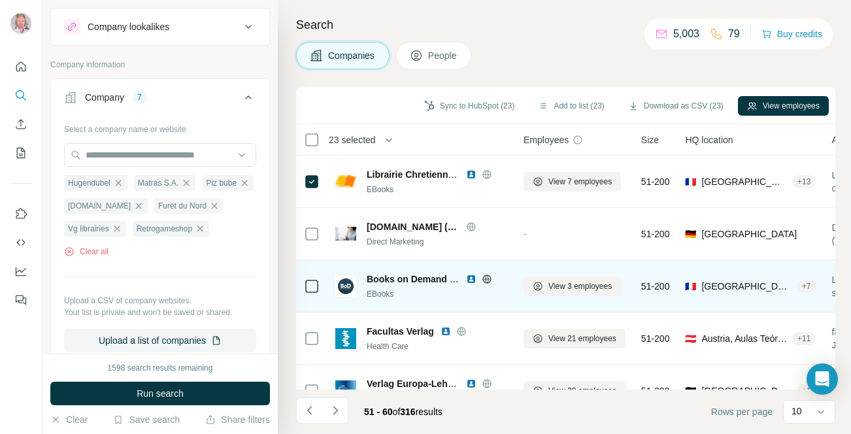
click at [485, 280] on icon at bounding box center [487, 279] width 10 height 10
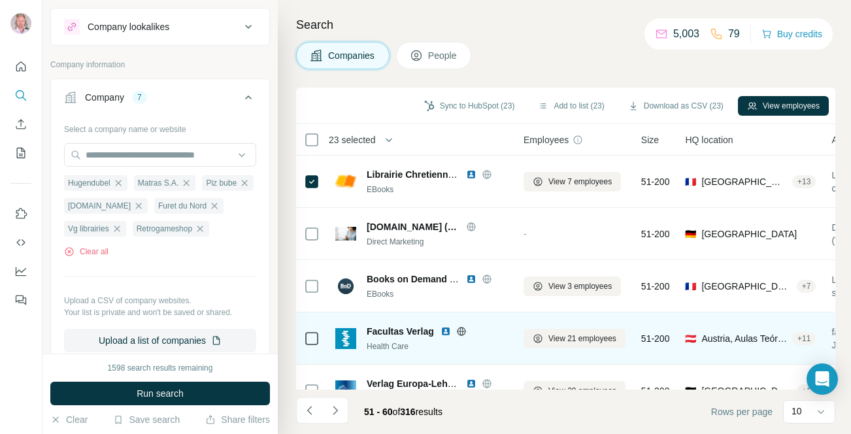
click at [463, 330] on icon at bounding box center [460, 331] width 3 height 8
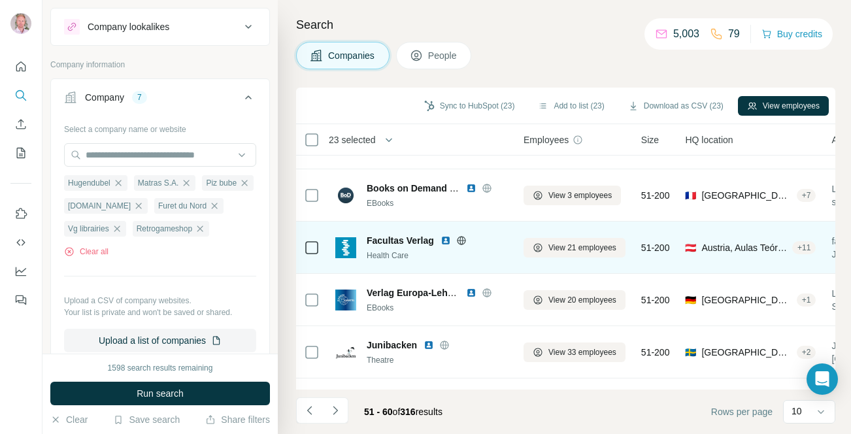
scroll to position [93, 0]
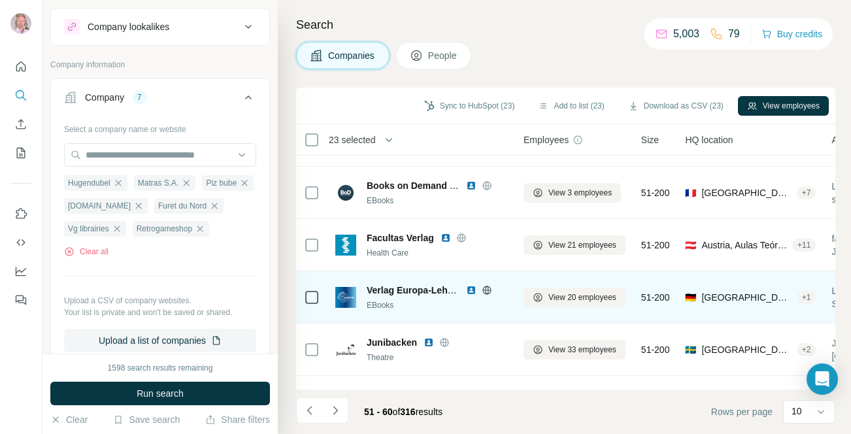
click at [488, 291] on icon at bounding box center [486, 290] width 3 height 8
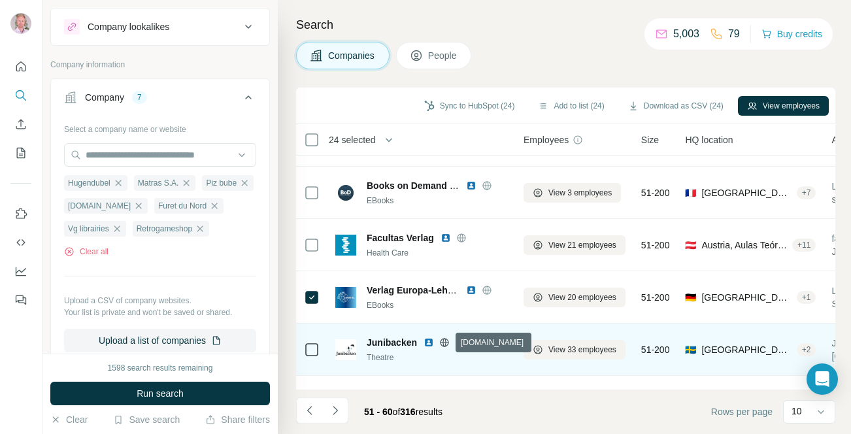
click at [445, 341] on icon at bounding box center [444, 342] width 10 height 10
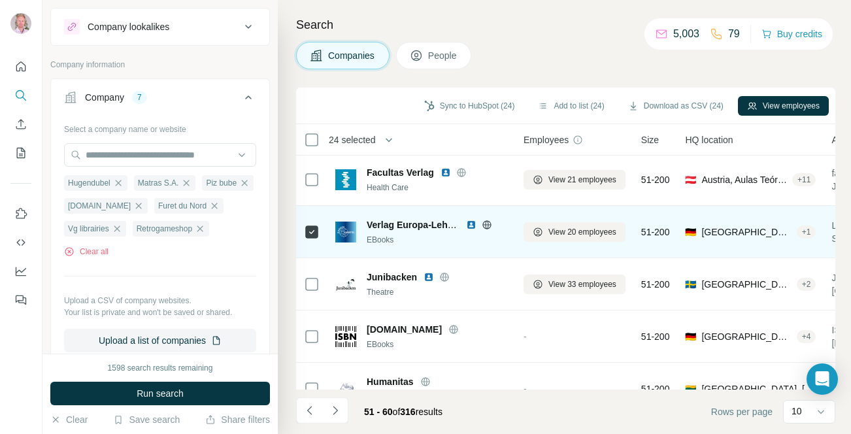
scroll to position [171, 0]
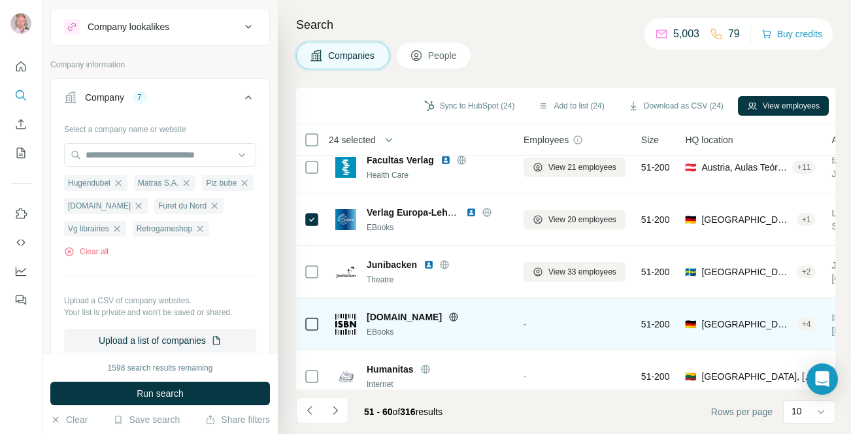
click at [448, 318] on icon at bounding box center [453, 317] width 10 height 10
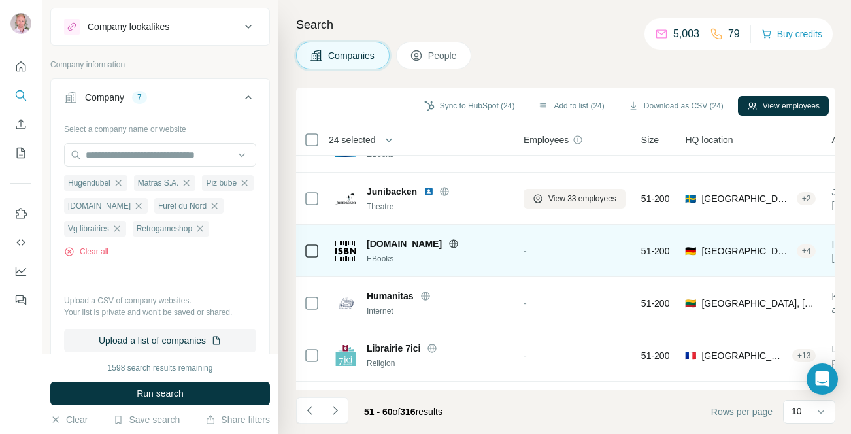
scroll to position [261, 0]
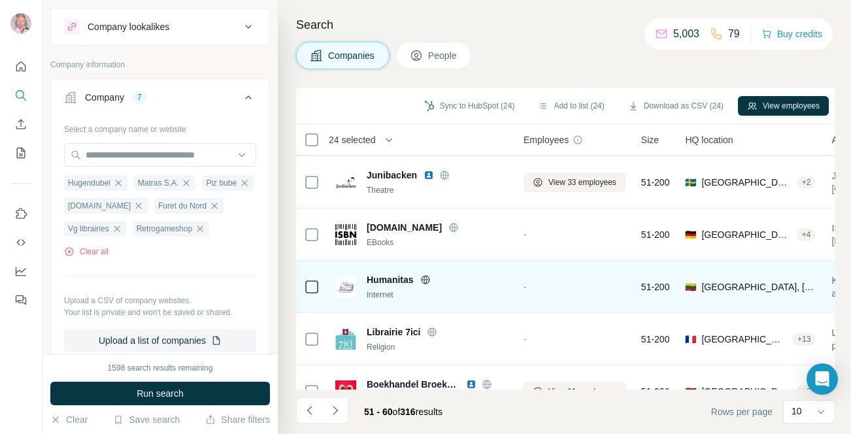
click at [424, 280] on icon at bounding box center [425, 279] width 3 height 8
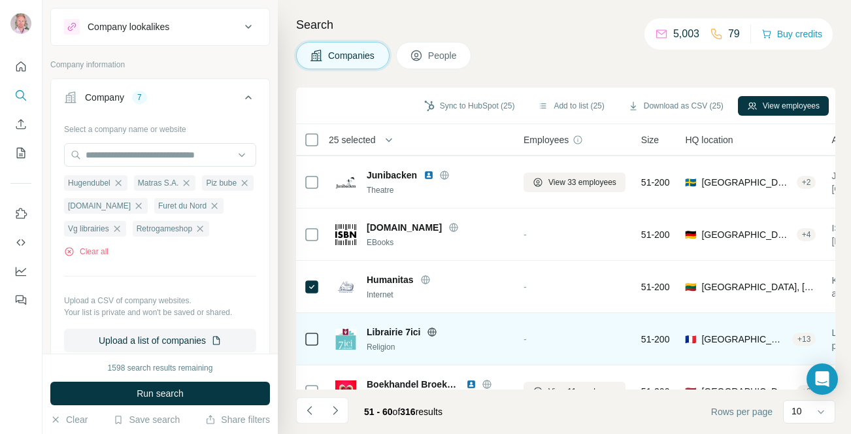
click at [433, 327] on icon at bounding box center [432, 332] width 10 height 10
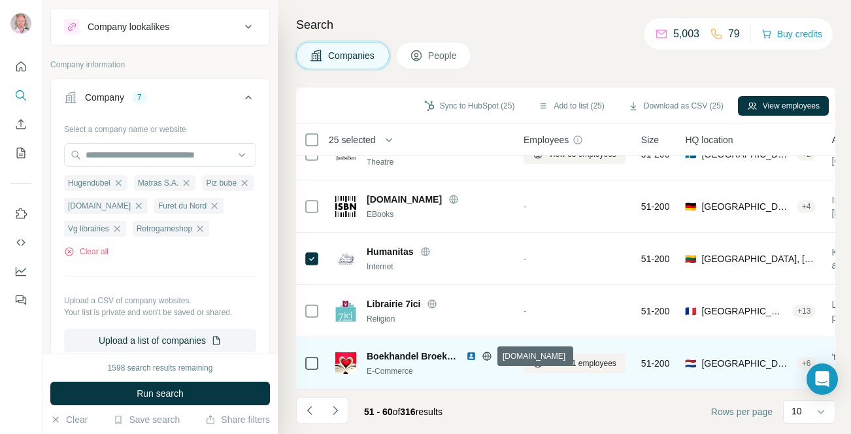
click at [486, 355] on icon at bounding box center [487, 356] width 10 height 10
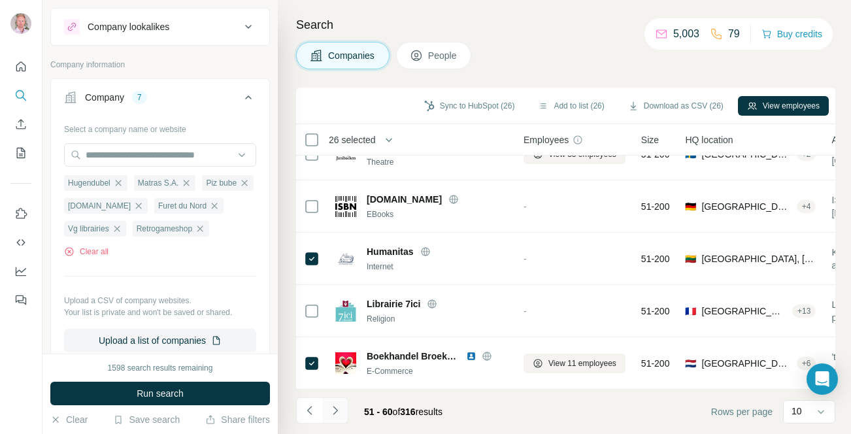
click at [334, 412] on icon "Navigate to next page" at bounding box center [335, 410] width 13 height 13
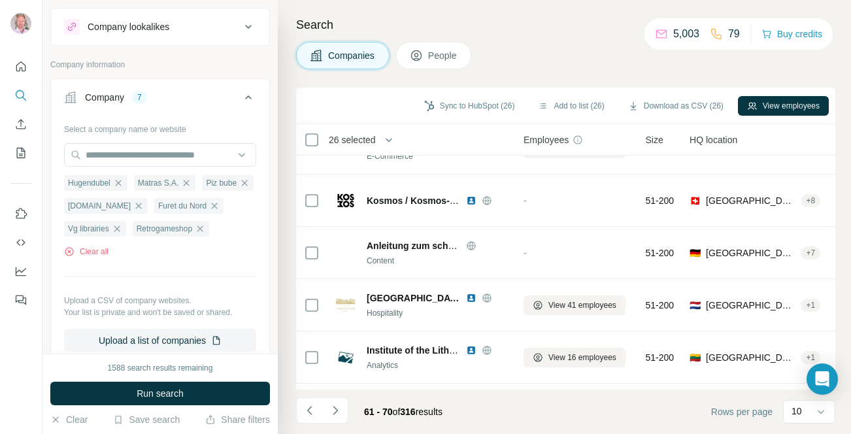
scroll to position [0, 0]
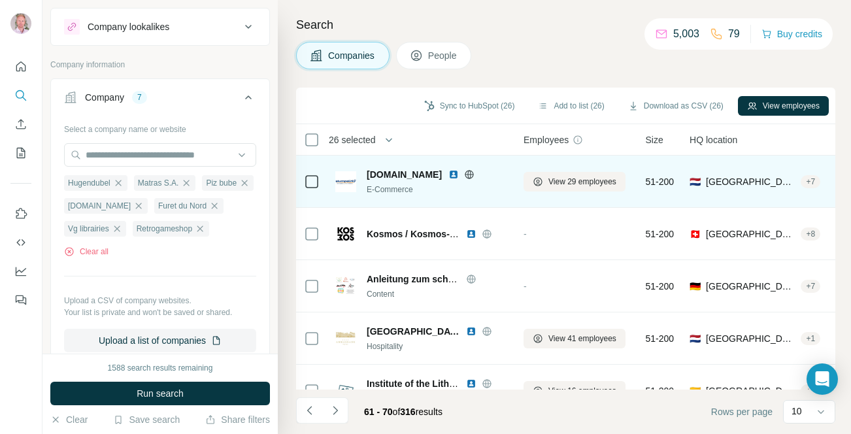
click at [464, 176] on icon at bounding box center [469, 174] width 10 height 10
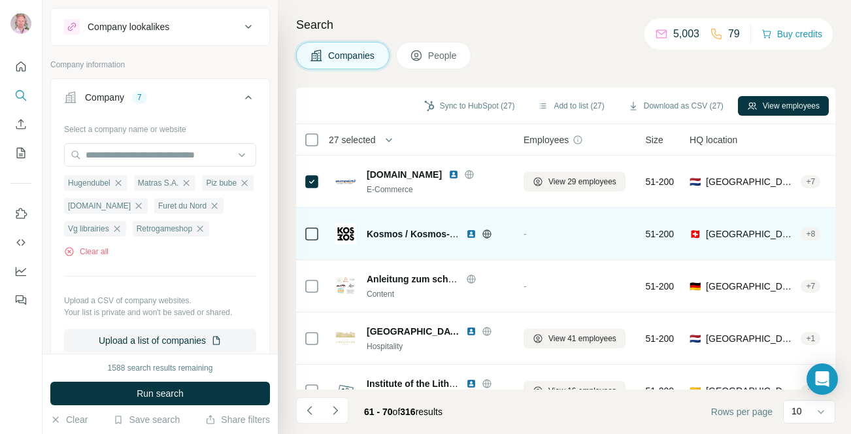
click at [486, 235] on icon at bounding box center [487, 234] width 10 height 10
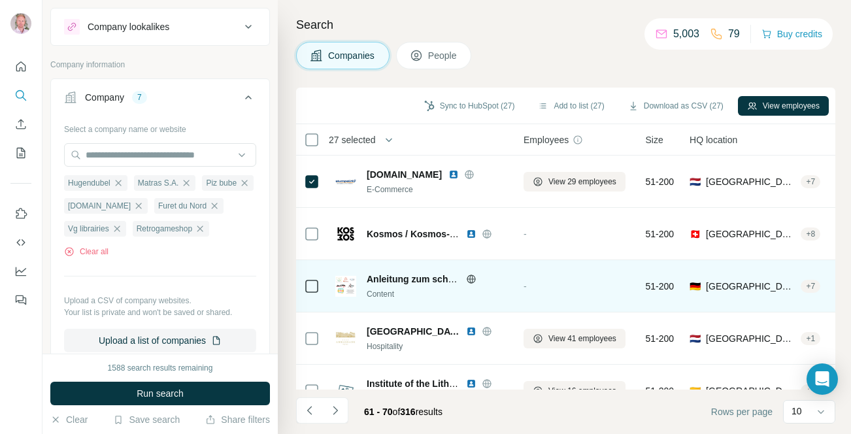
click at [473, 278] on icon at bounding box center [471, 279] width 10 height 10
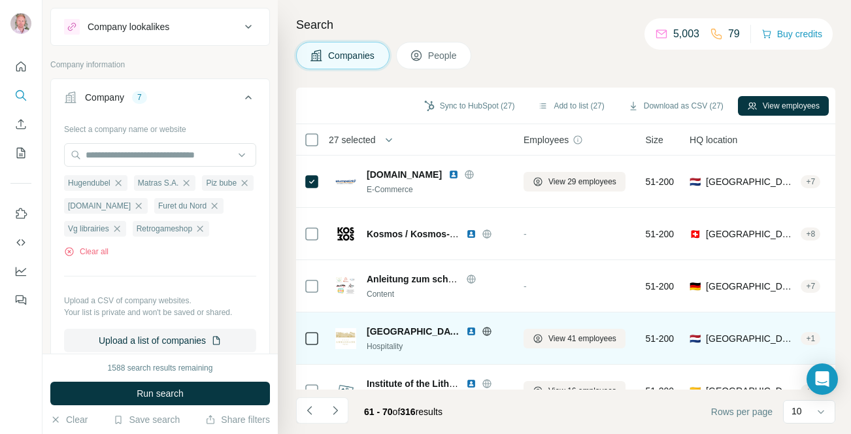
click at [482, 331] on icon at bounding box center [487, 331] width 10 height 10
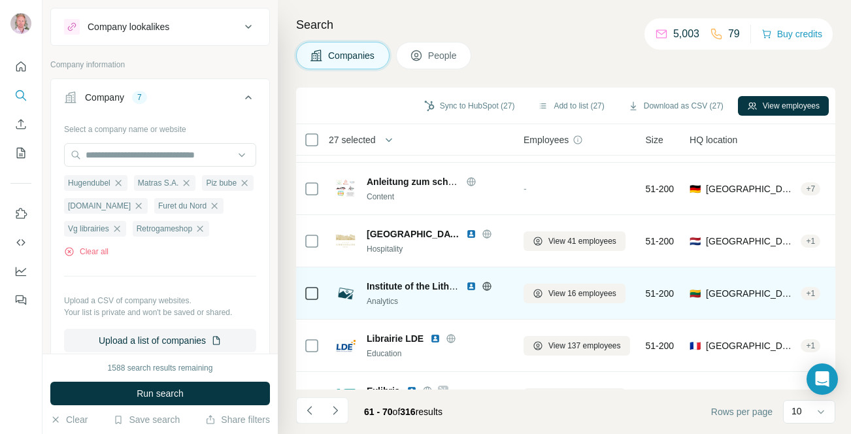
scroll to position [99, 0]
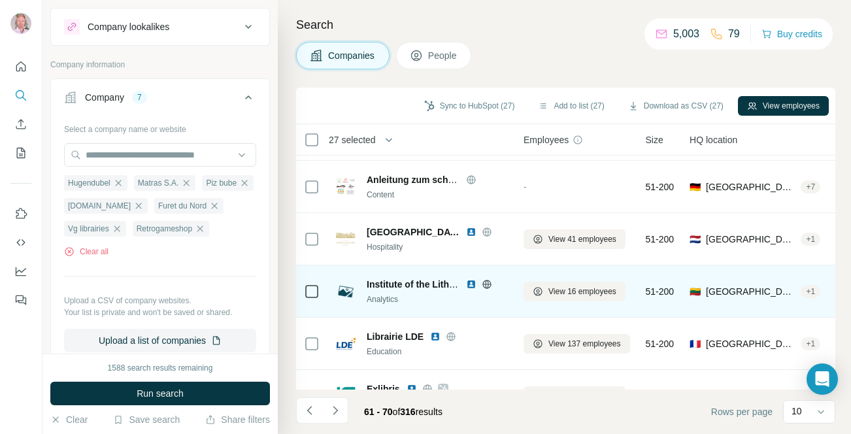
click at [486, 286] on icon at bounding box center [487, 284] width 10 height 10
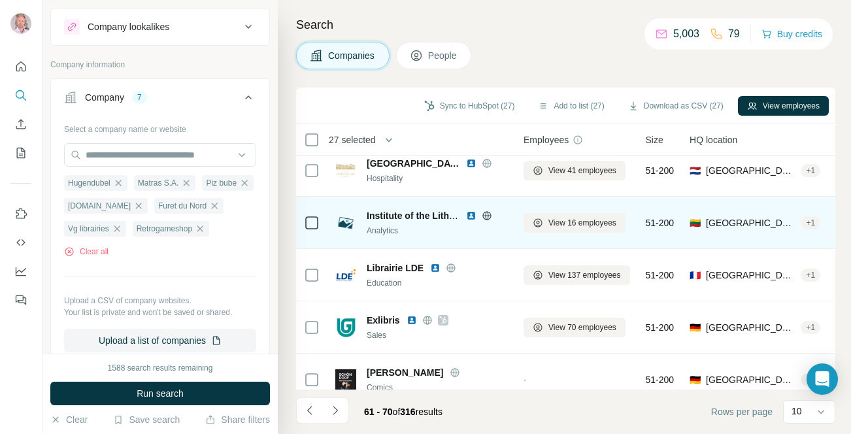
scroll to position [171, 0]
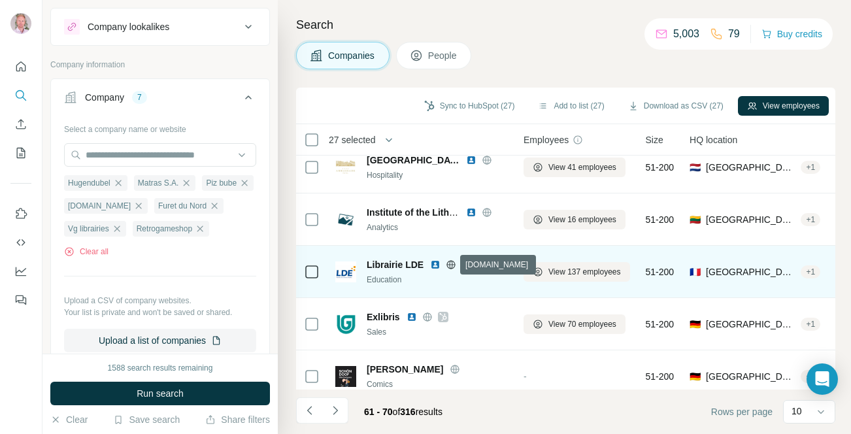
click at [452, 265] on icon at bounding box center [451, 264] width 10 height 10
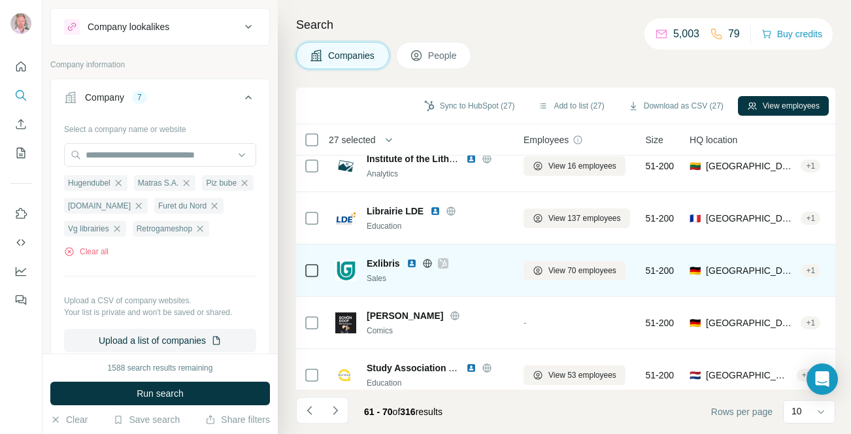
click at [444, 263] on icon at bounding box center [442, 263] width 7 height 8
click at [425, 265] on icon at bounding box center [426, 263] width 3 height 8
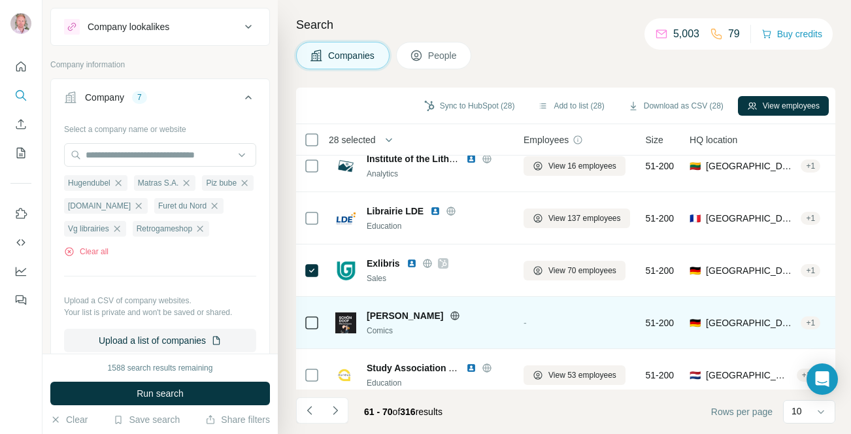
click at [450, 316] on icon at bounding box center [455, 315] width 10 height 10
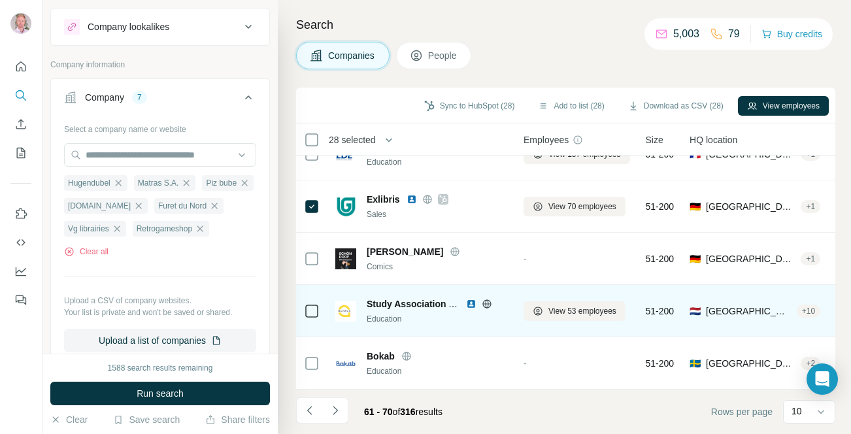
click at [492, 305] on div at bounding box center [487, 304] width 42 height 10
click at [486, 302] on icon at bounding box center [487, 304] width 10 height 10
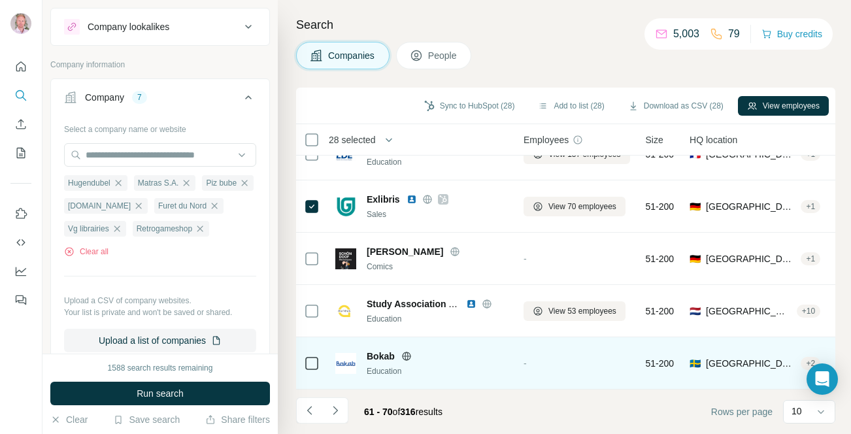
click at [407, 354] on icon at bounding box center [406, 356] width 3 height 8
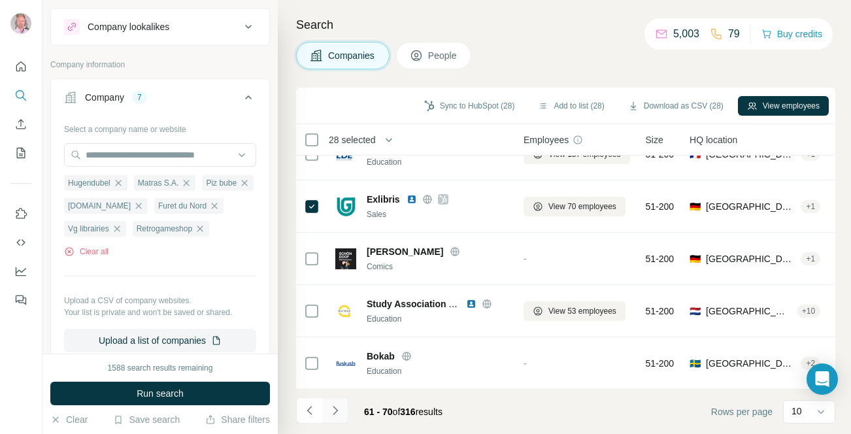
click at [339, 409] on icon "Navigate to next page" at bounding box center [335, 410] width 13 height 13
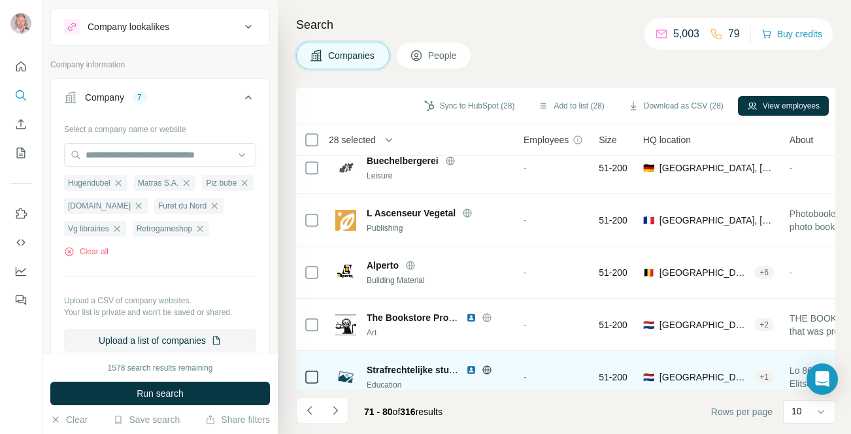
scroll to position [0, 0]
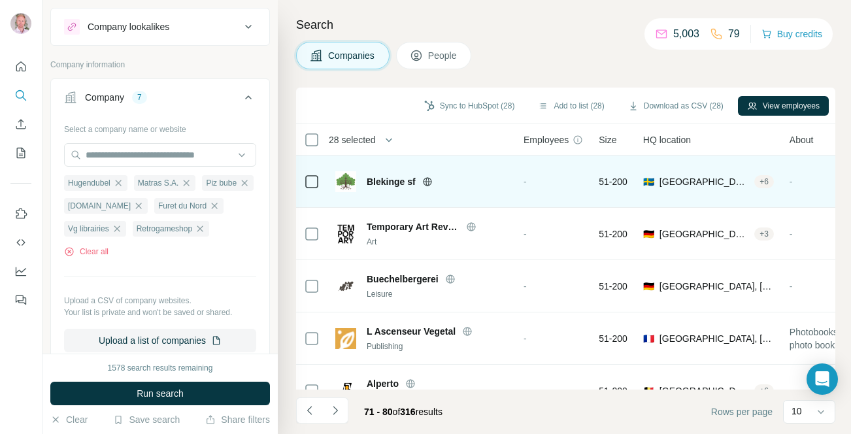
click at [429, 183] on icon at bounding box center [427, 181] width 10 height 10
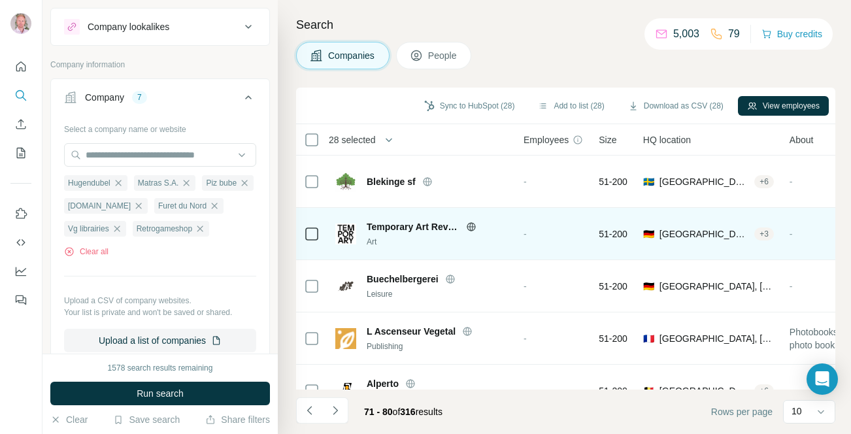
click at [471, 227] on icon at bounding box center [471, 227] width 10 height 10
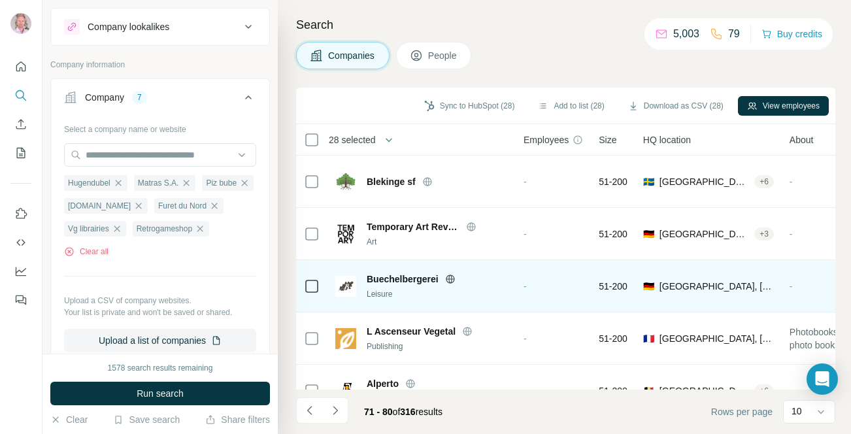
click at [453, 278] on icon at bounding box center [450, 278] width 8 height 1
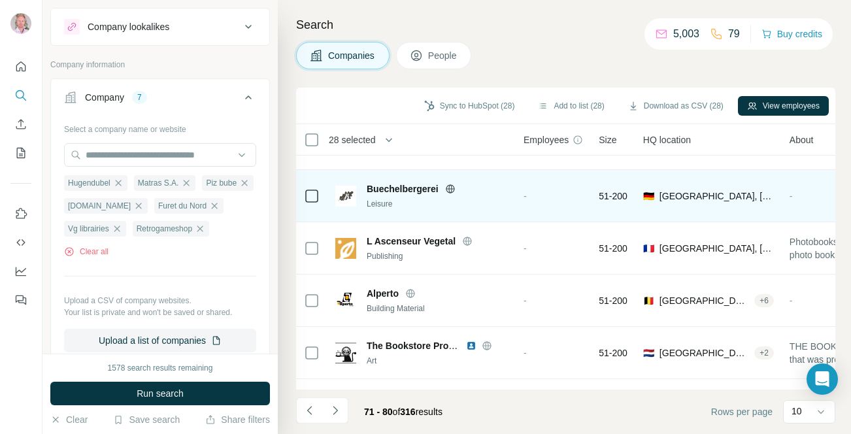
scroll to position [91, 0]
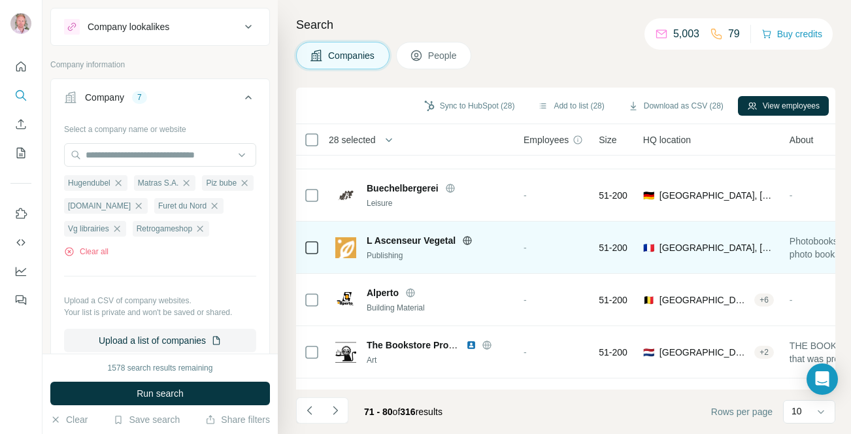
click at [471, 241] on icon at bounding box center [467, 240] width 10 height 10
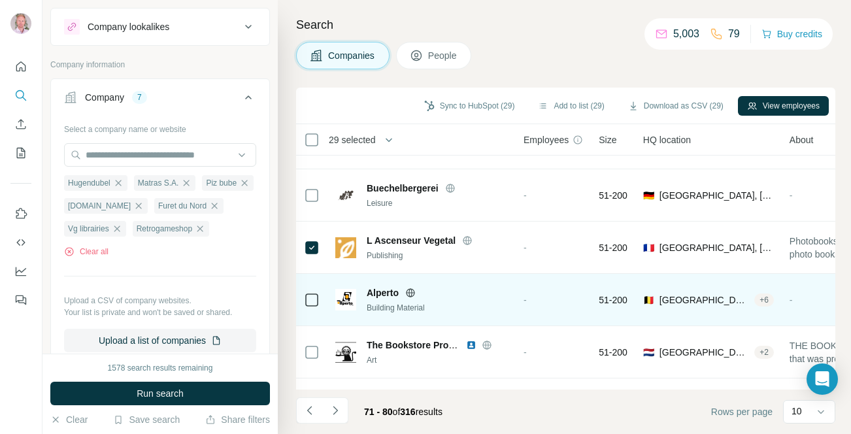
click at [412, 293] on icon at bounding box center [409, 292] width 3 height 8
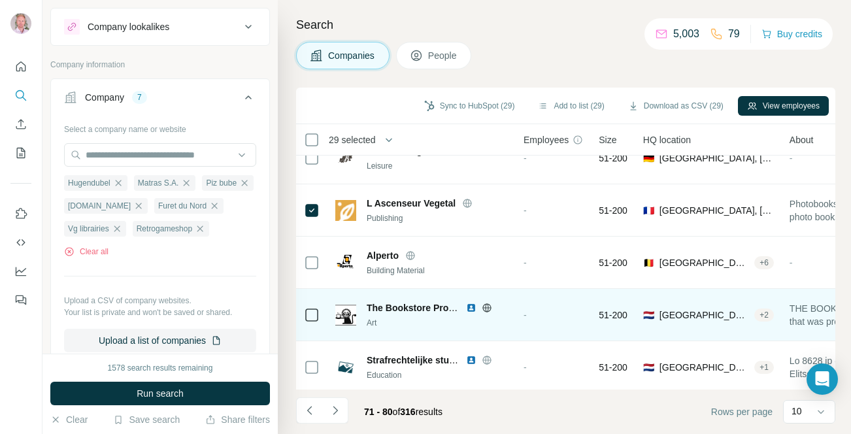
click at [487, 308] on icon at bounding box center [487, 308] width 10 height 10
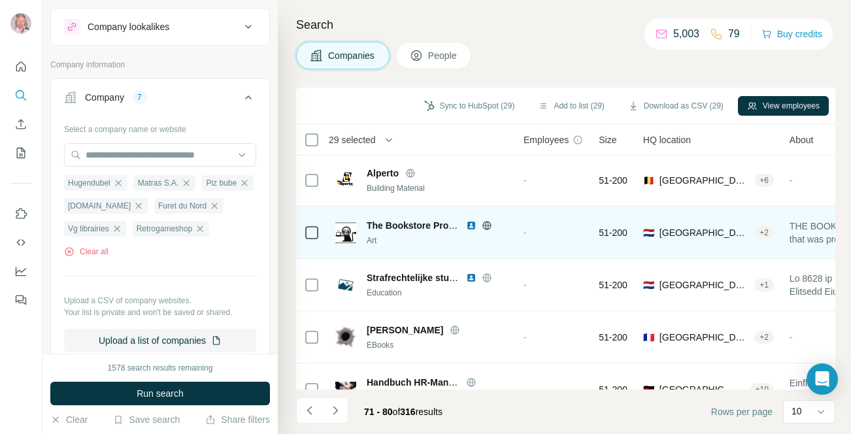
scroll to position [212, 0]
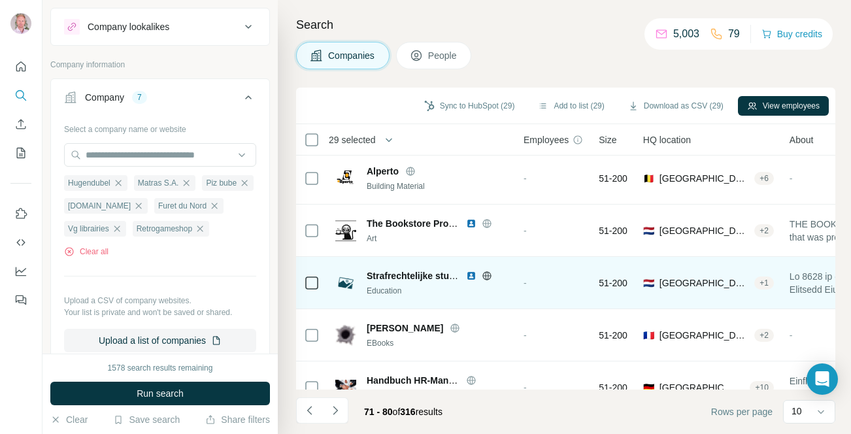
click at [488, 277] on icon at bounding box center [486, 275] width 3 height 8
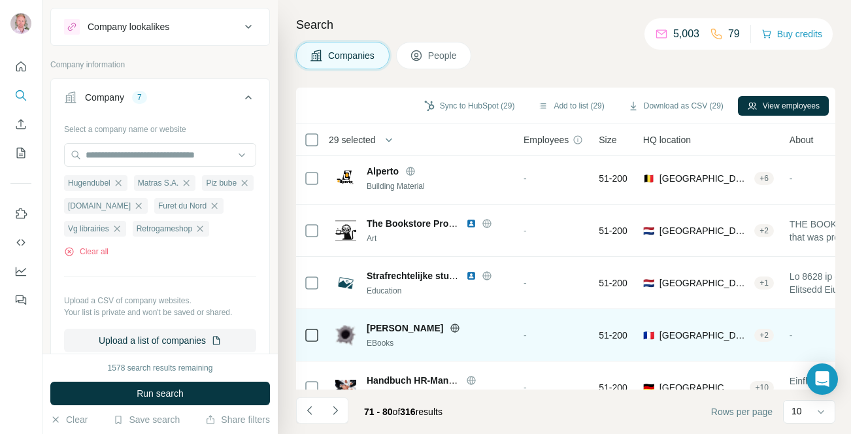
click at [454, 326] on icon at bounding box center [455, 328] width 3 height 8
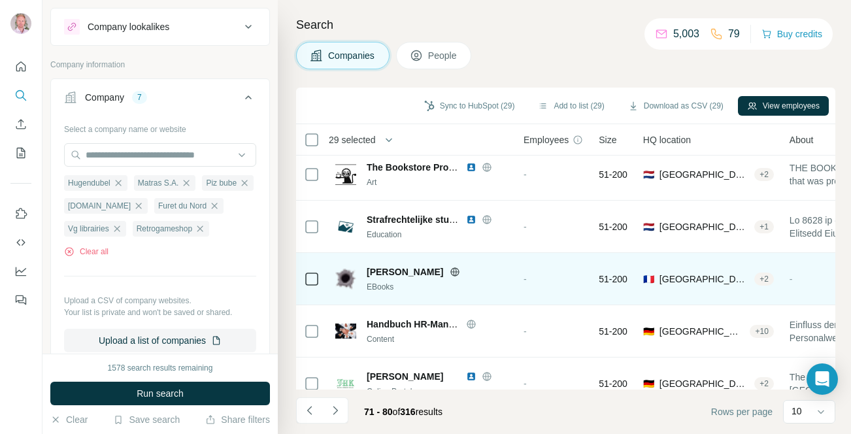
scroll to position [289, 0]
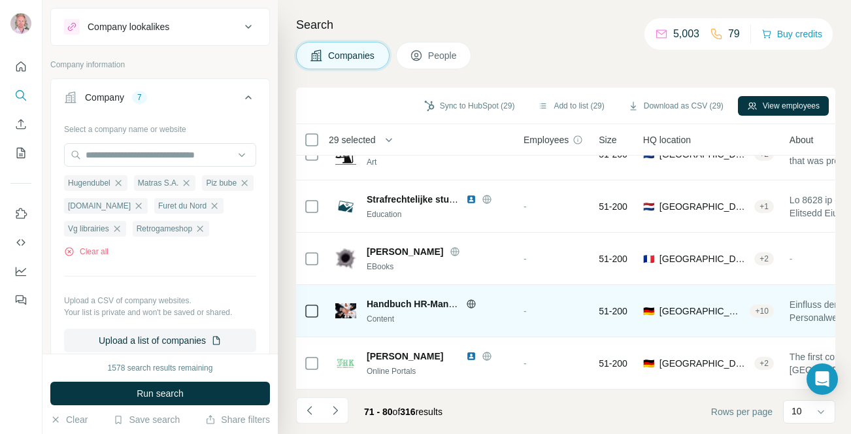
click at [471, 301] on icon at bounding box center [471, 304] width 10 height 10
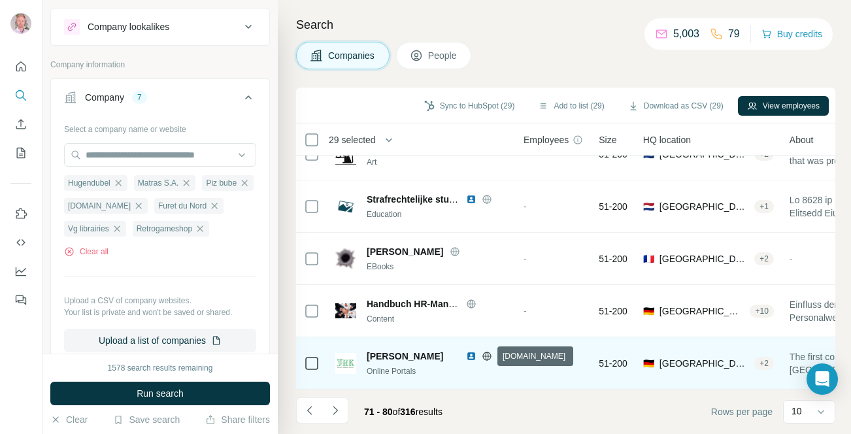
click at [487, 351] on icon at bounding box center [487, 356] width 10 height 10
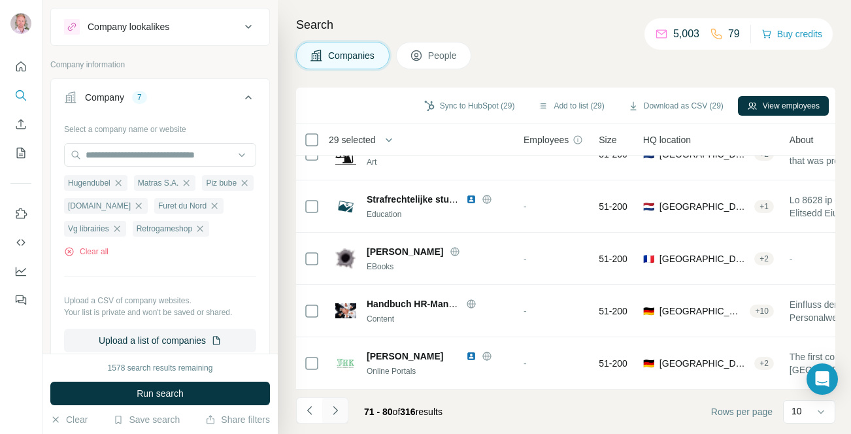
click at [342, 407] on button "Navigate to next page" at bounding box center [335, 410] width 26 height 26
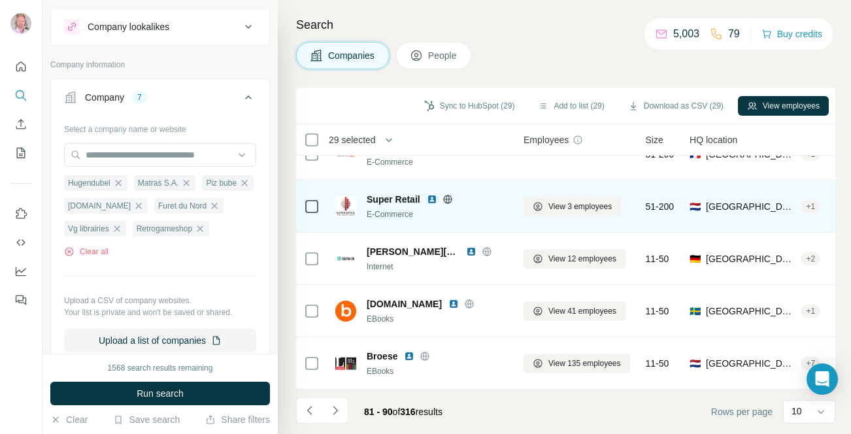
scroll to position [0, 0]
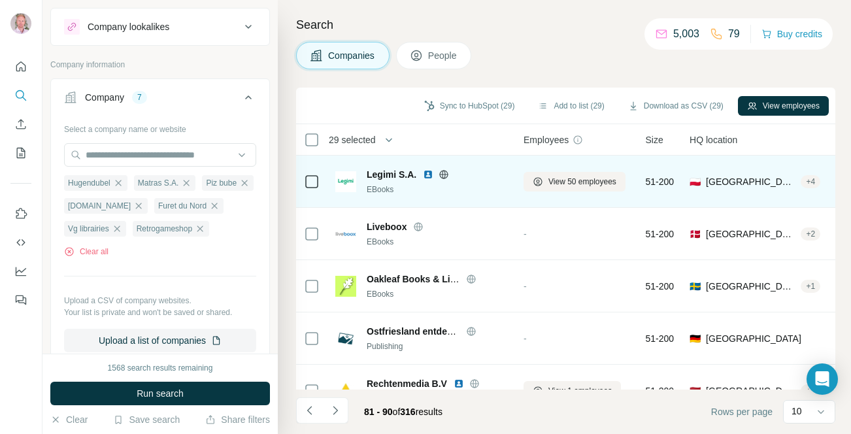
click at [444, 174] on icon at bounding box center [443, 174] width 3 height 8
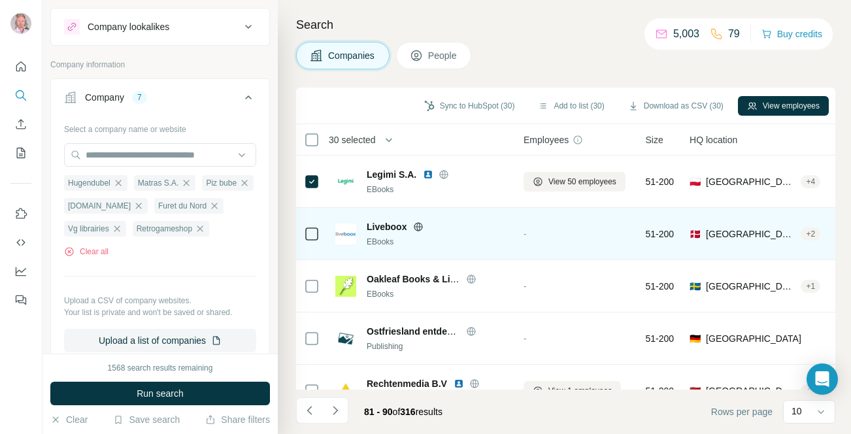
click at [421, 227] on icon at bounding box center [418, 227] width 10 height 10
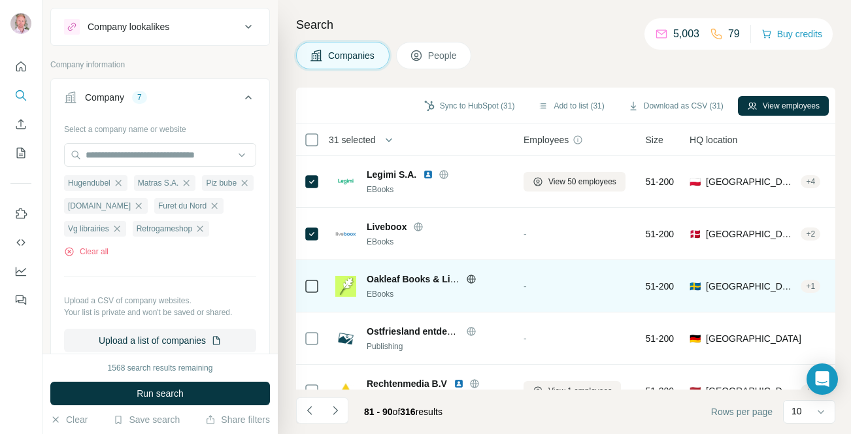
click at [473, 281] on icon at bounding box center [471, 279] width 10 height 10
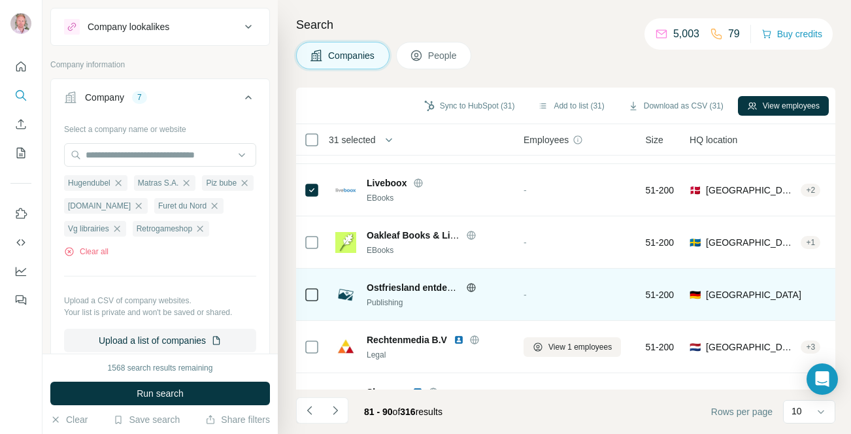
scroll to position [72, 0]
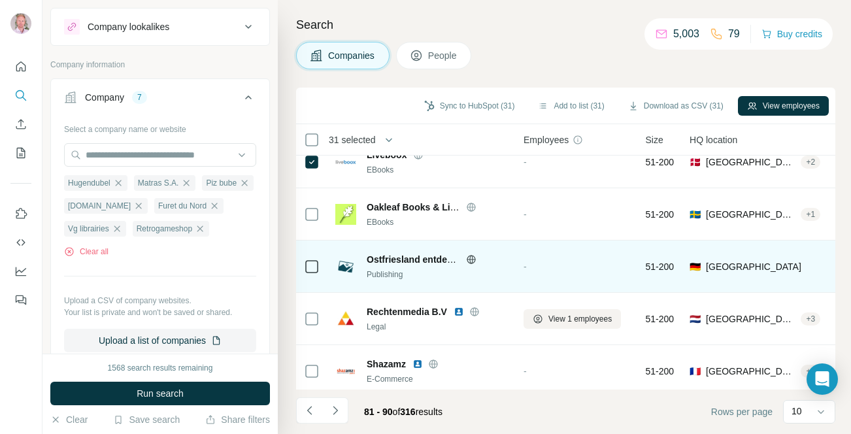
click at [472, 259] on icon at bounding box center [471, 259] width 10 height 10
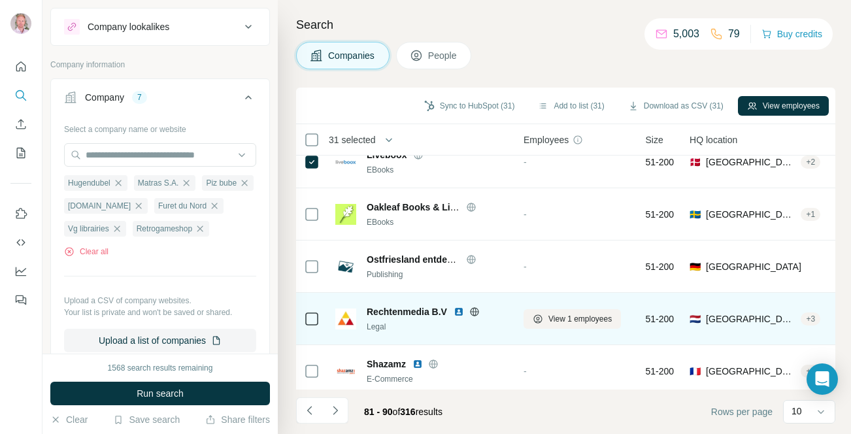
click at [476, 311] on icon at bounding box center [474, 311] width 3 height 8
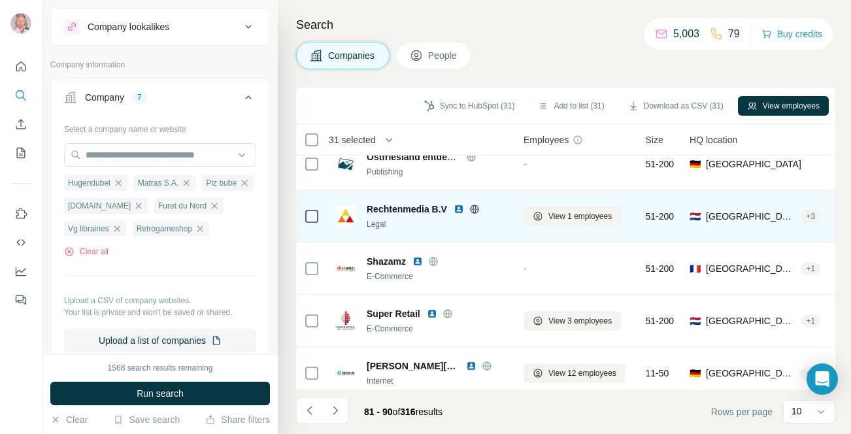
scroll to position [182, 0]
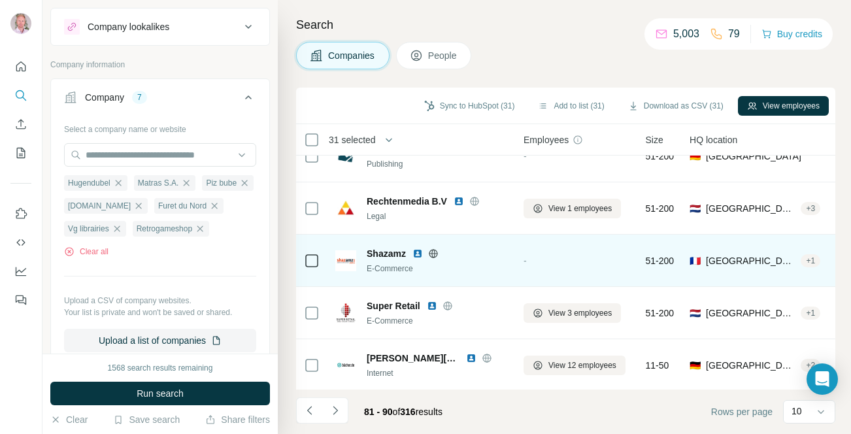
click at [435, 253] on icon at bounding box center [433, 253] width 8 height 1
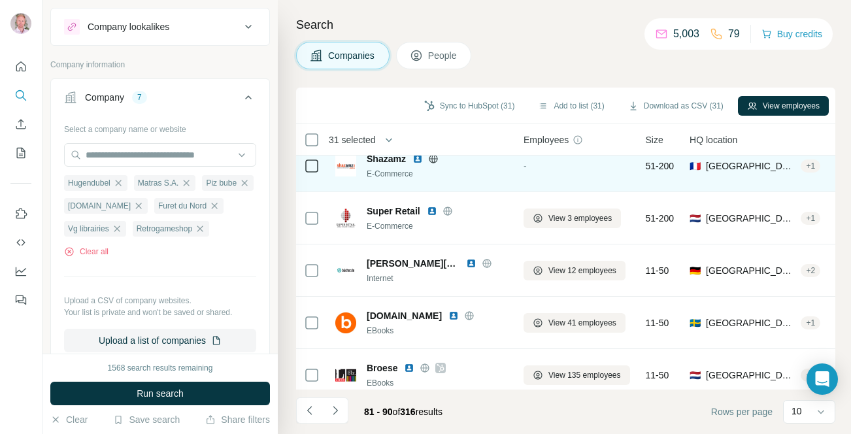
scroll to position [278, 0]
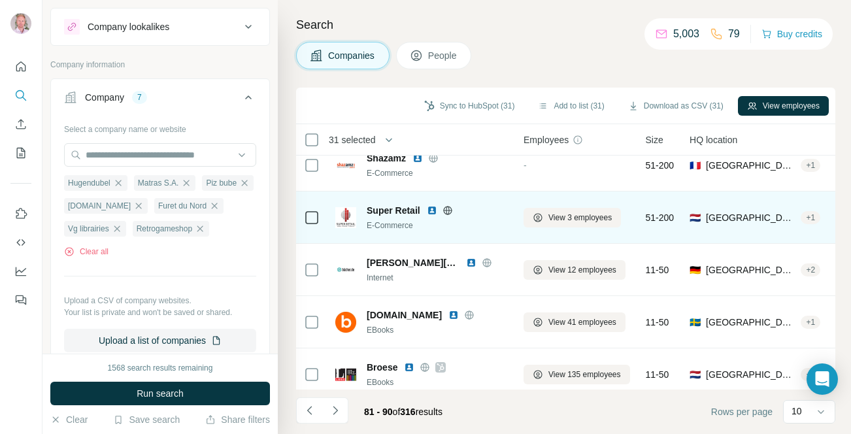
click at [445, 212] on icon at bounding box center [447, 210] width 10 height 10
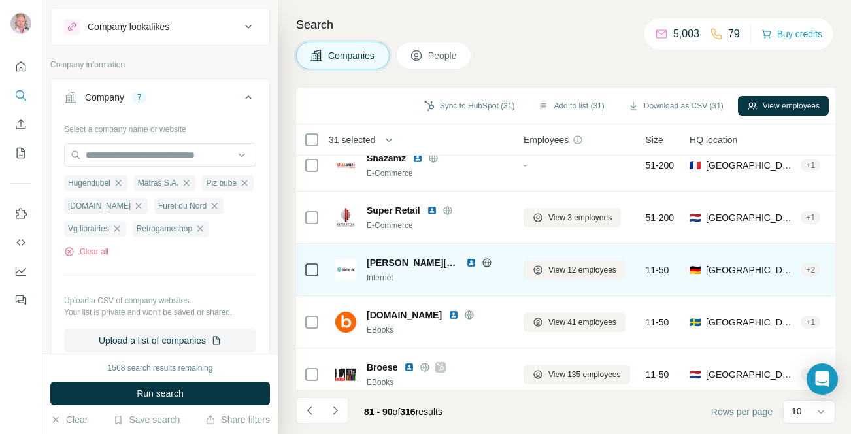
click at [482, 264] on icon at bounding box center [487, 263] width 10 height 10
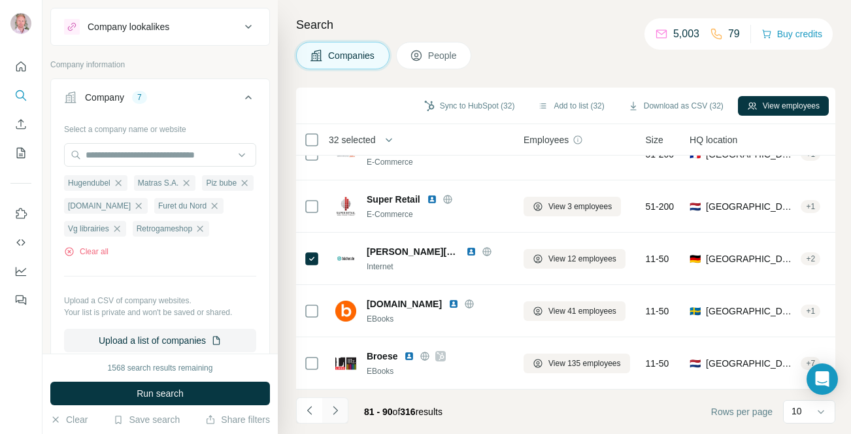
click at [337, 412] on icon "Navigate to next page" at bounding box center [335, 410] width 13 height 13
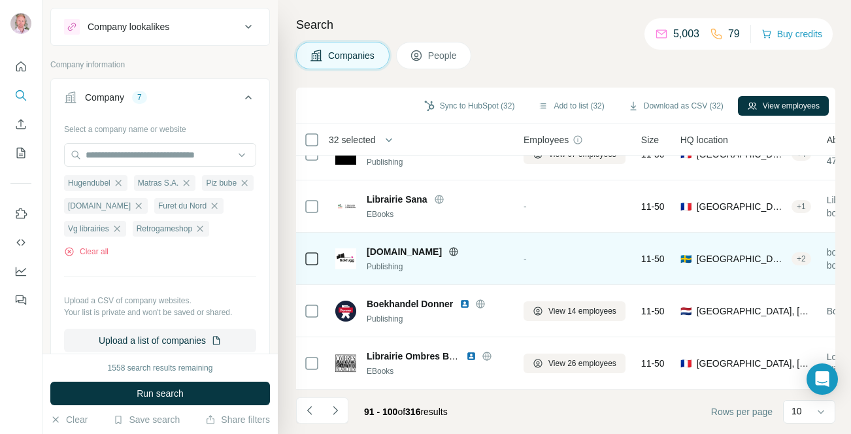
scroll to position [0, 0]
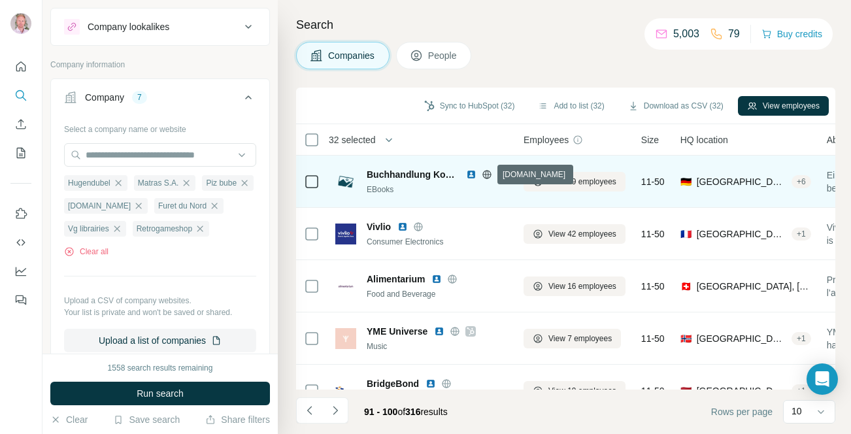
click at [486, 174] on icon at bounding box center [486, 174] width 8 height 1
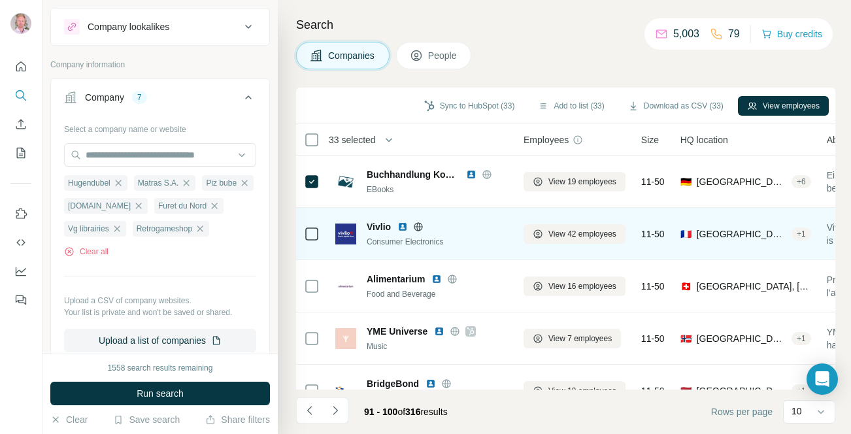
click at [418, 227] on icon at bounding box center [418, 226] width 8 height 1
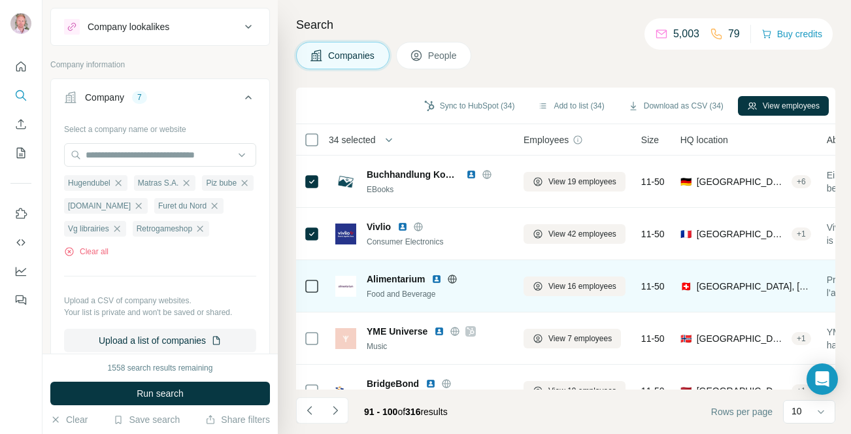
click at [452, 275] on icon at bounding box center [452, 278] width 8 height 8
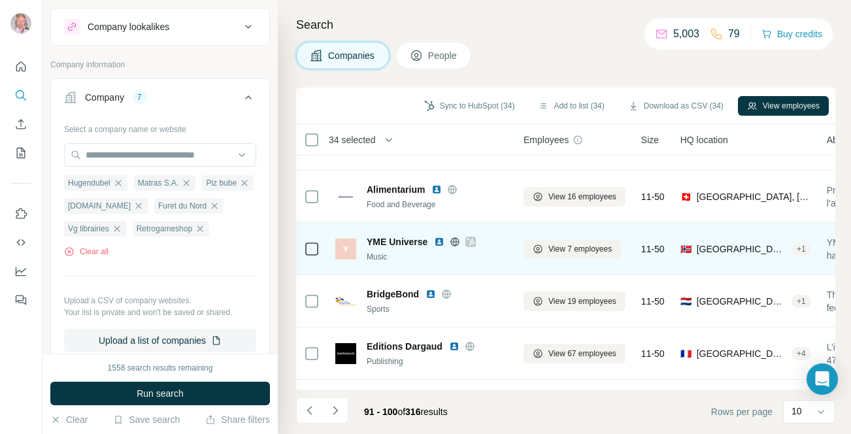
scroll to position [91, 0]
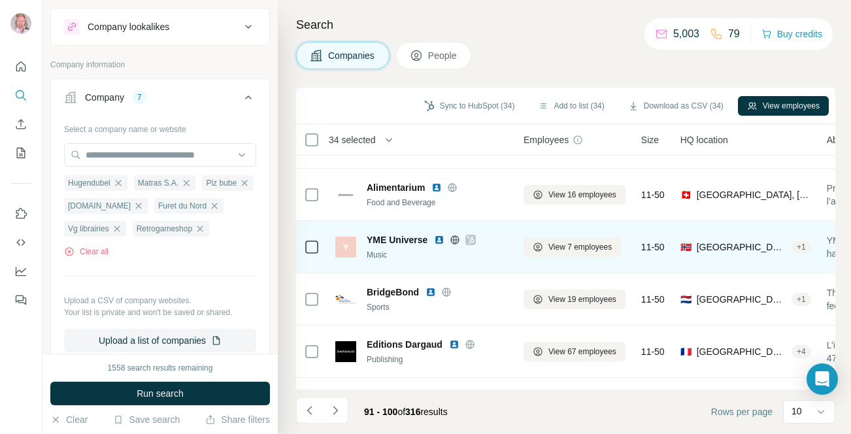
click at [457, 238] on icon at bounding box center [455, 239] width 3 height 8
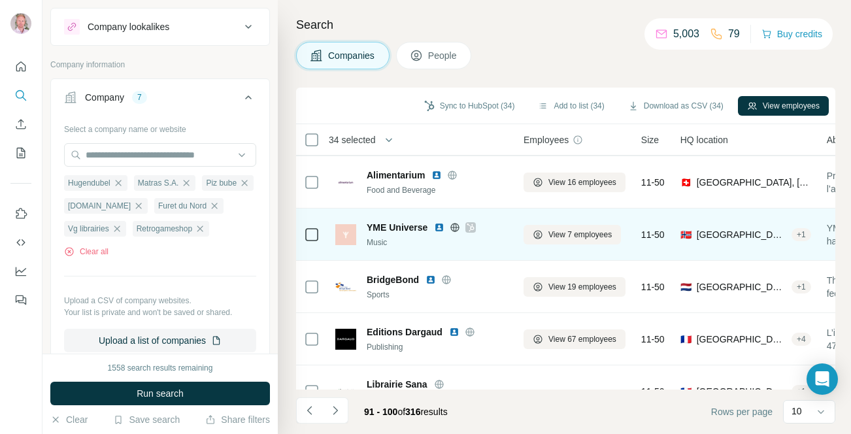
scroll to position [101, 0]
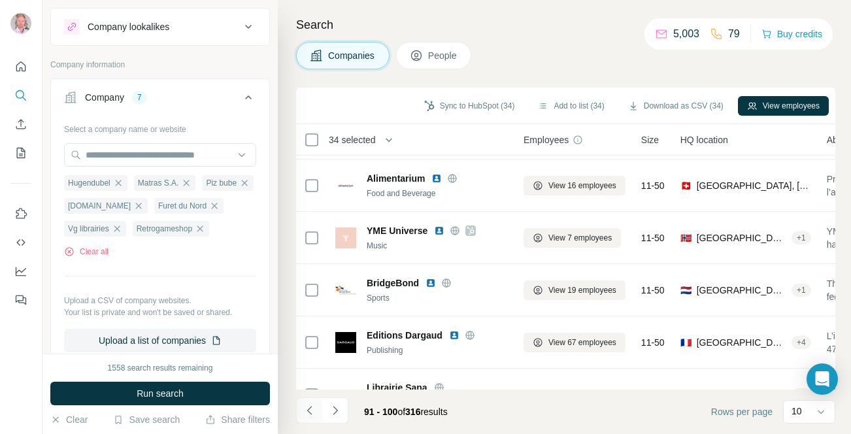
click at [312, 409] on icon "Navigate to previous page" at bounding box center [309, 410] width 13 height 13
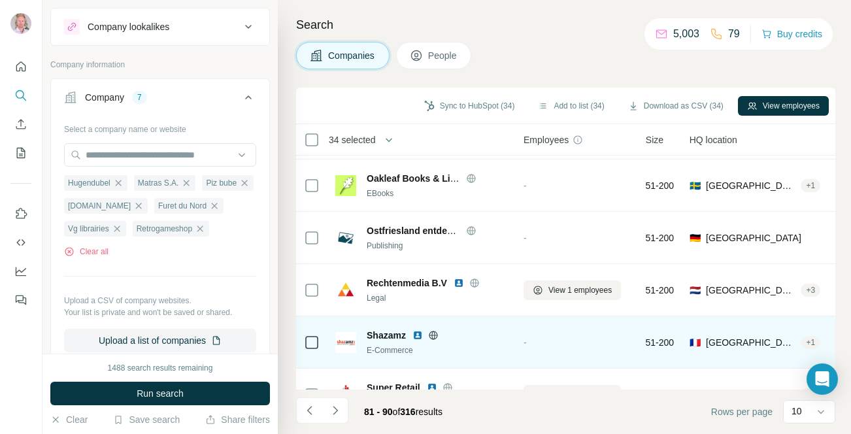
scroll to position [289, 0]
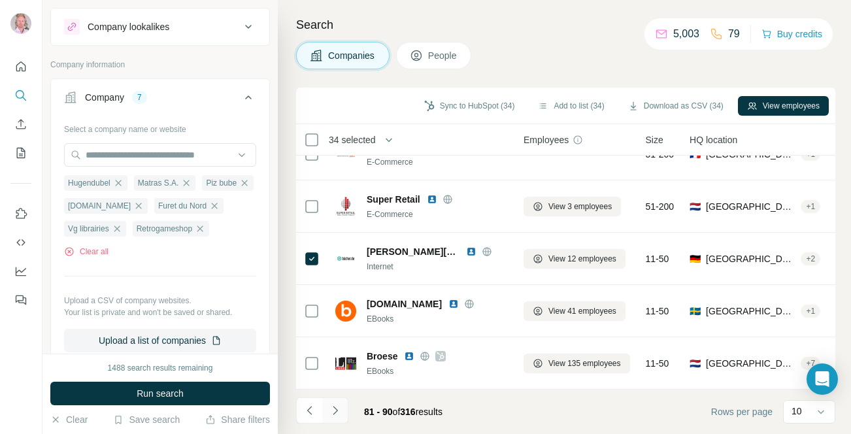
click at [340, 409] on icon "Navigate to next page" at bounding box center [335, 410] width 13 height 13
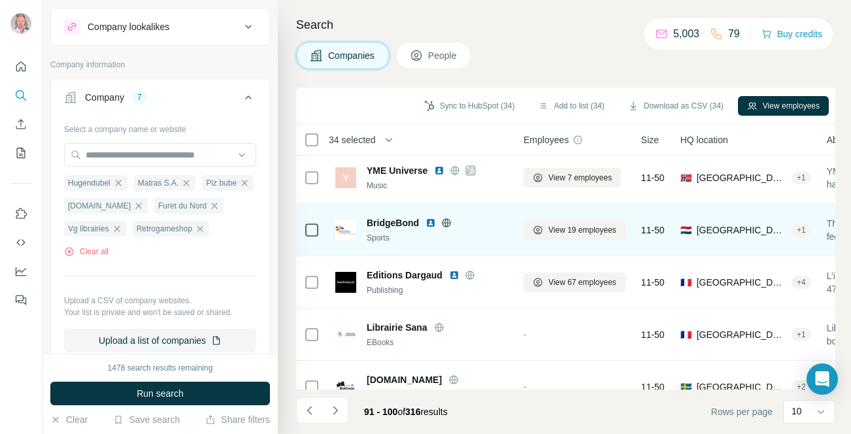
scroll to position [163, 0]
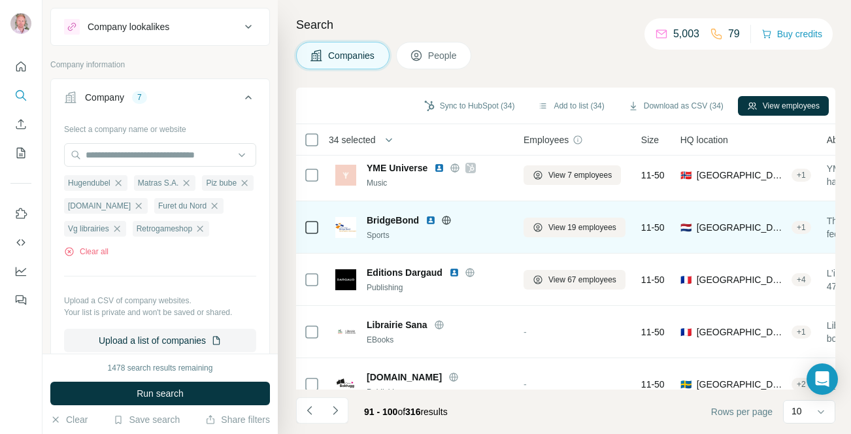
click at [447, 222] on icon at bounding box center [446, 220] width 3 height 8
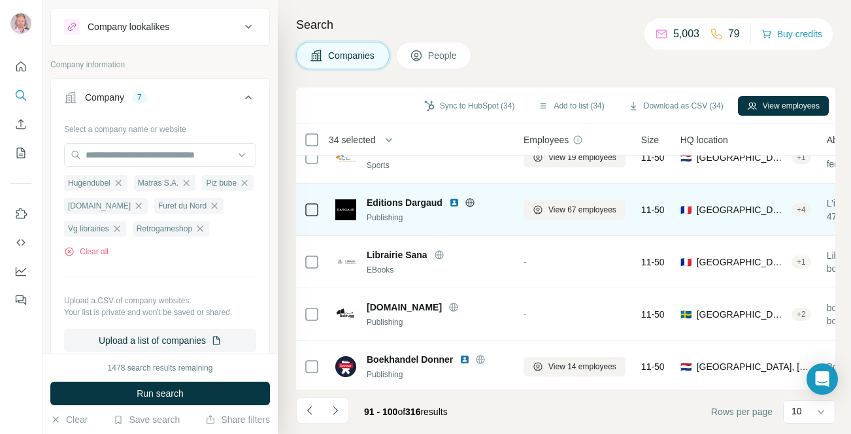
scroll to position [239, 0]
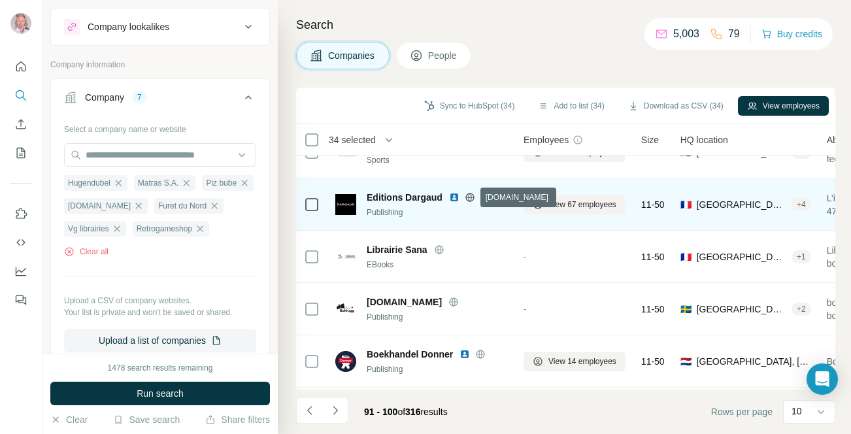
click at [471, 196] on icon at bounding box center [470, 197] width 10 height 10
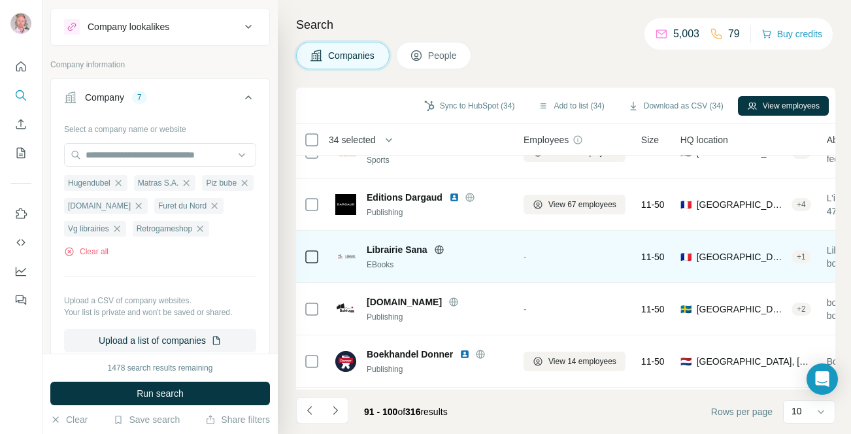
click at [440, 248] on icon at bounding box center [439, 249] width 10 height 10
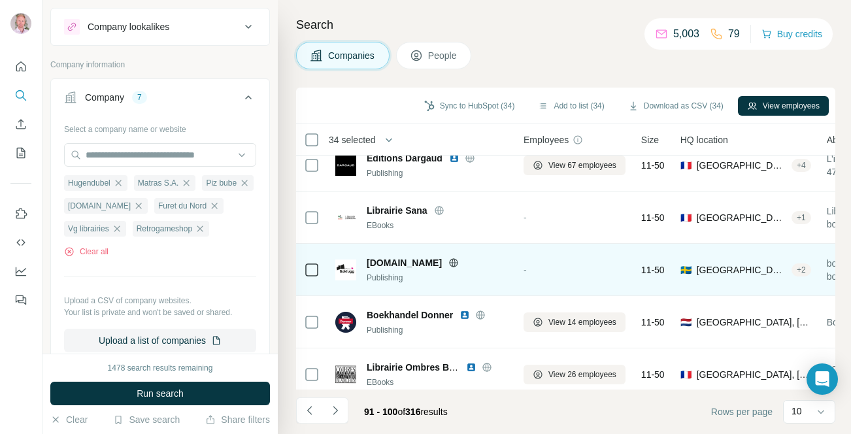
scroll to position [289, 0]
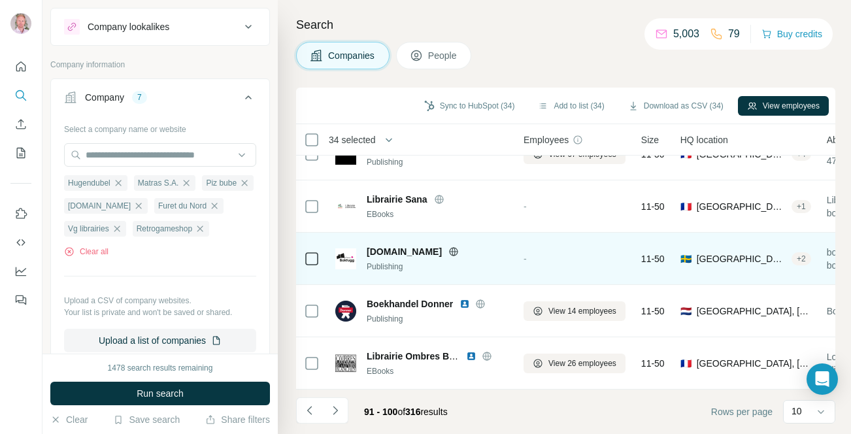
click at [452, 252] on icon at bounding box center [453, 251] width 3 height 8
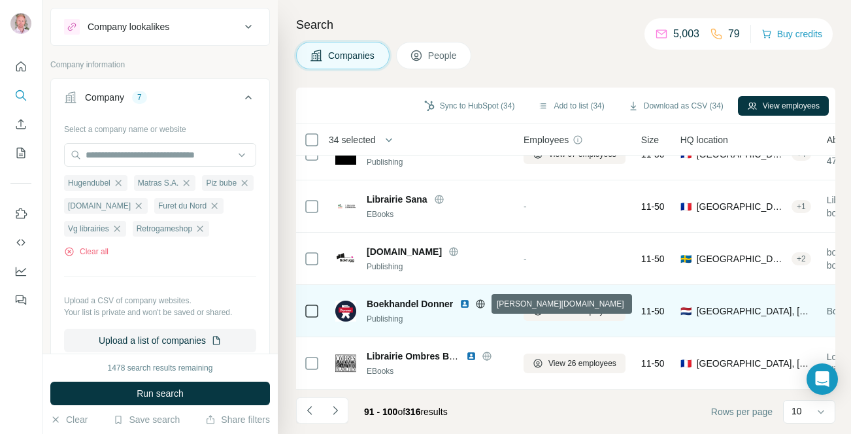
click at [480, 303] on icon at bounding box center [480, 303] width 8 height 1
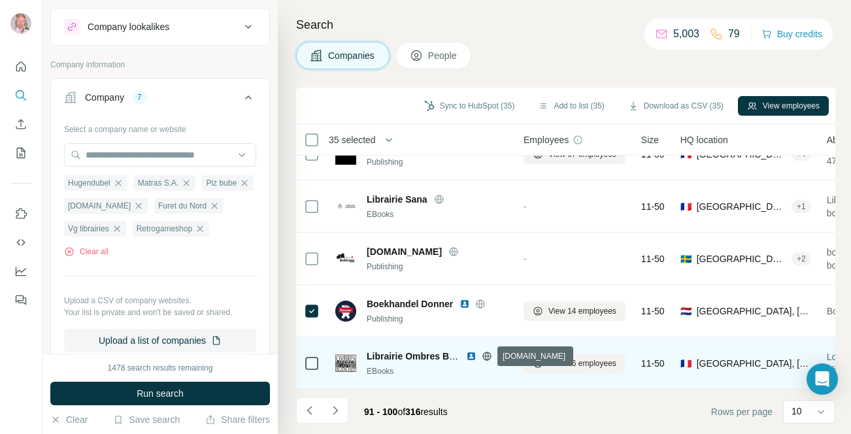
click at [486, 356] on icon at bounding box center [486, 356] width 8 height 1
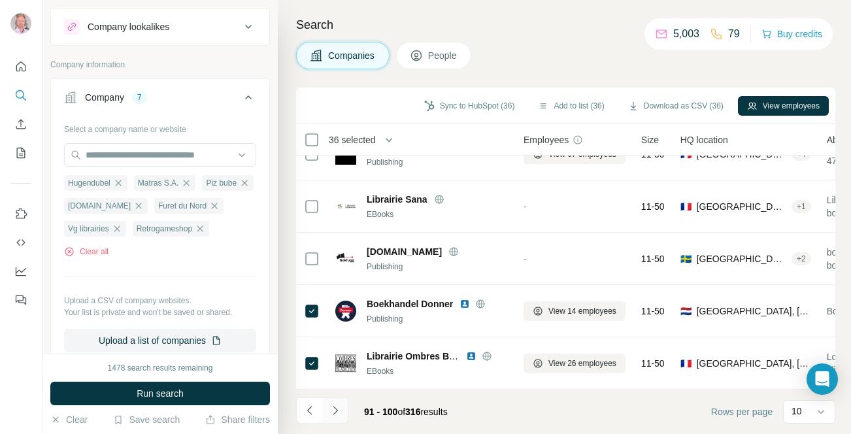
click at [339, 407] on icon "Navigate to next page" at bounding box center [335, 410] width 13 height 13
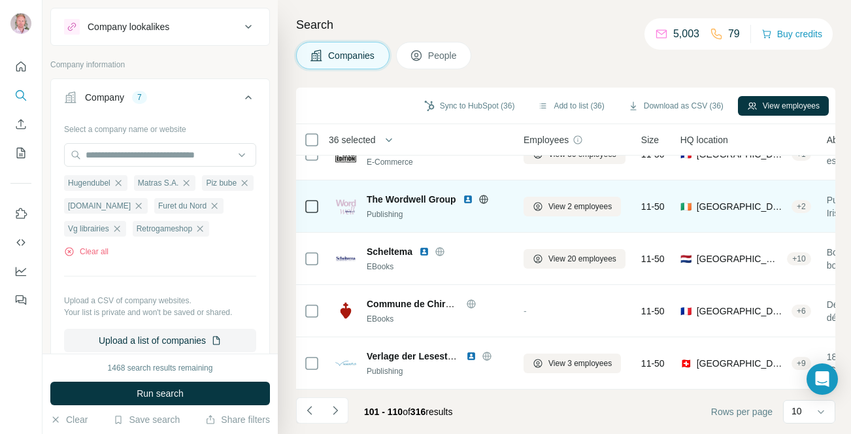
scroll to position [0, 0]
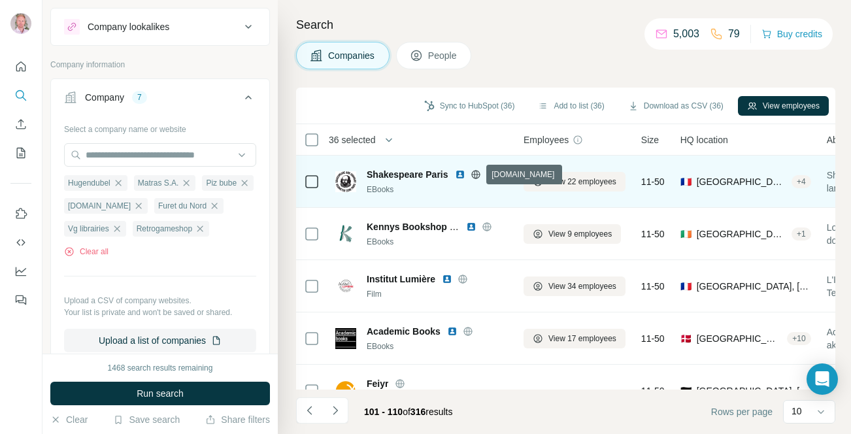
click at [476, 175] on icon at bounding box center [476, 174] width 10 height 10
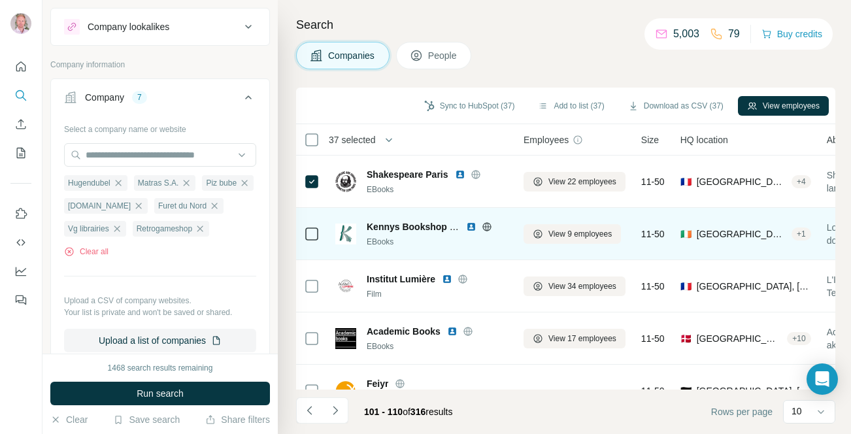
click at [490, 227] on icon at bounding box center [487, 227] width 10 height 10
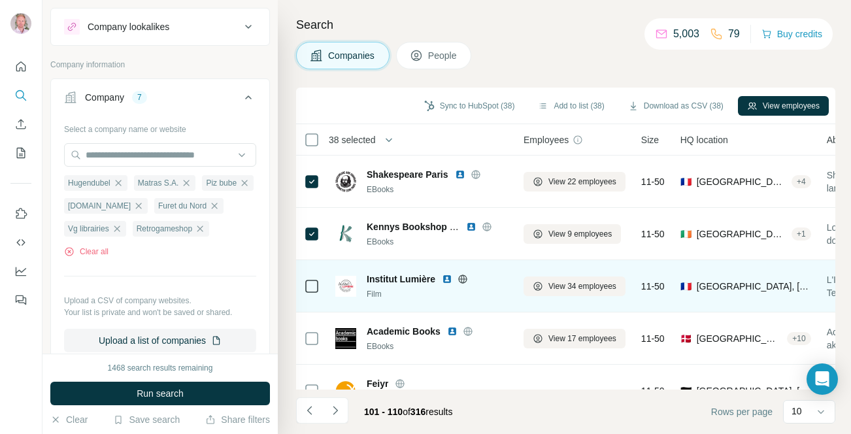
click at [463, 280] on icon at bounding box center [462, 279] width 10 height 10
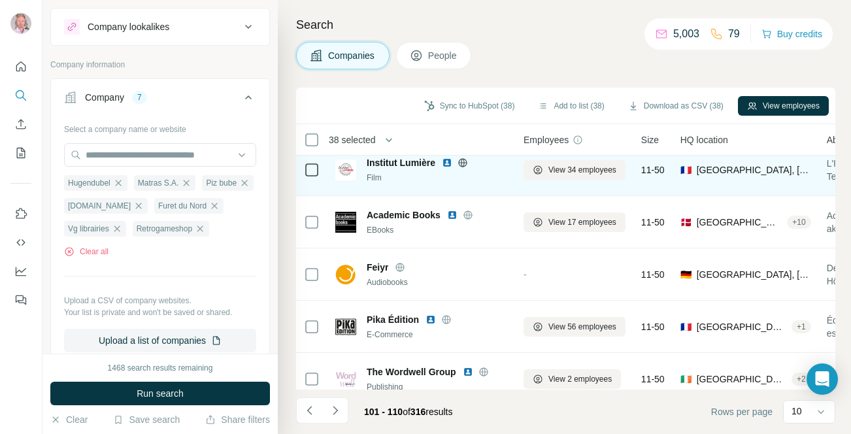
scroll to position [118, 0]
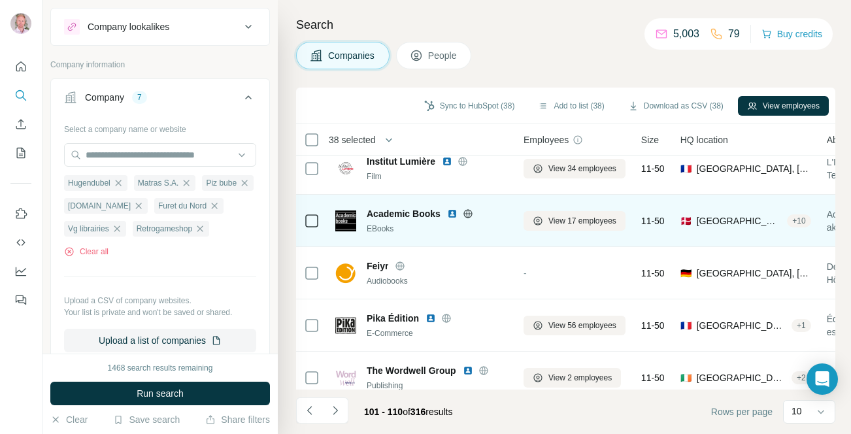
click at [465, 215] on icon at bounding box center [468, 213] width 10 height 10
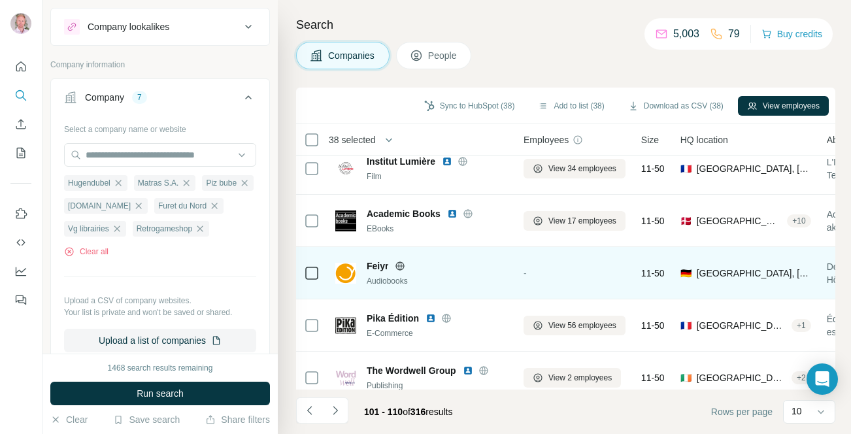
click at [401, 265] on icon at bounding box center [400, 266] width 10 height 10
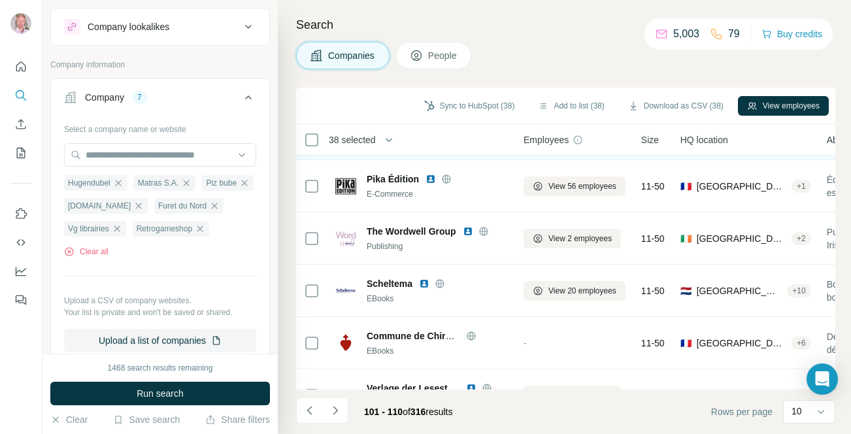
scroll to position [261, 0]
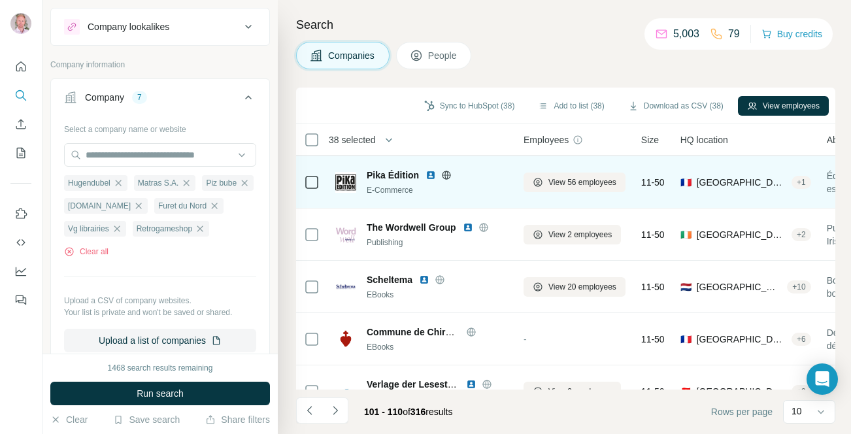
click at [446, 176] on icon at bounding box center [446, 175] width 3 height 8
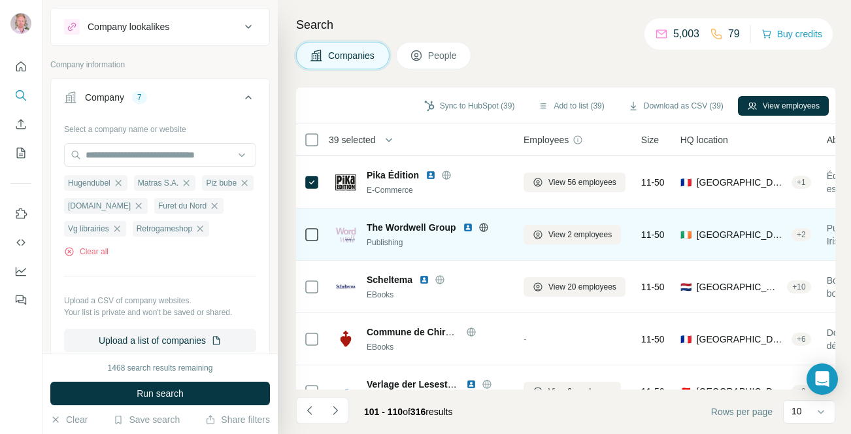
click at [482, 224] on icon at bounding box center [483, 227] width 10 height 10
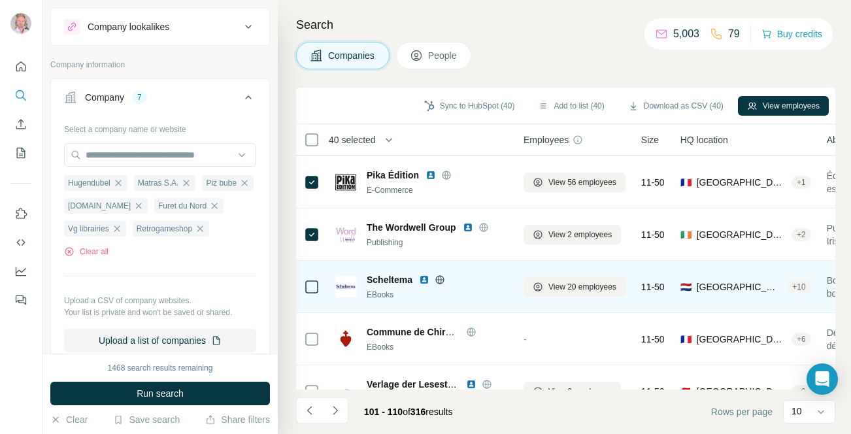
click at [442, 282] on icon at bounding box center [440, 279] width 10 height 10
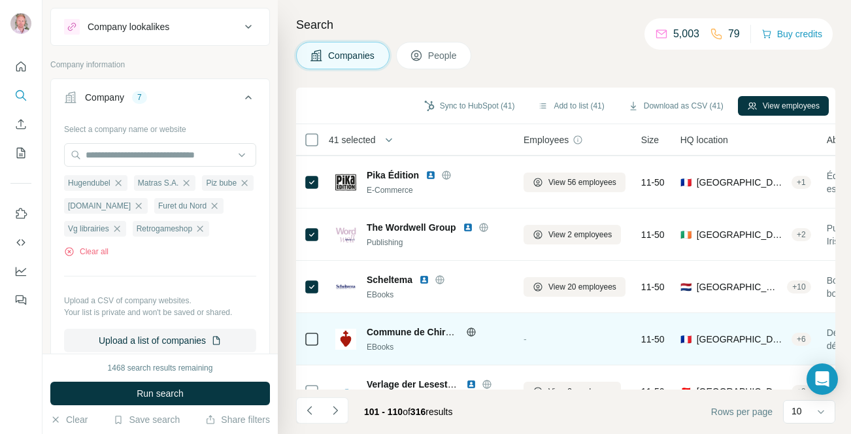
click at [473, 332] on icon at bounding box center [470, 331] width 3 height 8
click at [304, 339] on icon at bounding box center [312, 339] width 16 height 16
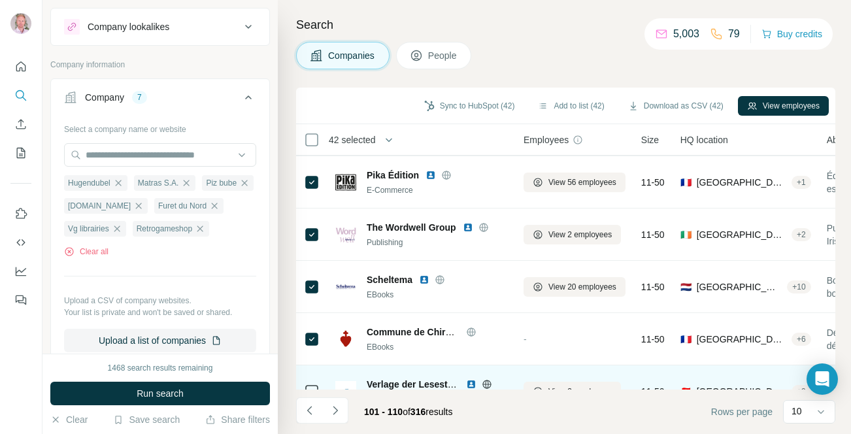
scroll to position [289, 0]
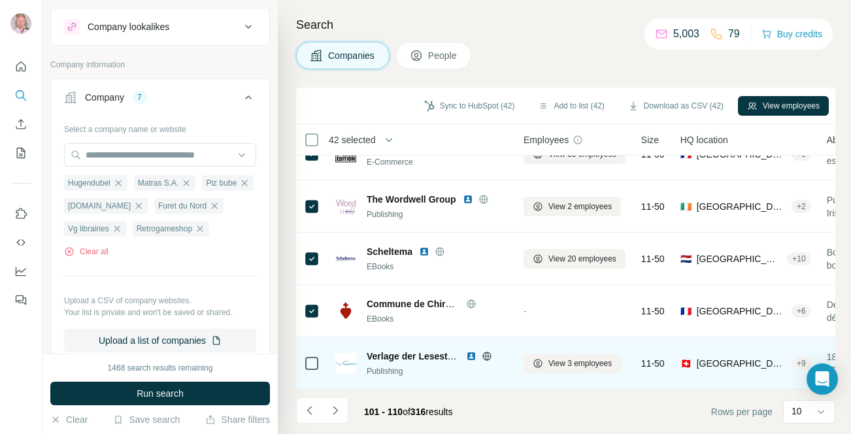
click at [490, 356] on icon at bounding box center [487, 356] width 10 height 10
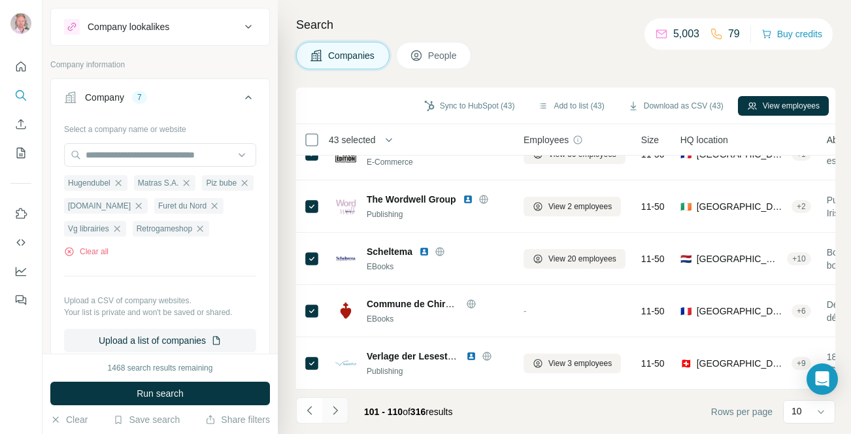
click at [337, 414] on icon "Navigate to next page" at bounding box center [335, 410] width 13 height 13
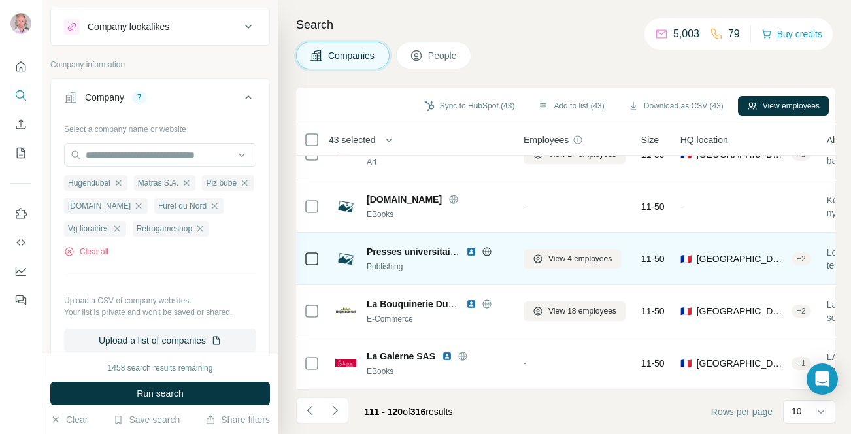
scroll to position [0, 0]
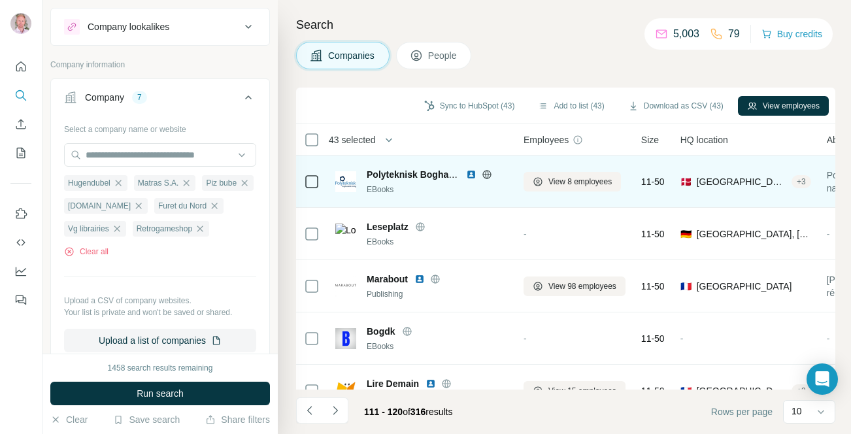
click at [488, 174] on icon at bounding box center [486, 174] width 3 height 8
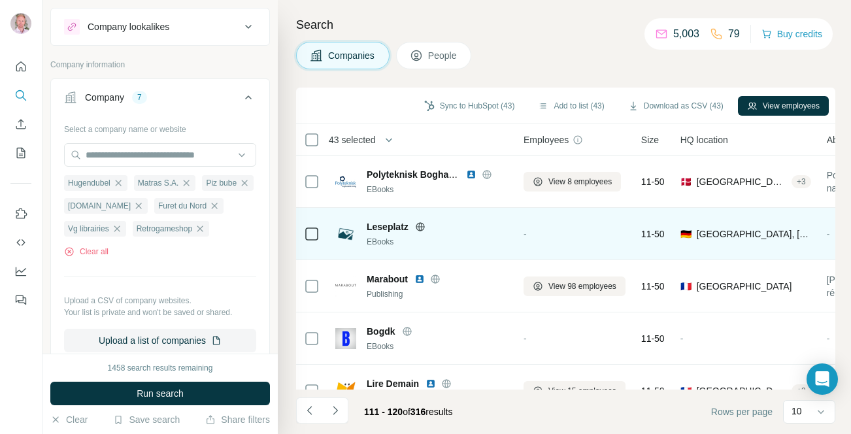
click at [419, 229] on icon at bounding box center [420, 226] width 8 height 8
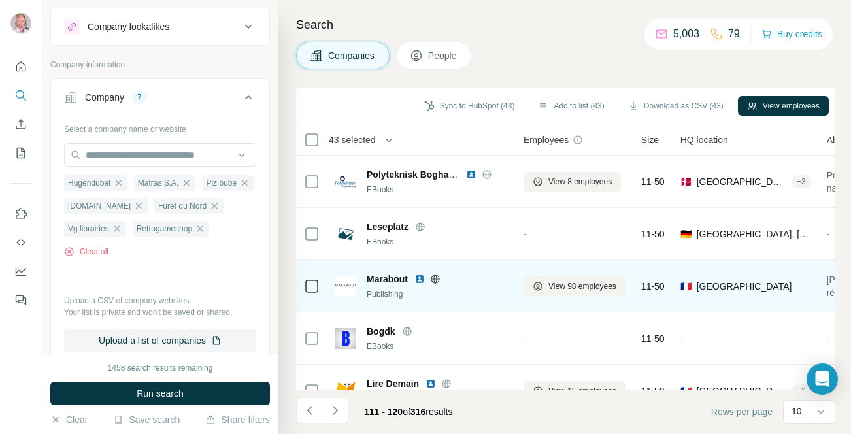
click at [435, 278] on icon at bounding box center [435, 279] width 10 height 10
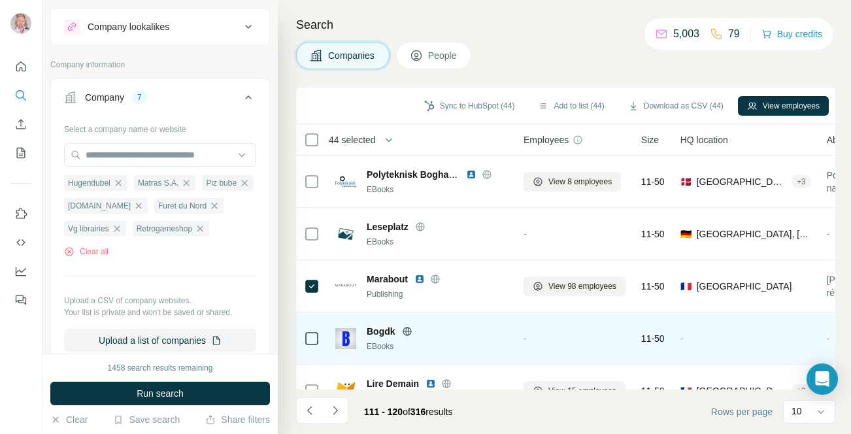
click at [409, 333] on icon at bounding box center [407, 331] width 10 height 10
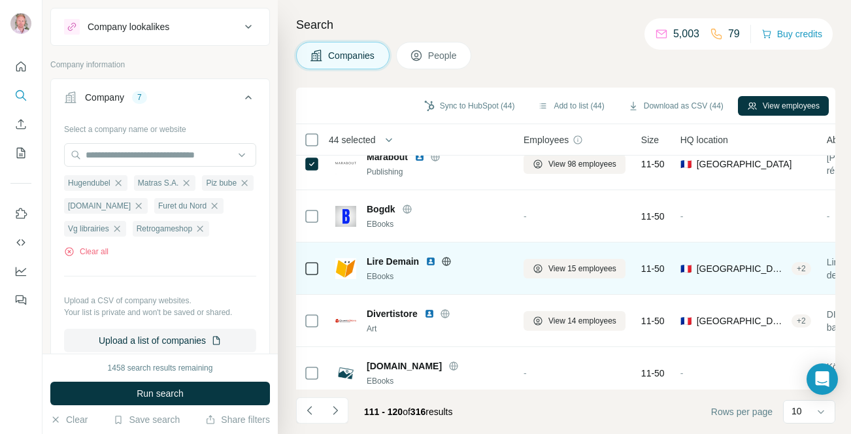
scroll to position [127, 0]
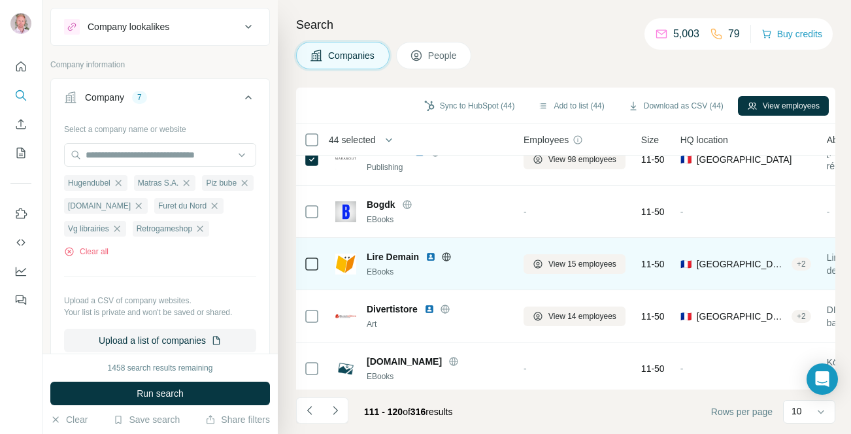
click at [446, 258] on icon at bounding box center [446, 257] width 10 height 10
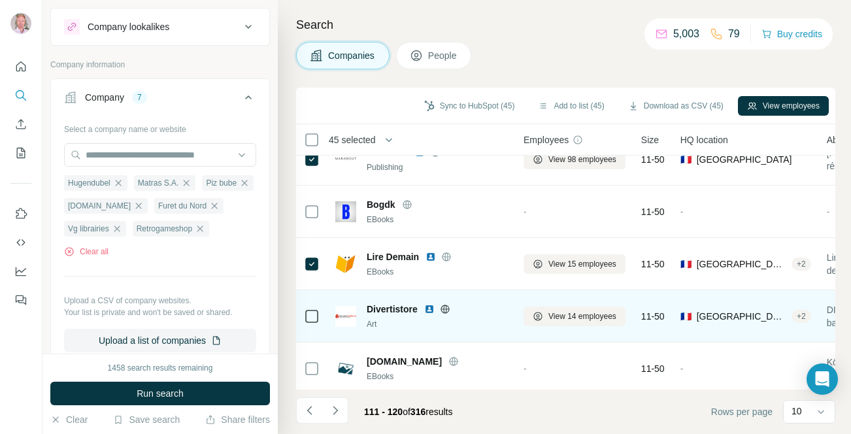
click at [448, 310] on icon at bounding box center [445, 309] width 10 height 10
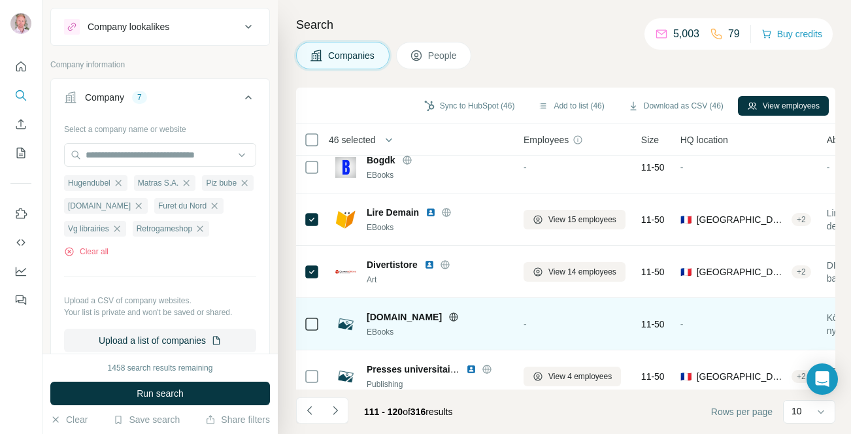
scroll to position [222, 0]
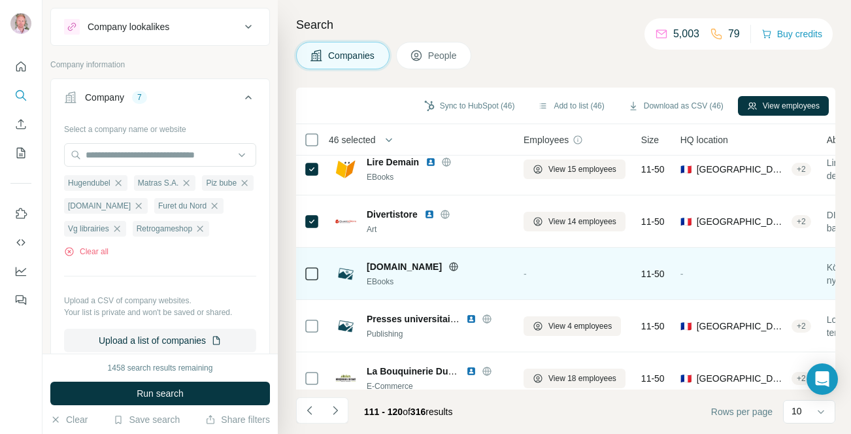
click at [448, 267] on icon at bounding box center [453, 266] width 10 height 10
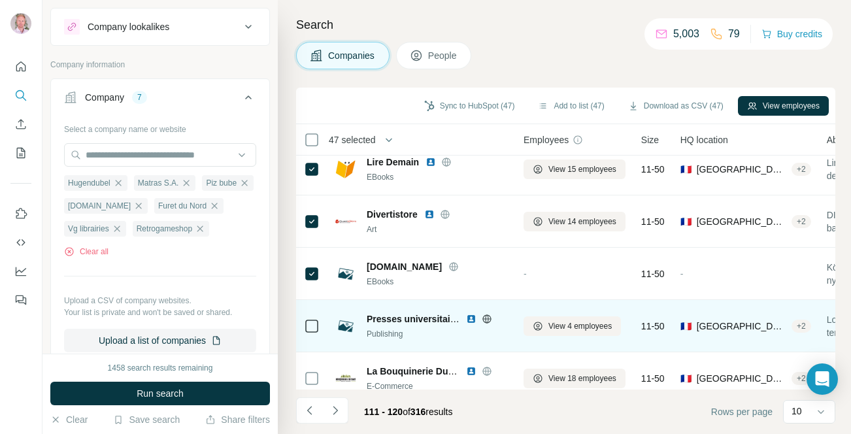
click at [488, 321] on icon at bounding box center [486, 318] width 3 height 8
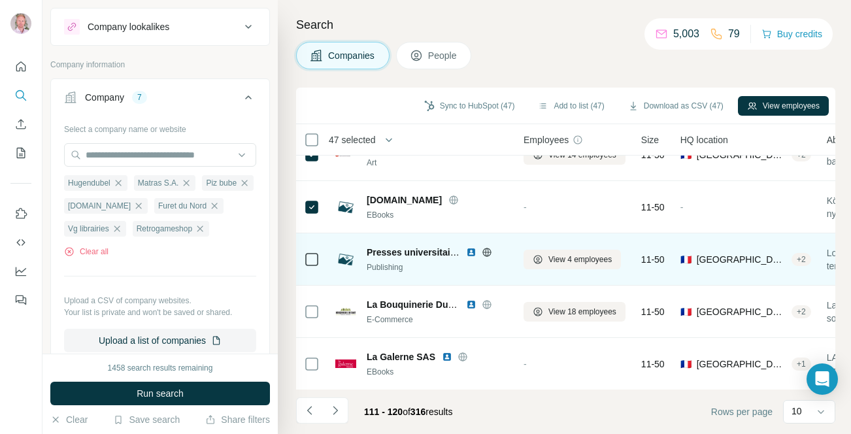
scroll to position [289, 0]
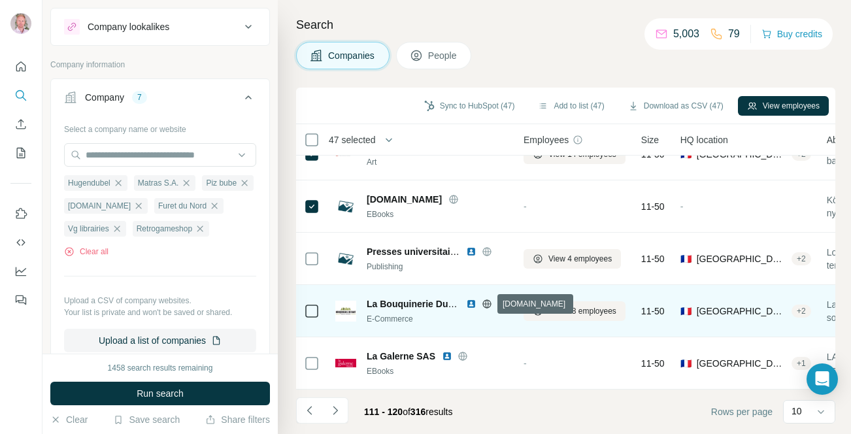
click at [488, 302] on icon at bounding box center [487, 304] width 10 height 10
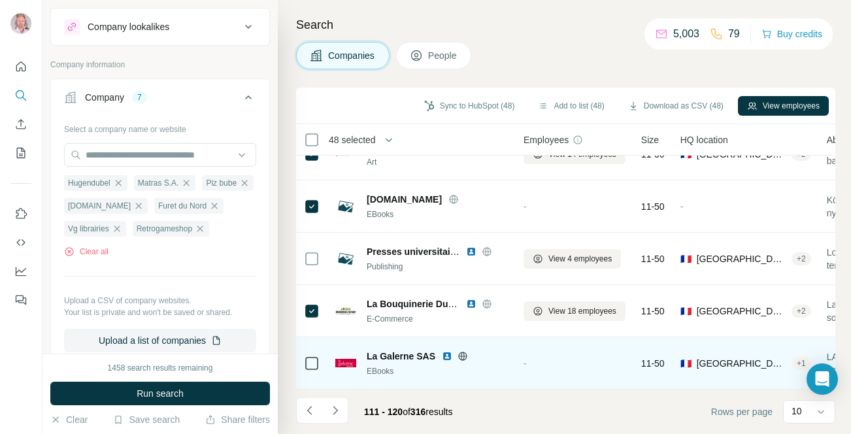
click at [465, 356] on icon at bounding box center [463, 356] width 8 height 1
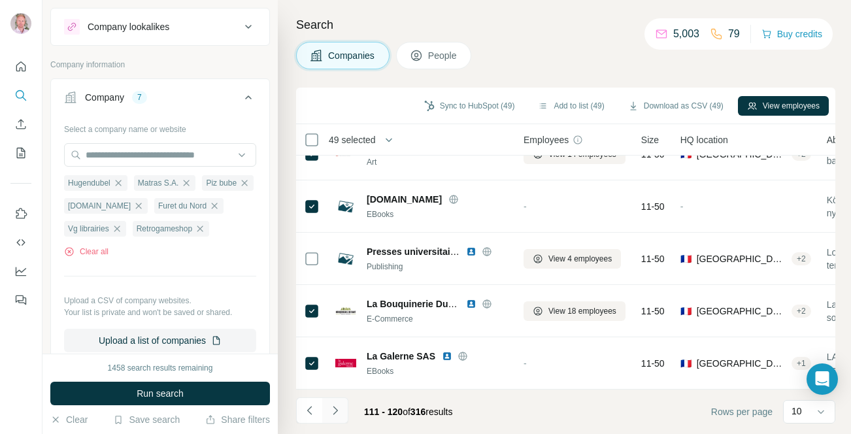
click at [337, 404] on icon "Navigate to next page" at bounding box center [335, 410] width 13 height 13
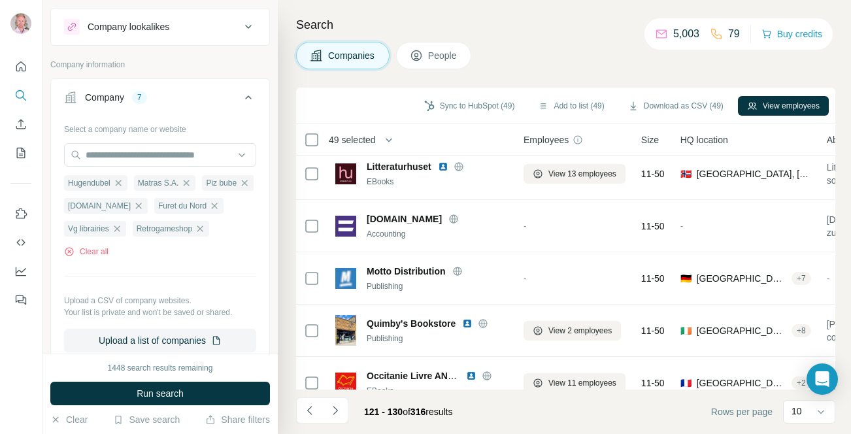
scroll to position [0, 0]
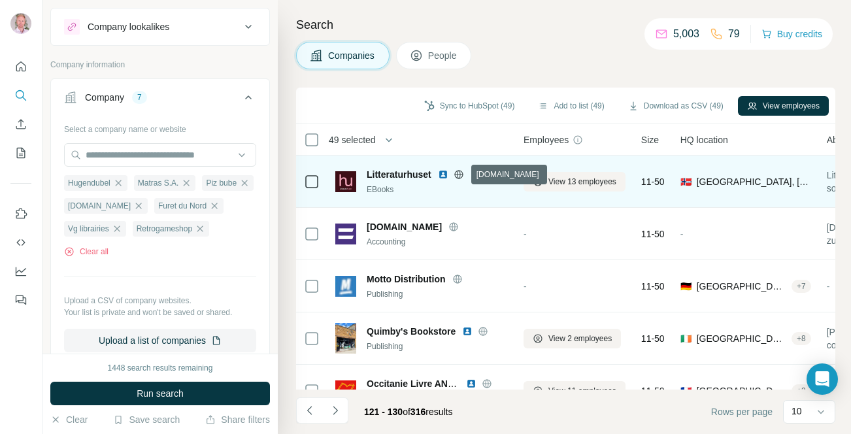
click at [460, 173] on icon at bounding box center [458, 174] width 3 height 8
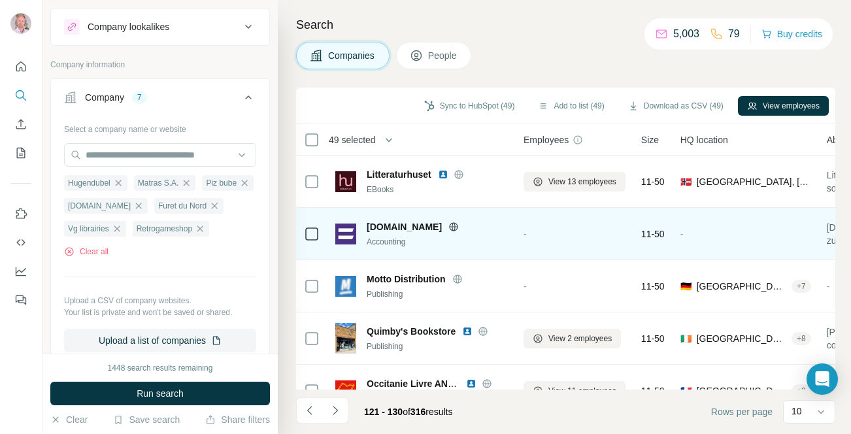
click at [448, 229] on icon at bounding box center [453, 227] width 10 height 10
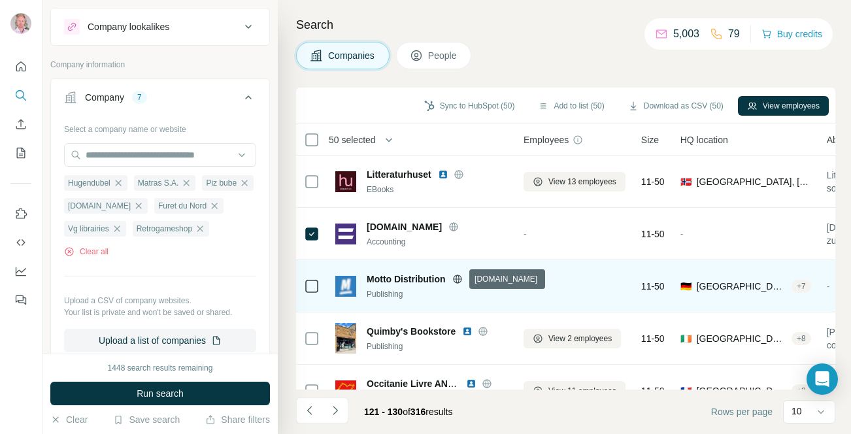
click at [460, 281] on icon at bounding box center [457, 279] width 10 height 10
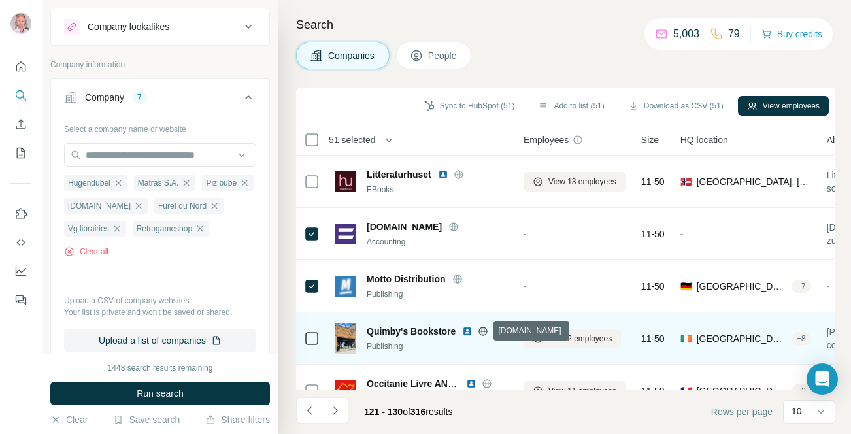
click at [483, 329] on icon at bounding box center [483, 331] width 10 height 10
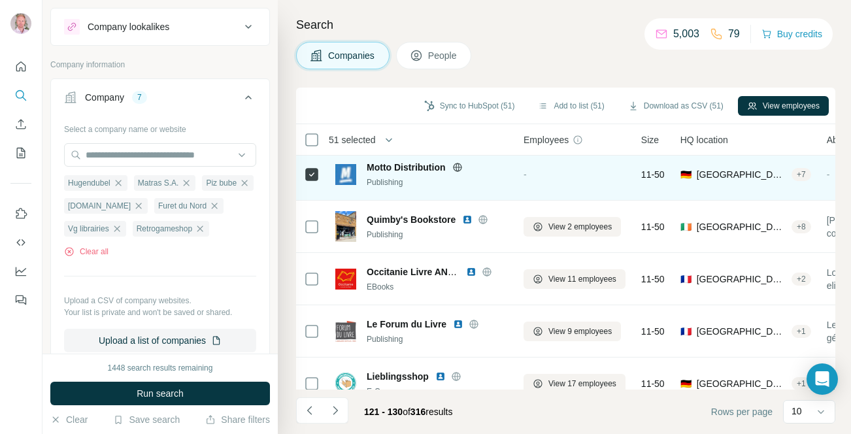
scroll to position [112, 0]
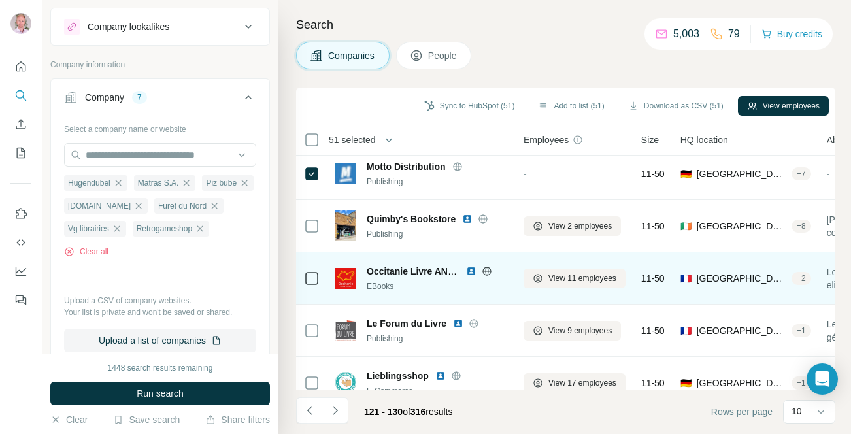
click at [484, 271] on icon at bounding box center [486, 271] width 8 height 1
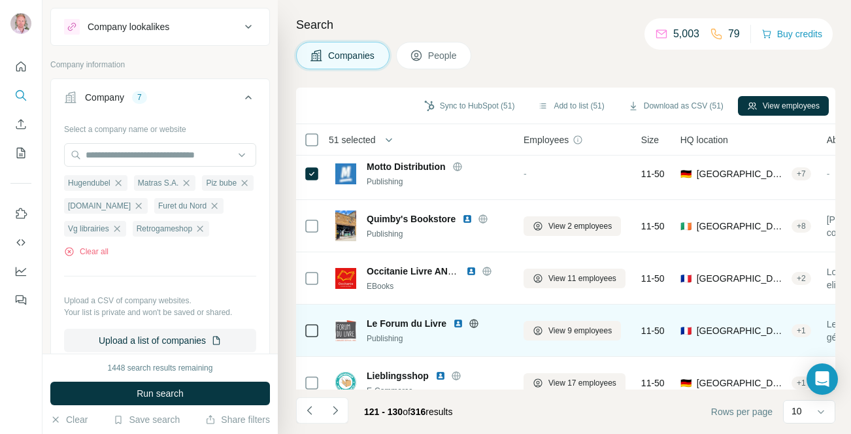
click at [474, 324] on icon at bounding box center [474, 323] width 10 height 10
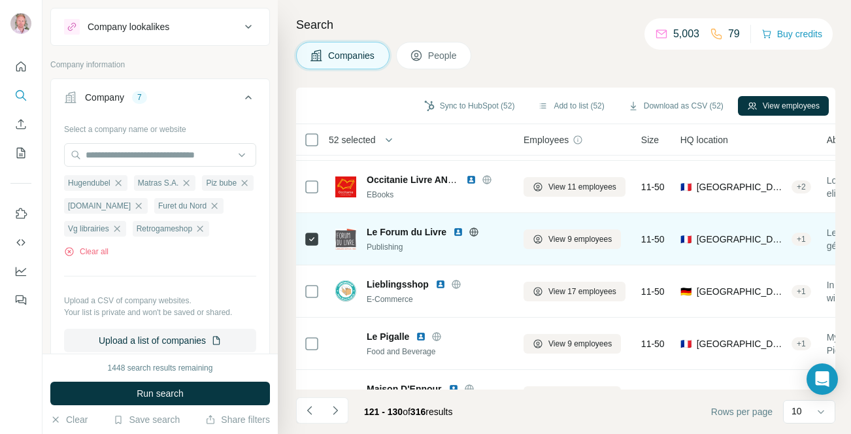
scroll to position [205, 0]
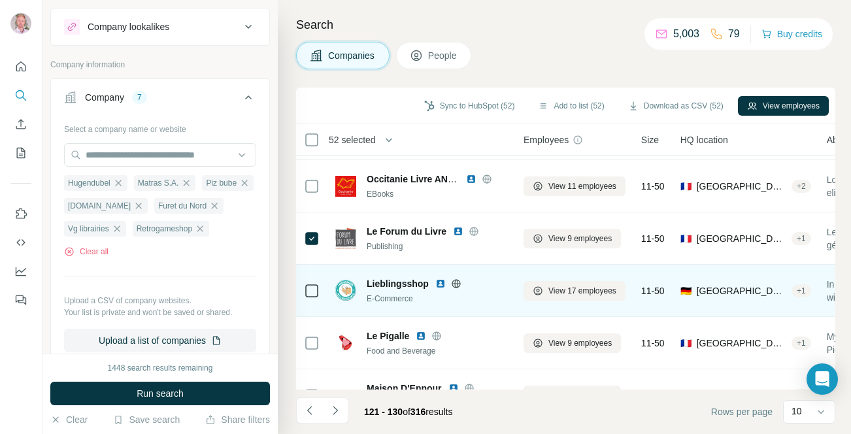
click at [454, 279] on icon at bounding box center [456, 283] width 8 height 8
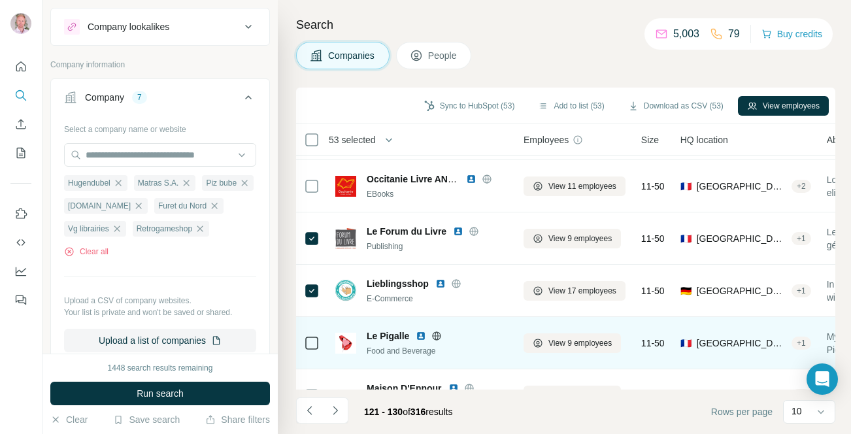
scroll to position [289, 0]
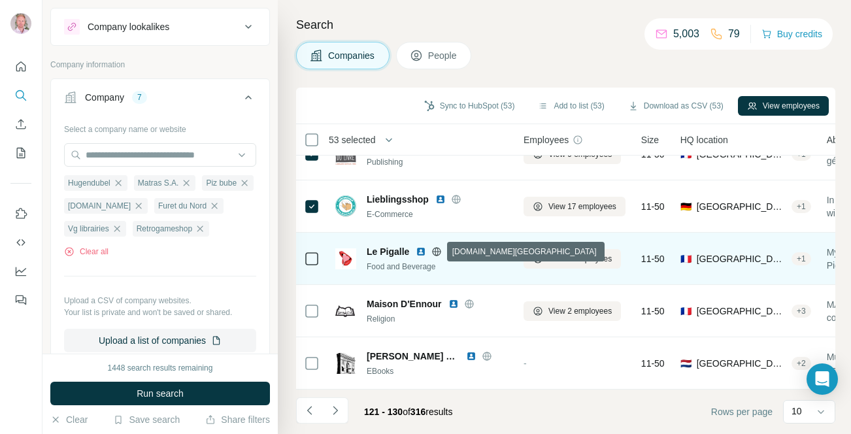
click at [439, 254] on icon at bounding box center [437, 251] width 8 height 8
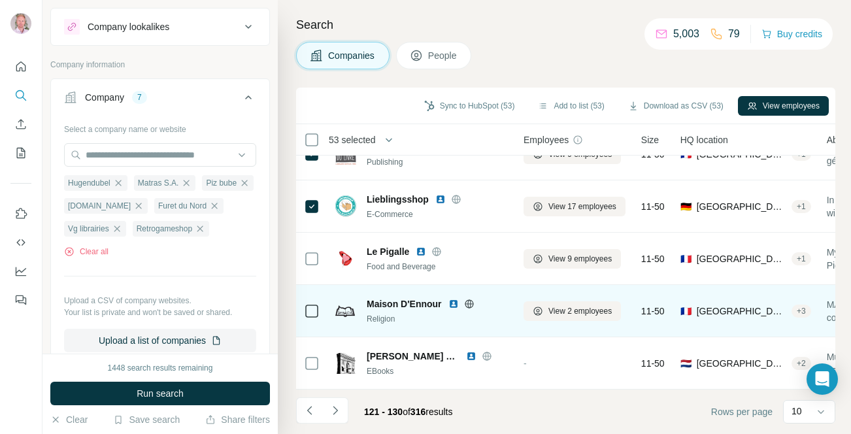
click at [470, 303] on icon at bounding box center [468, 303] width 3 height 8
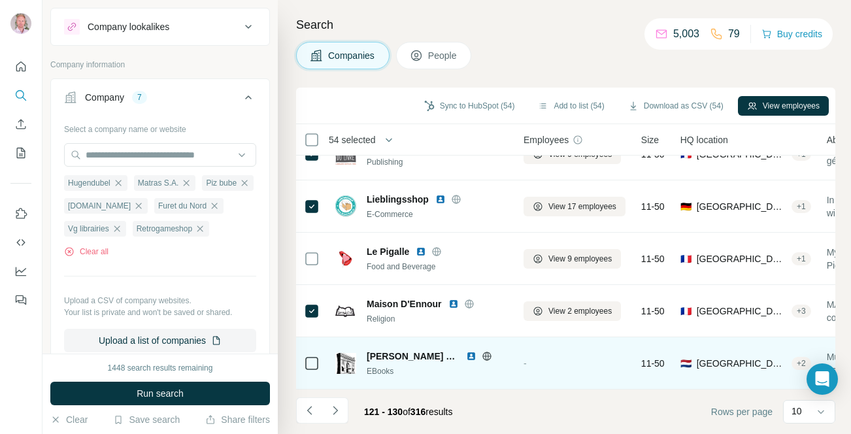
click at [482, 358] on icon at bounding box center [487, 356] width 10 height 10
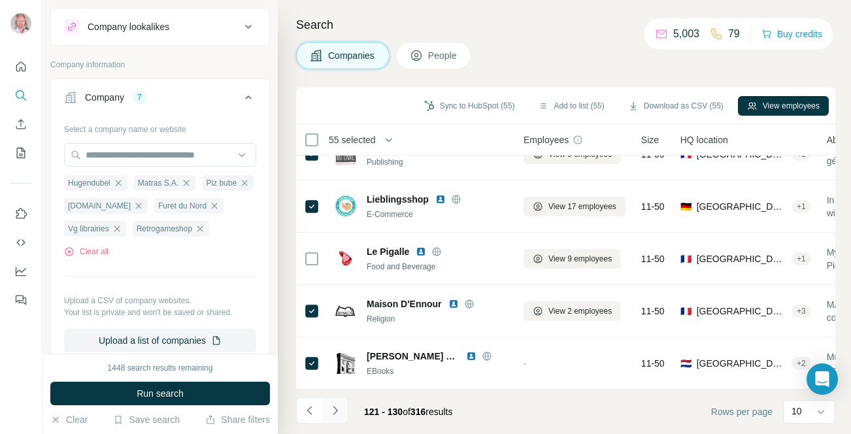
click at [331, 412] on icon "Navigate to next page" at bounding box center [335, 410] width 13 height 13
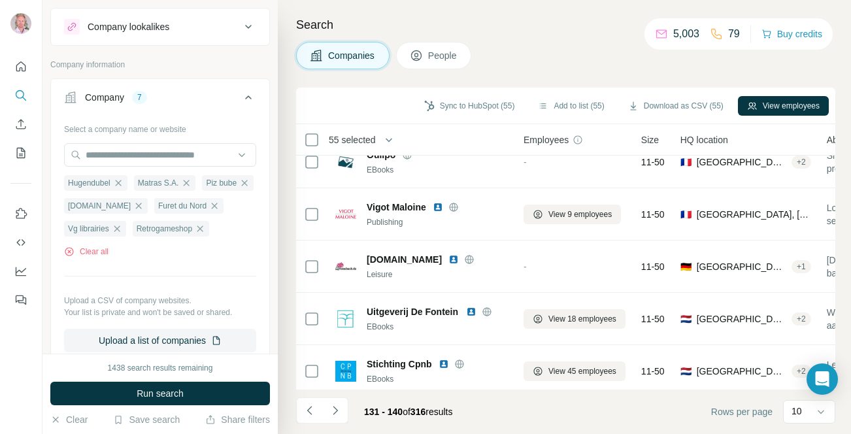
scroll to position [0, 0]
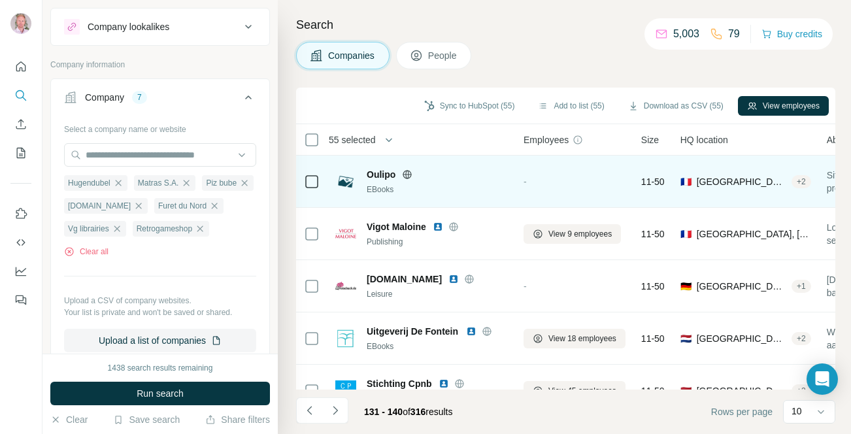
click at [407, 173] on icon at bounding box center [407, 174] width 10 height 10
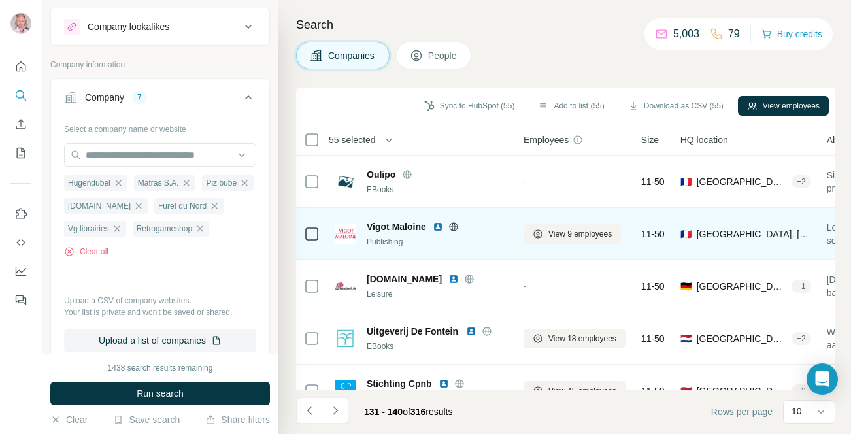
click at [456, 229] on icon at bounding box center [453, 227] width 10 height 10
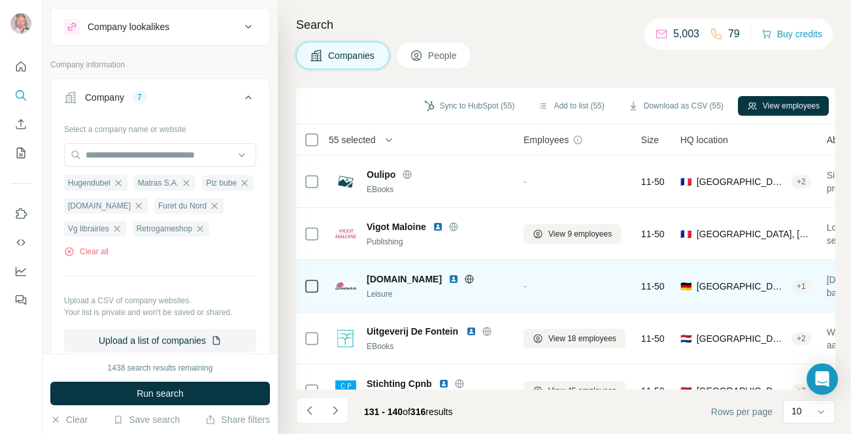
click at [464, 279] on icon at bounding box center [469, 279] width 10 height 10
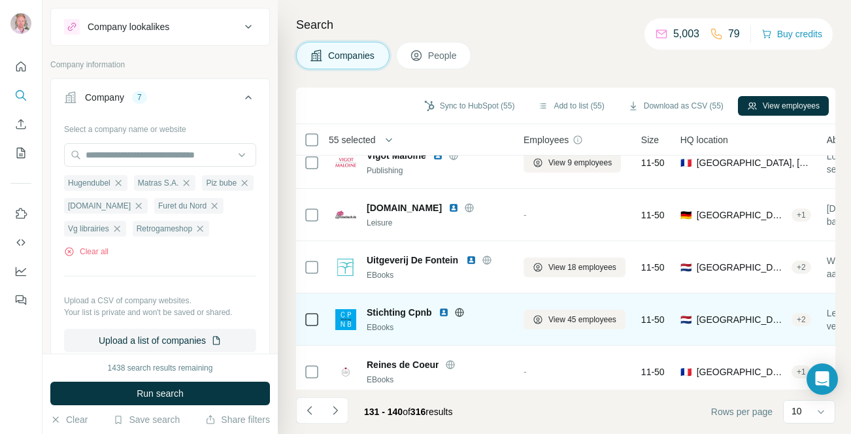
scroll to position [98, 0]
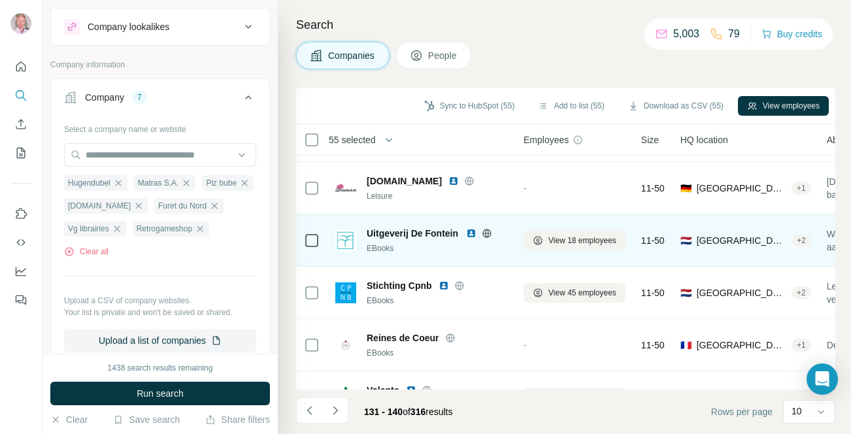
click at [489, 233] on icon at bounding box center [487, 233] width 10 height 10
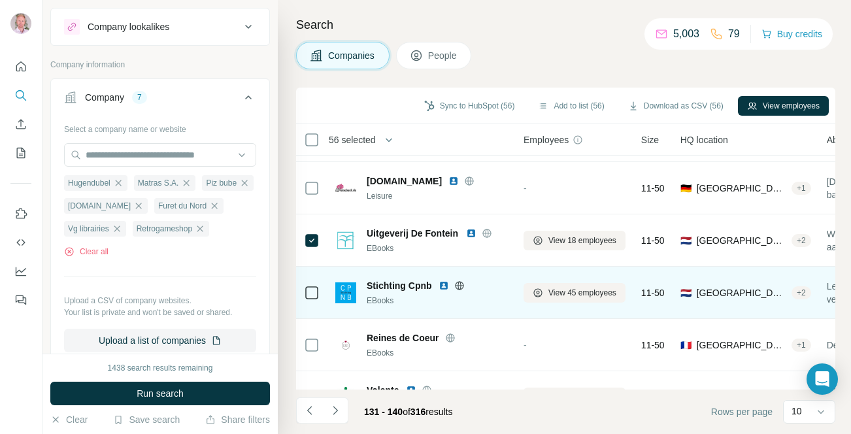
click at [462, 283] on icon at bounding box center [459, 285] width 10 height 10
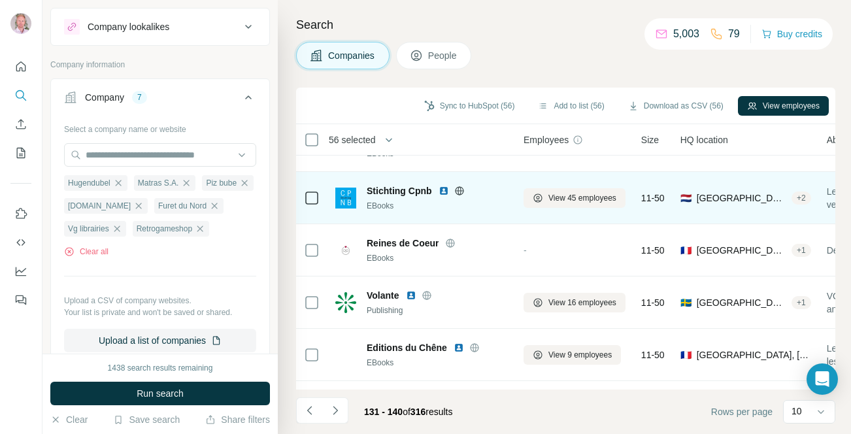
scroll to position [194, 0]
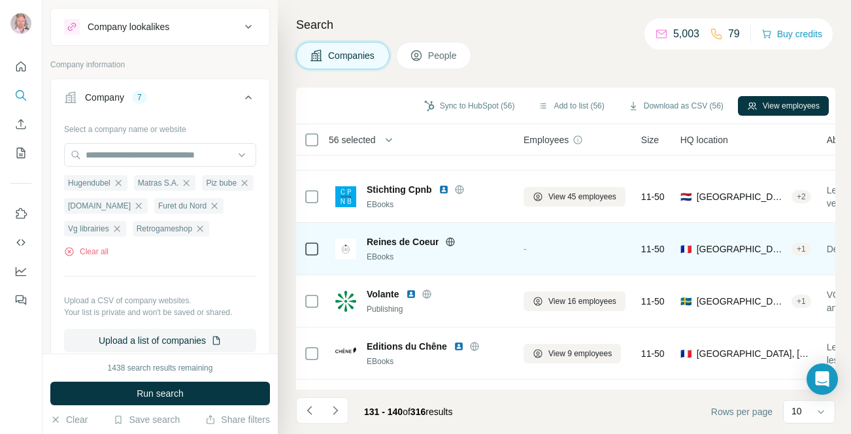
click at [450, 244] on icon at bounding box center [450, 241] width 3 height 8
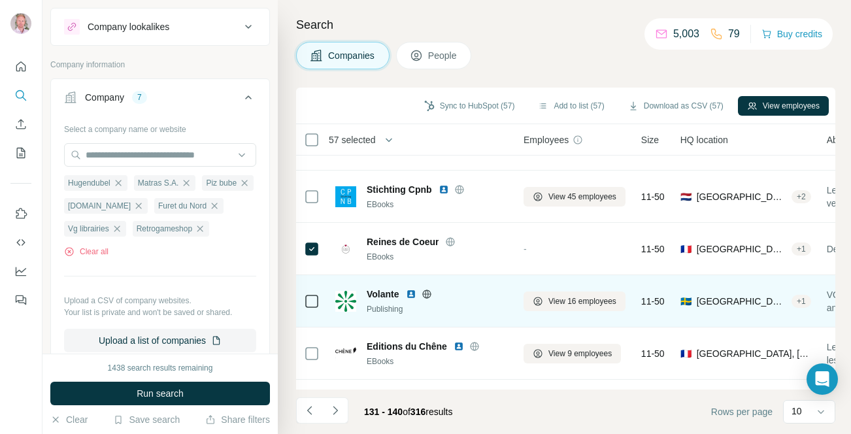
click at [430, 297] on icon at bounding box center [427, 294] width 10 height 10
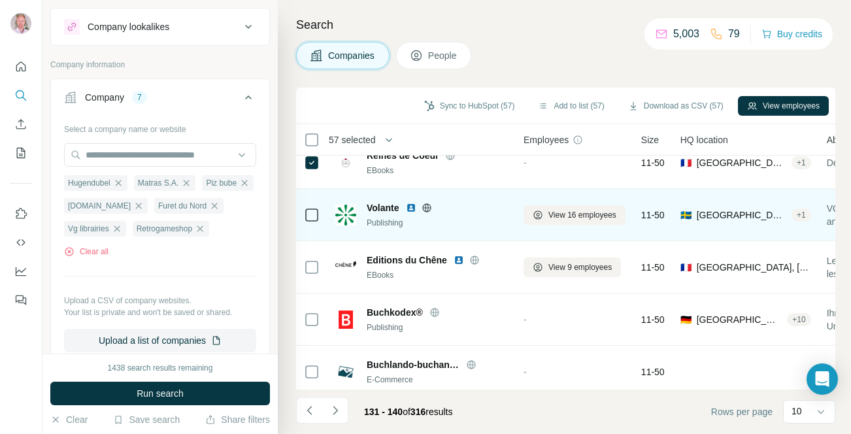
scroll to position [288, 0]
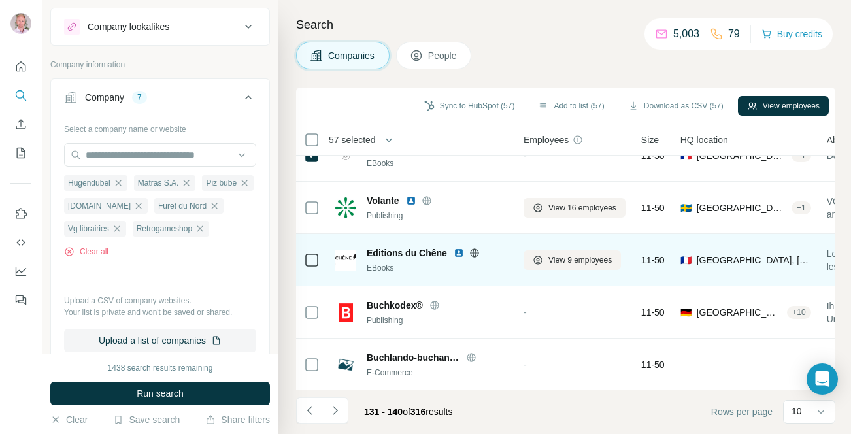
click at [476, 255] on icon at bounding box center [474, 253] width 10 height 10
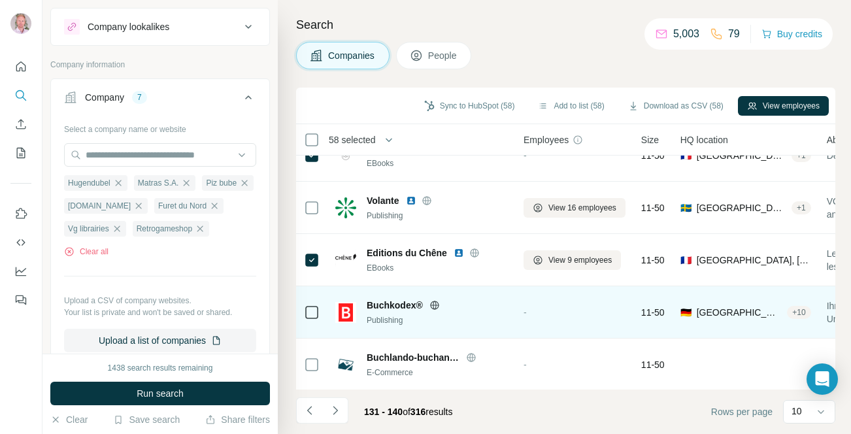
click at [436, 305] on icon at bounding box center [434, 305] width 10 height 10
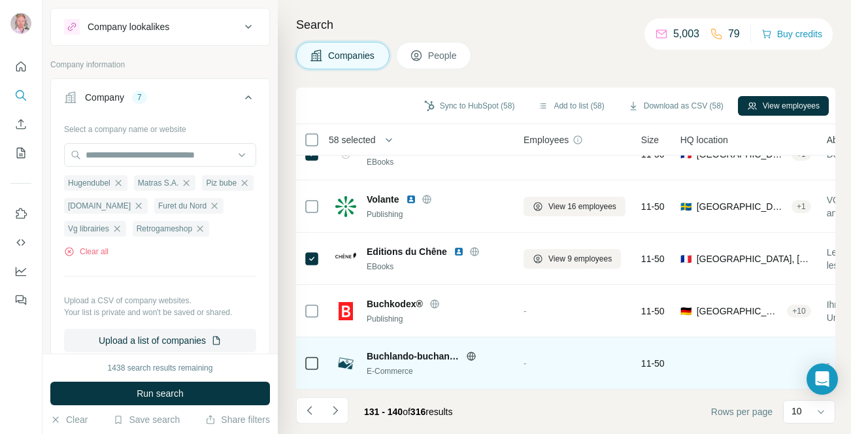
click at [469, 356] on icon at bounding box center [470, 356] width 3 height 8
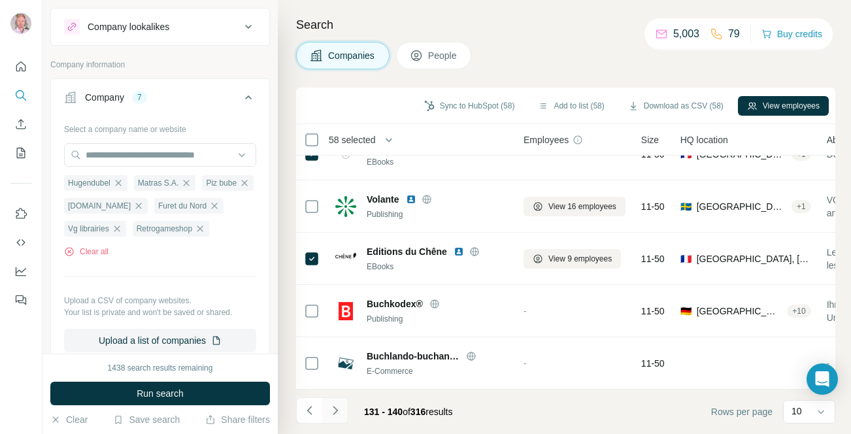
click at [343, 410] on button "Navigate to next page" at bounding box center [335, 410] width 26 height 26
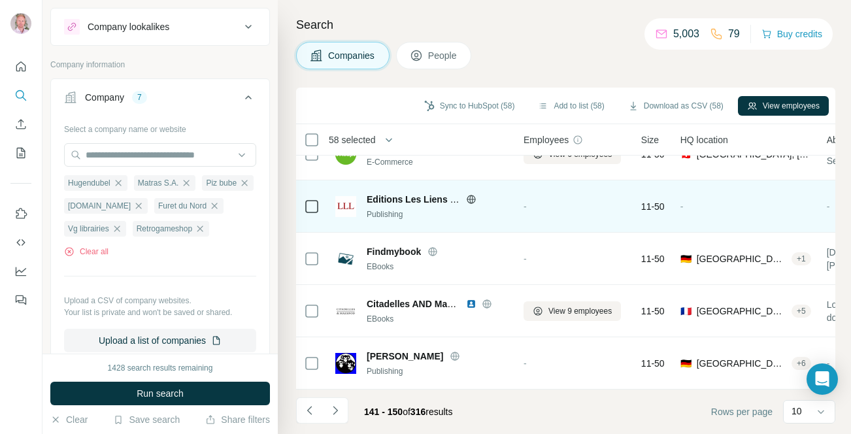
scroll to position [0, 0]
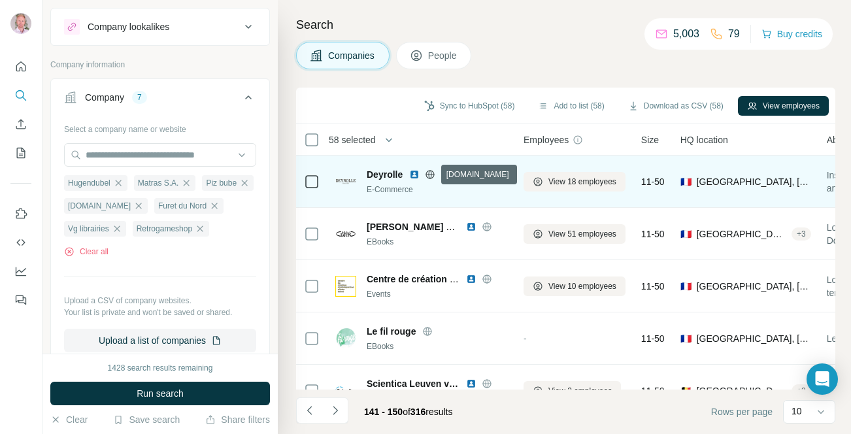
click at [431, 174] on icon at bounding box center [430, 174] width 3 height 8
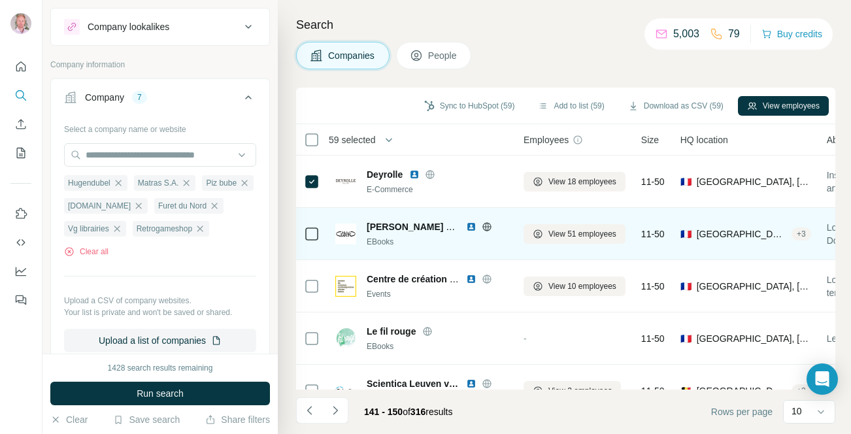
click at [490, 227] on icon at bounding box center [487, 227] width 10 height 10
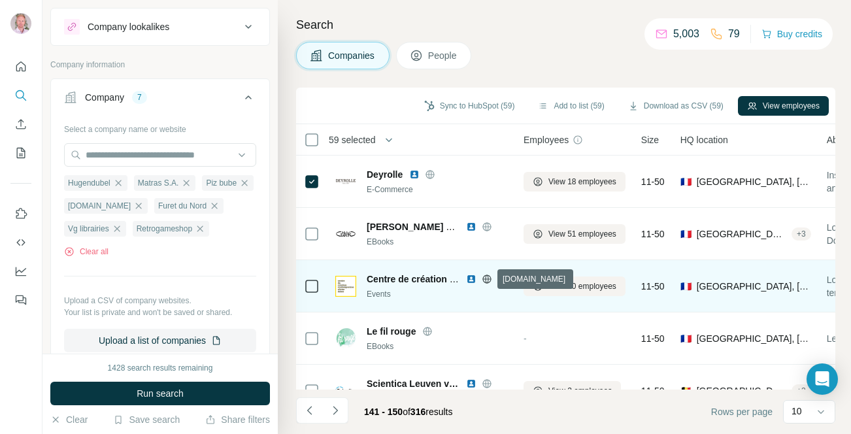
click at [487, 278] on icon at bounding box center [486, 278] width 8 height 1
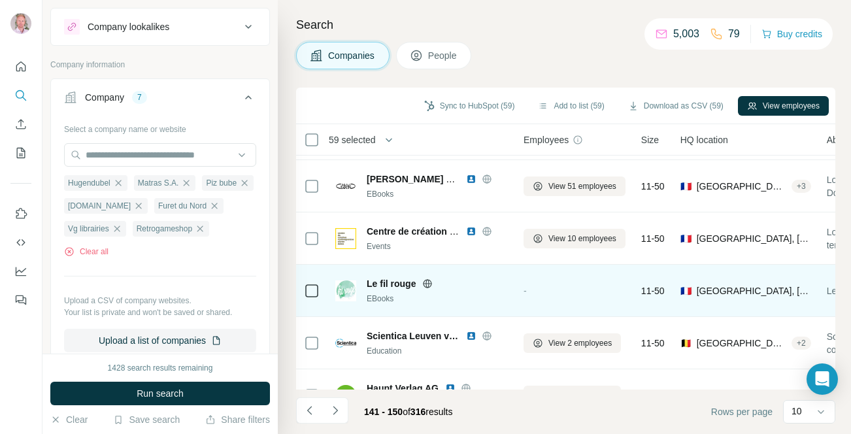
click at [431, 282] on icon at bounding box center [428, 283] width 8 height 8
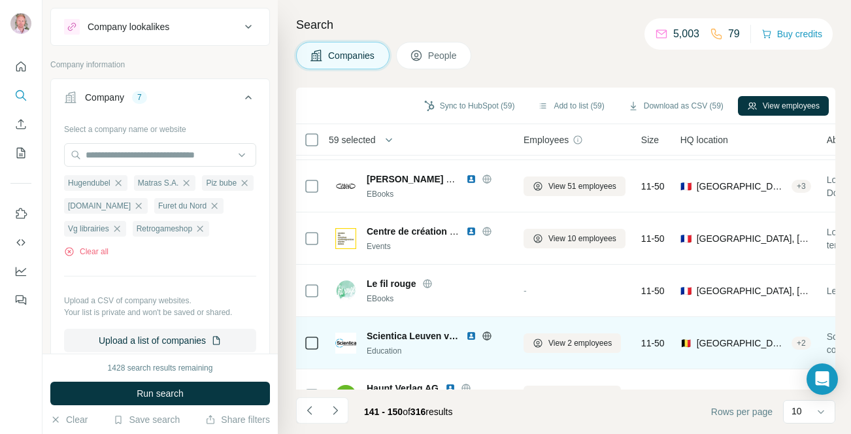
click at [485, 335] on icon at bounding box center [487, 336] width 10 height 10
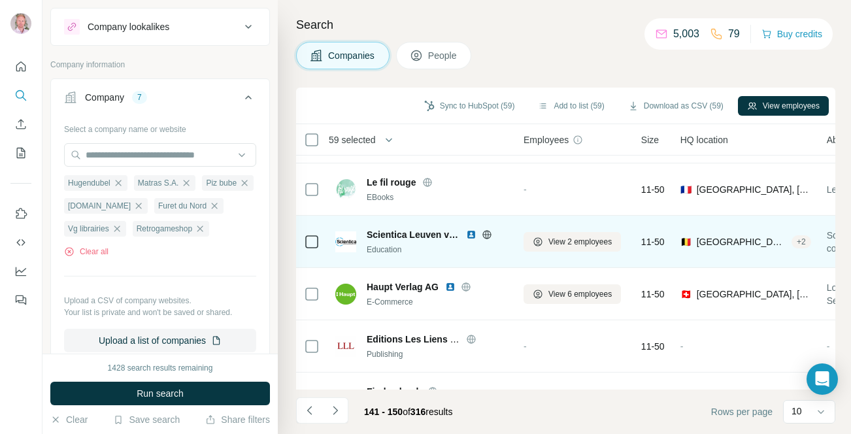
scroll to position [173, 0]
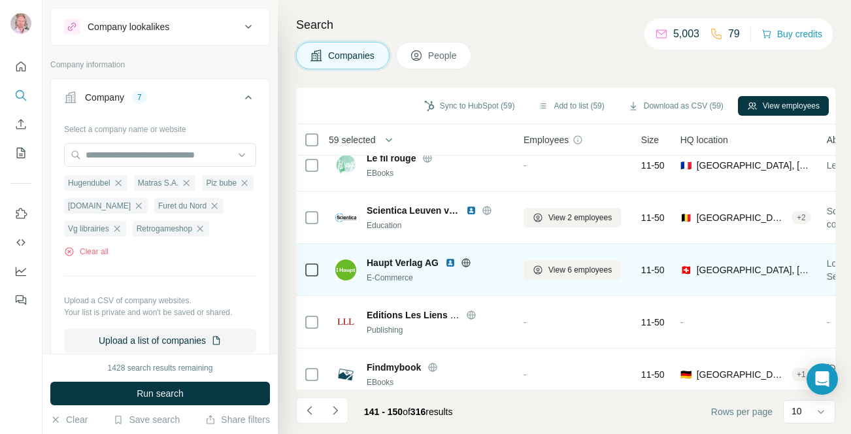
click at [469, 263] on icon at bounding box center [466, 263] width 10 height 10
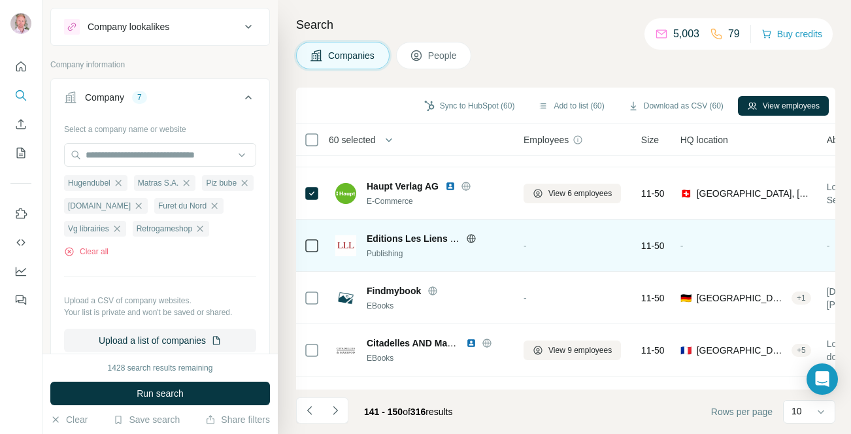
scroll to position [262, 0]
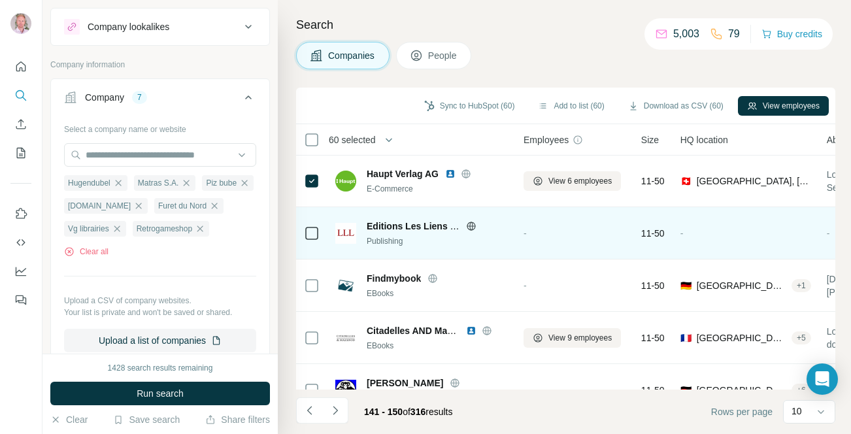
click at [474, 225] on icon at bounding box center [471, 226] width 10 height 10
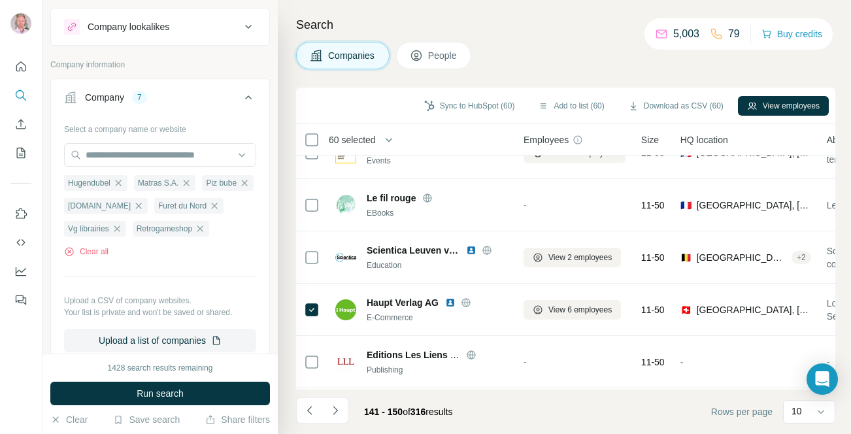
scroll to position [131, 0]
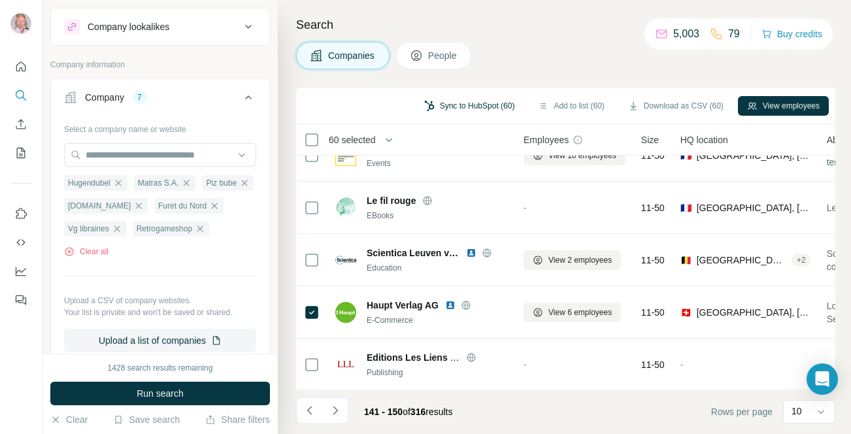
click at [434, 107] on button "Sync to HubSpot (60)" at bounding box center [469, 106] width 109 height 20
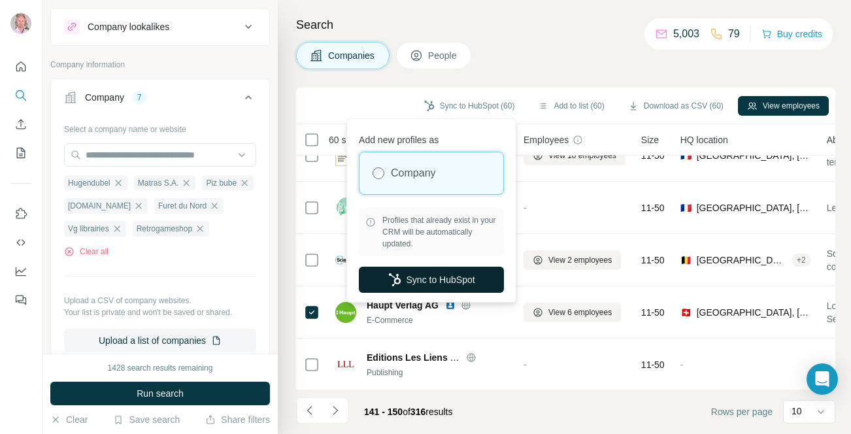
click at [419, 282] on button "Sync to HubSpot" at bounding box center [431, 280] width 145 height 26
